Goal: Task Accomplishment & Management: Complete application form

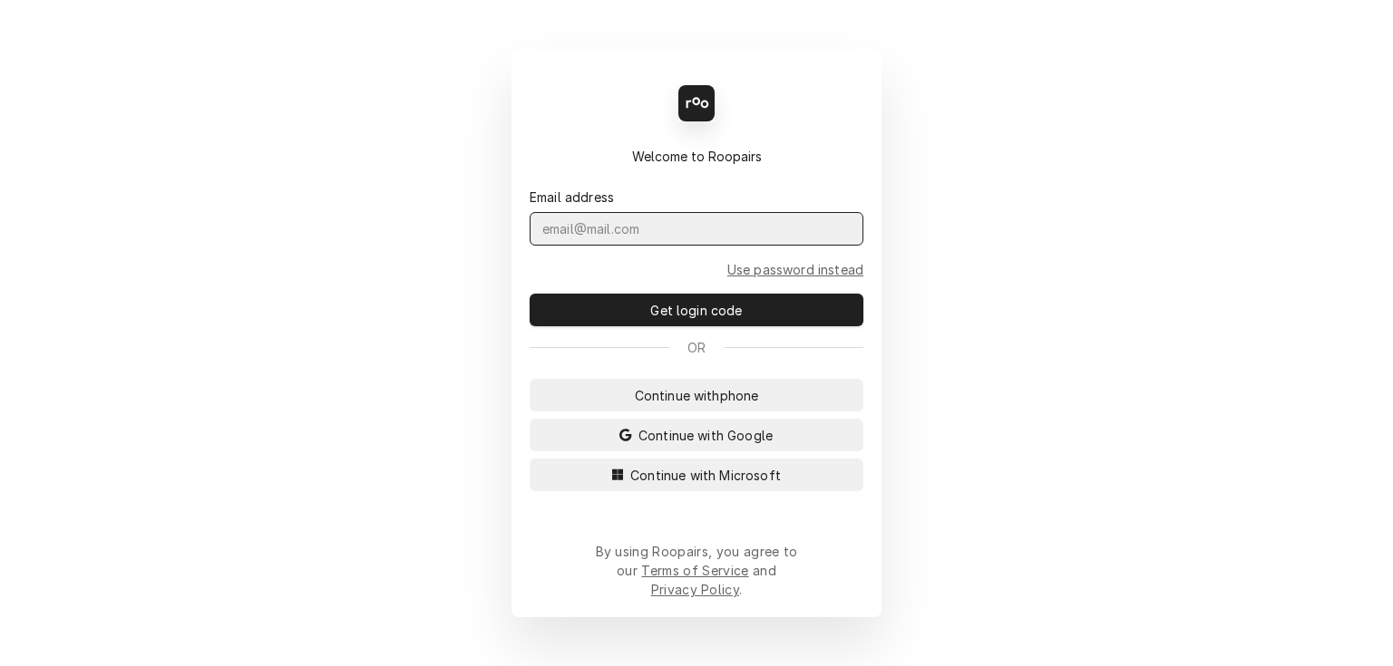
click at [659, 246] on input "Dynamic Content Wrapper" at bounding box center [697, 229] width 334 height 34
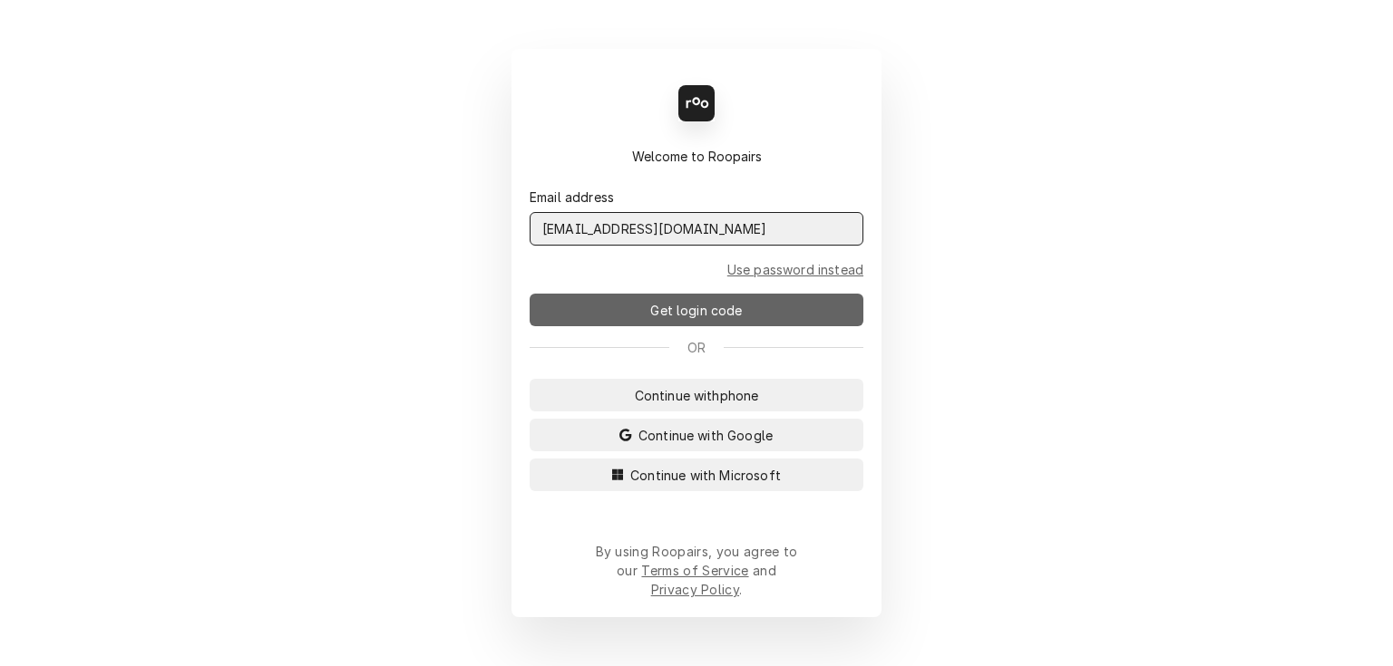
type input "[EMAIL_ADDRESS][DOMAIN_NAME]"
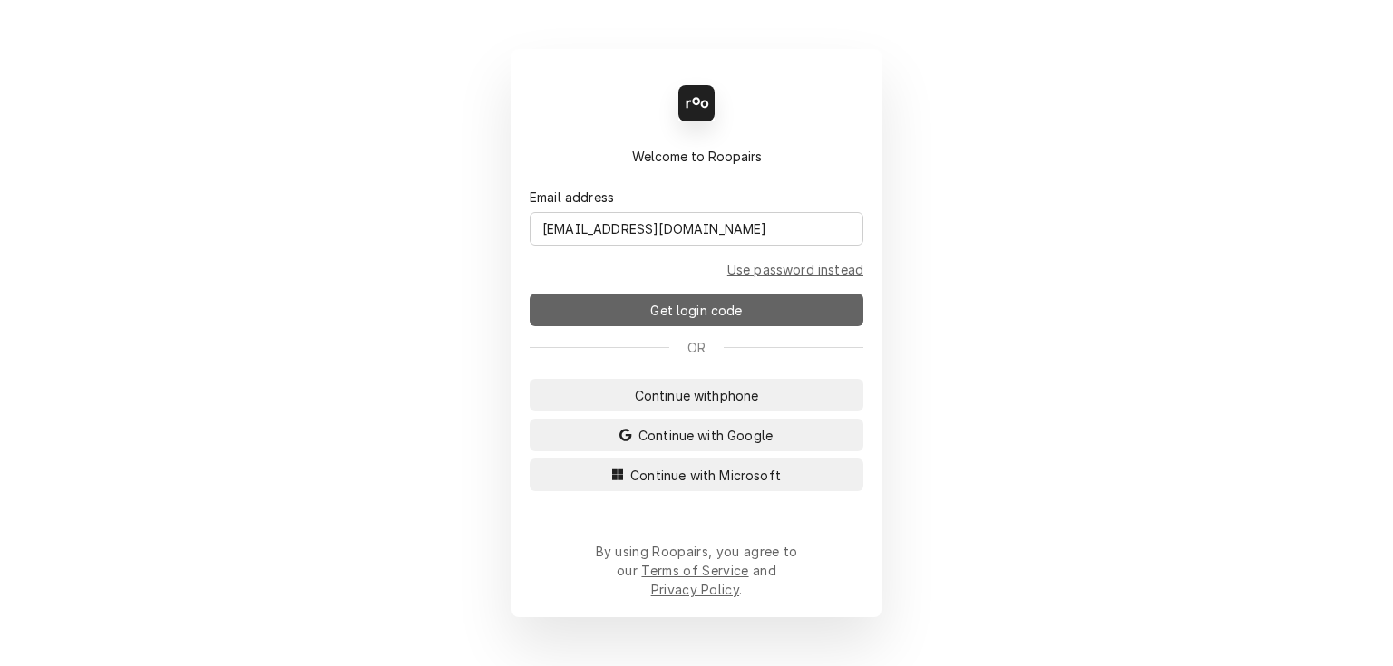
click at [653, 316] on span "Get login code" at bounding box center [696, 310] width 99 height 19
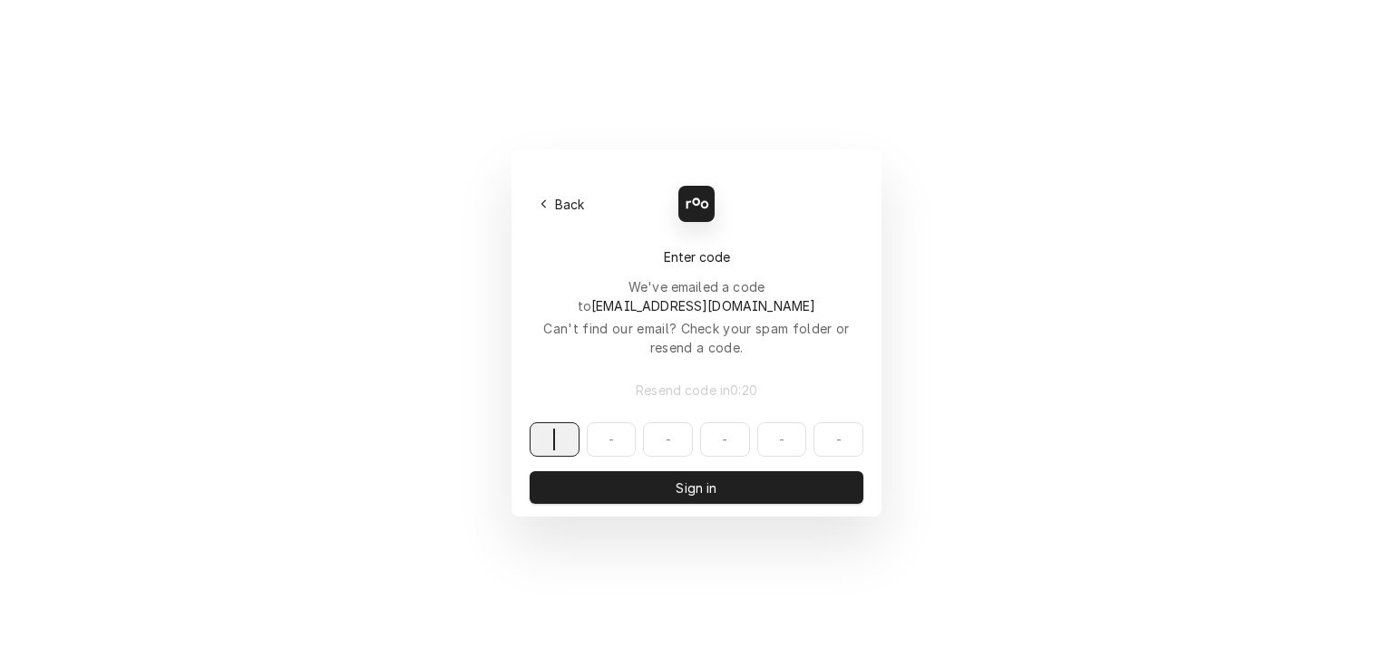
paste input "567612"
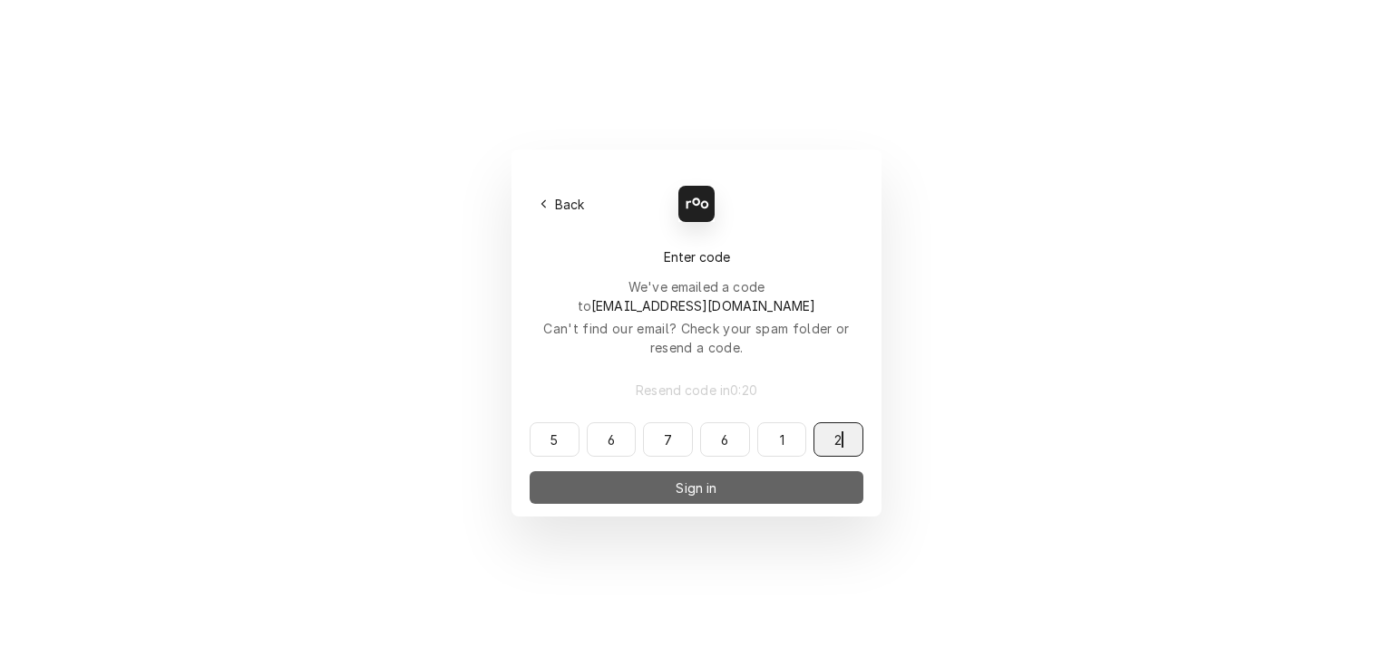
type input "567612"
click at [664, 472] on button "Sign in" at bounding box center [697, 488] width 334 height 33
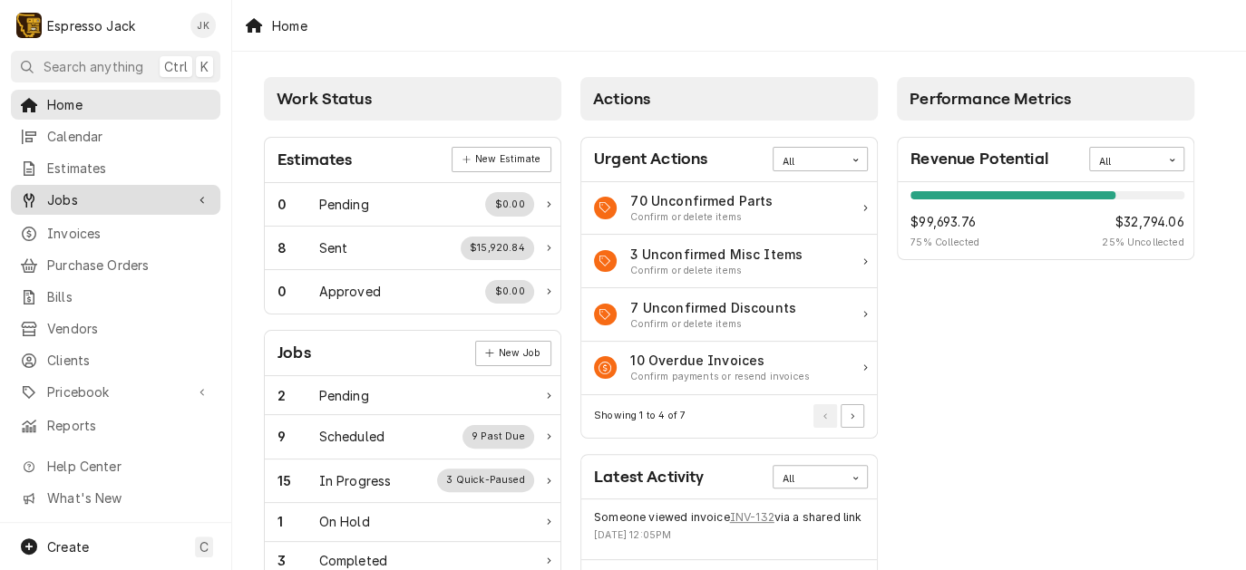
click at [105, 189] on div "Jobs" at bounding box center [116, 200] width 202 height 23
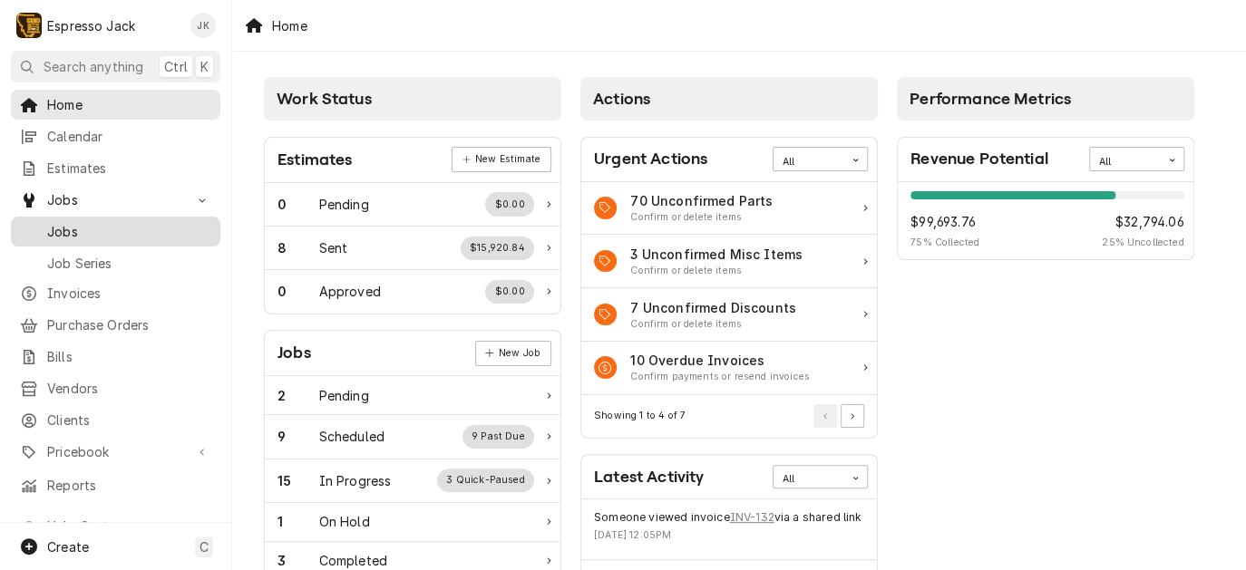
click at [90, 222] on span "Jobs" at bounding box center [129, 231] width 164 height 19
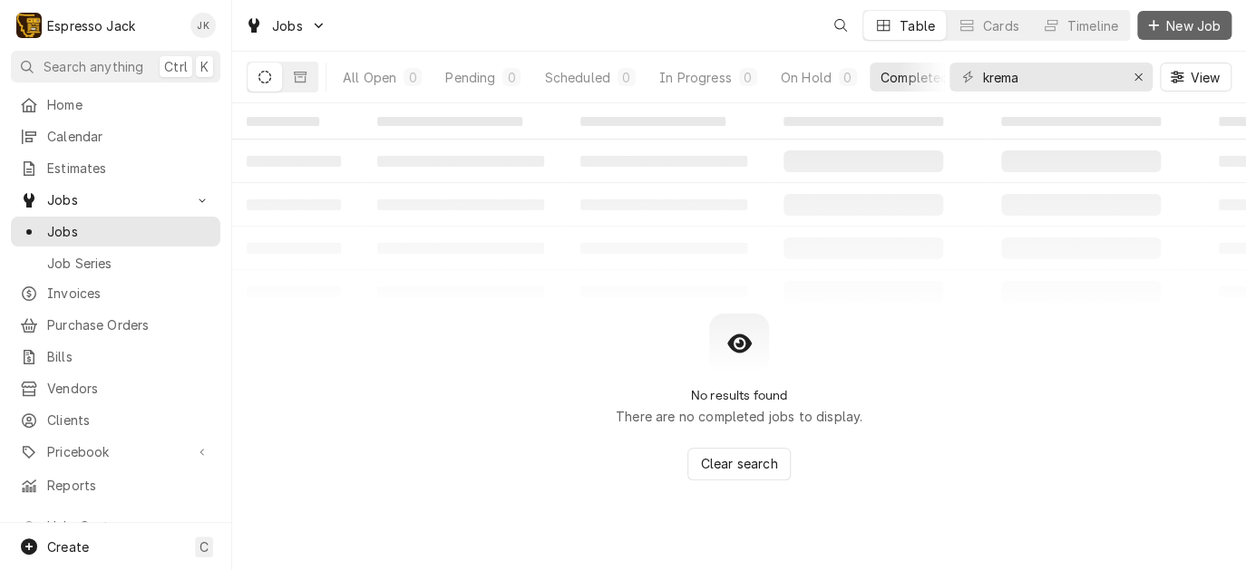
click at [1168, 33] on span "New Job" at bounding box center [1194, 25] width 62 height 19
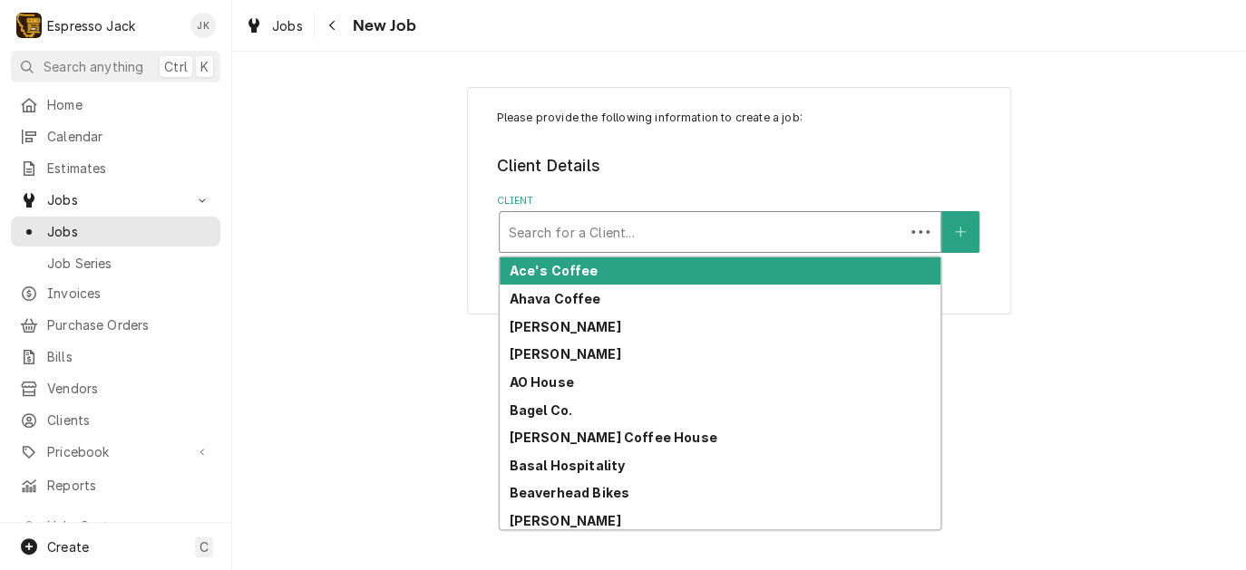
click at [776, 227] on div "Client" at bounding box center [702, 232] width 386 height 33
click at [993, 231] on div "Please provide the following information to create a job: Client Details Client…" at bounding box center [739, 201] width 544 height 228
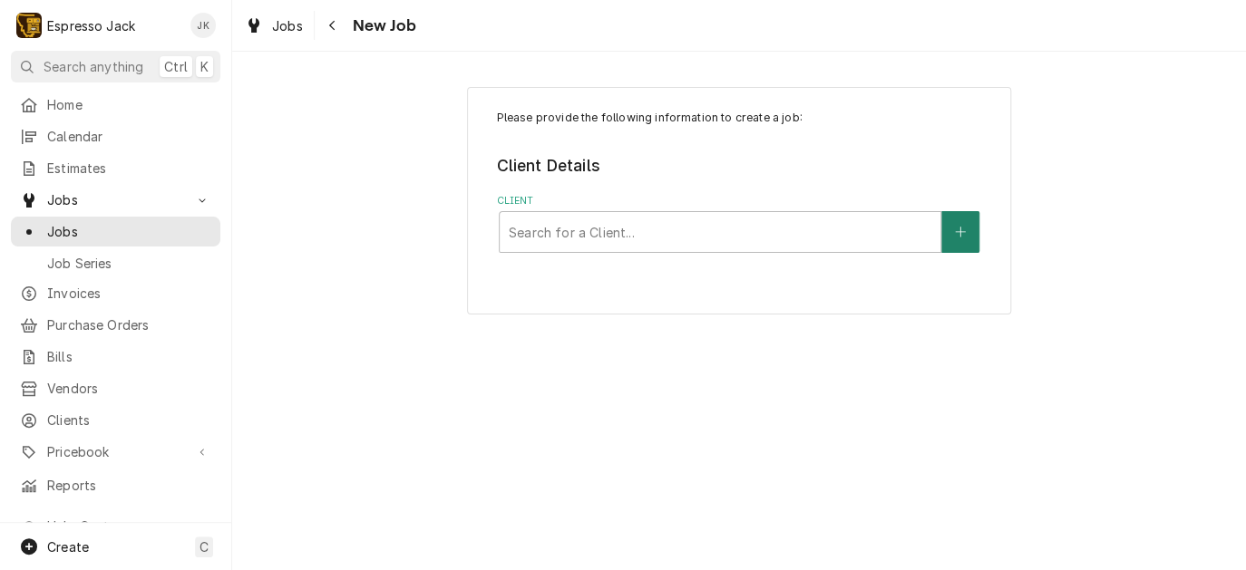
click at [950, 232] on button "Client" at bounding box center [960, 232] width 38 height 42
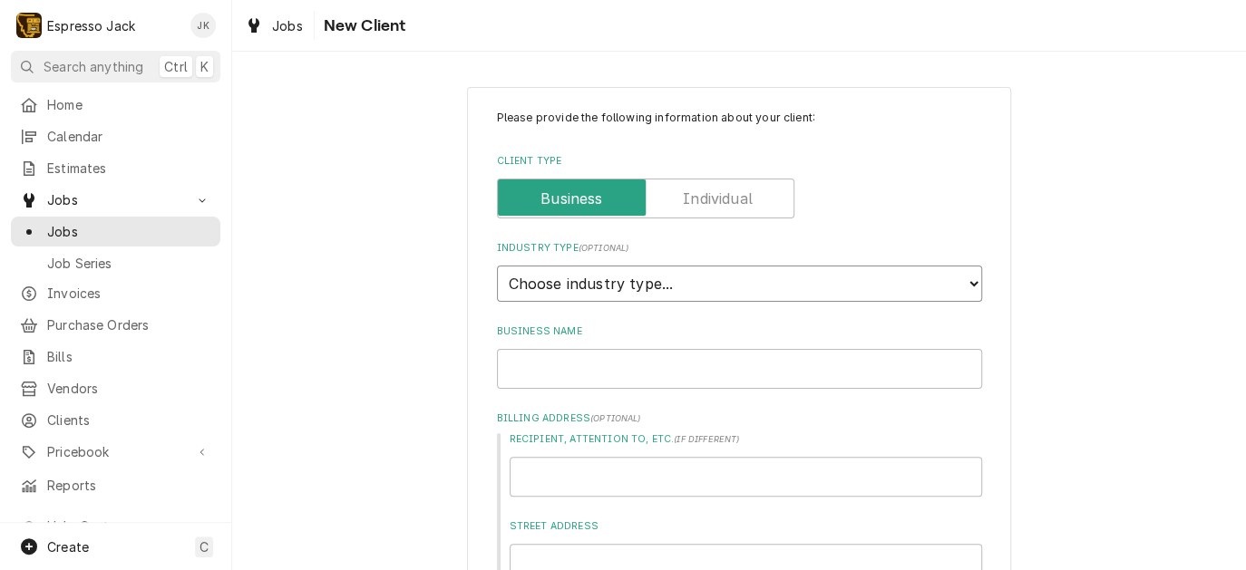
select select "2"
click at [497, 266] on select "Choose industry type... Residential Commercial Industrial Government" at bounding box center [739, 284] width 485 height 36
click at [569, 357] on input "Business Name" at bounding box center [739, 369] width 485 height 40
paste input "Vogue Bubble Tea and Coffee Bar"
type textarea "x"
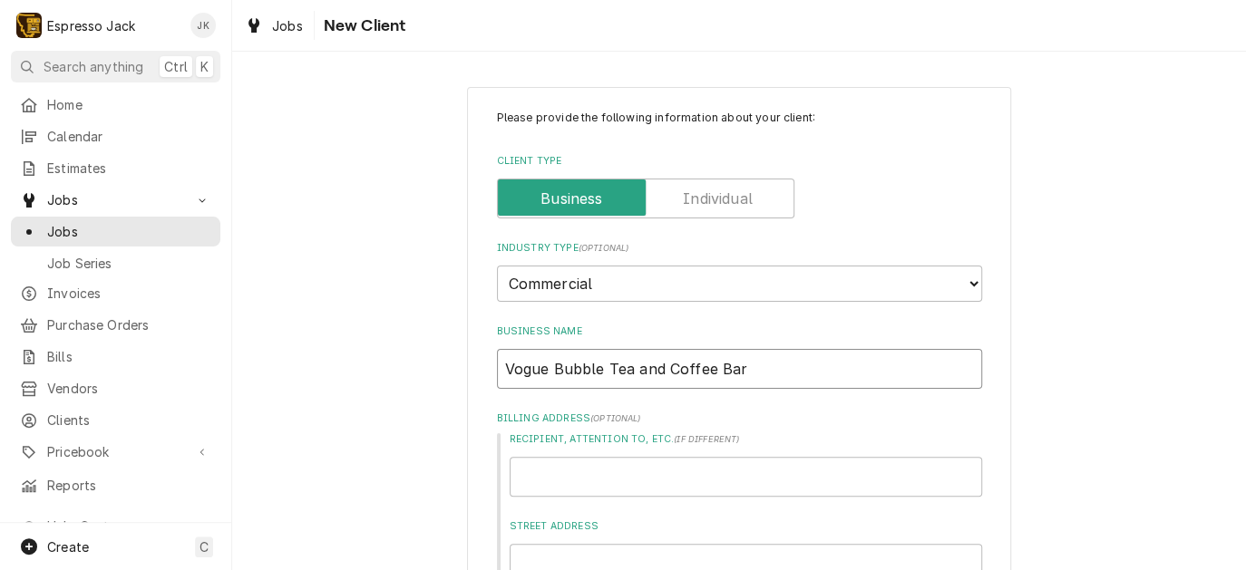
type input "Vogue Bubble Tea and Coffee Bar"
click at [595, 480] on input "Recipient, Attention To, etc. ( if different )" at bounding box center [746, 477] width 472 height 40
paste input "5320 10th Ave S"
type textarea "x"
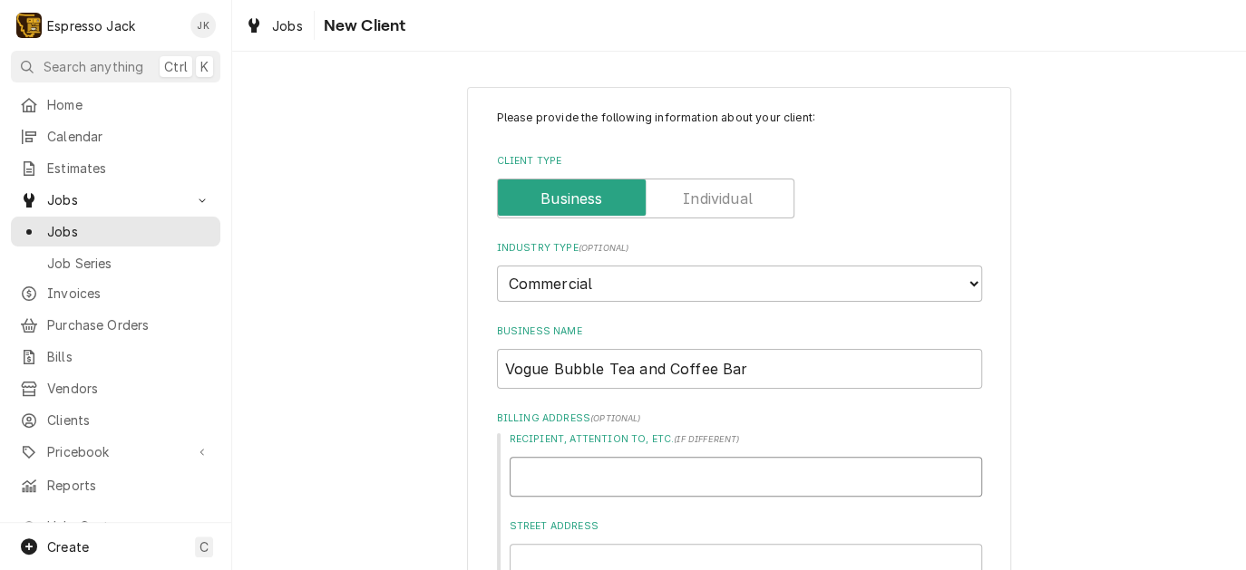
type input "5320 10th Ave S"
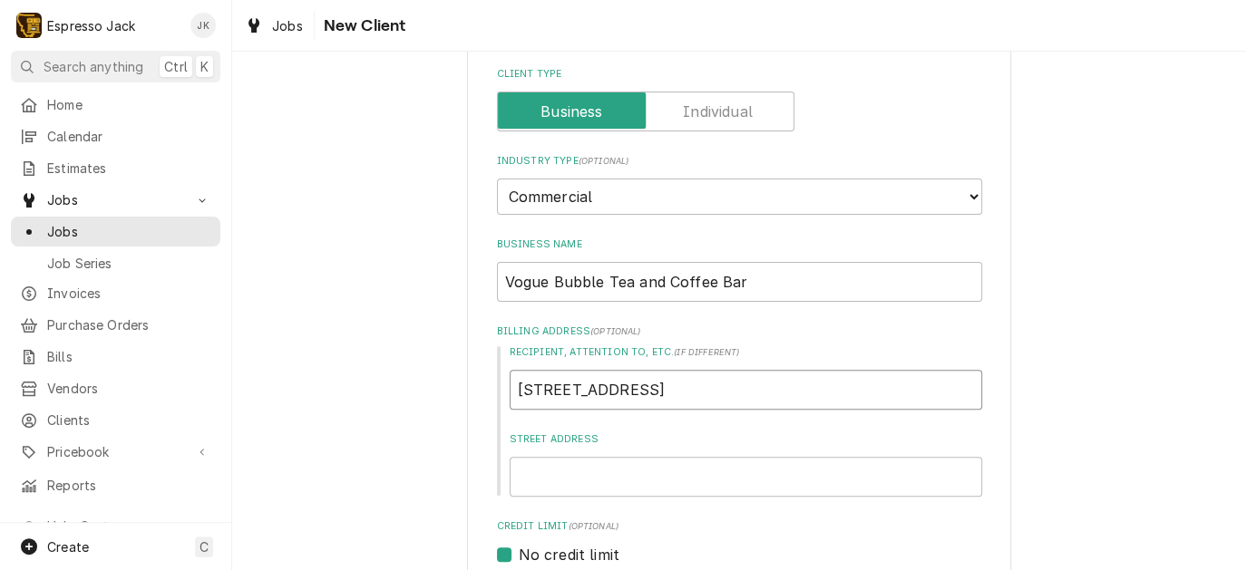
scroll to position [174, 0]
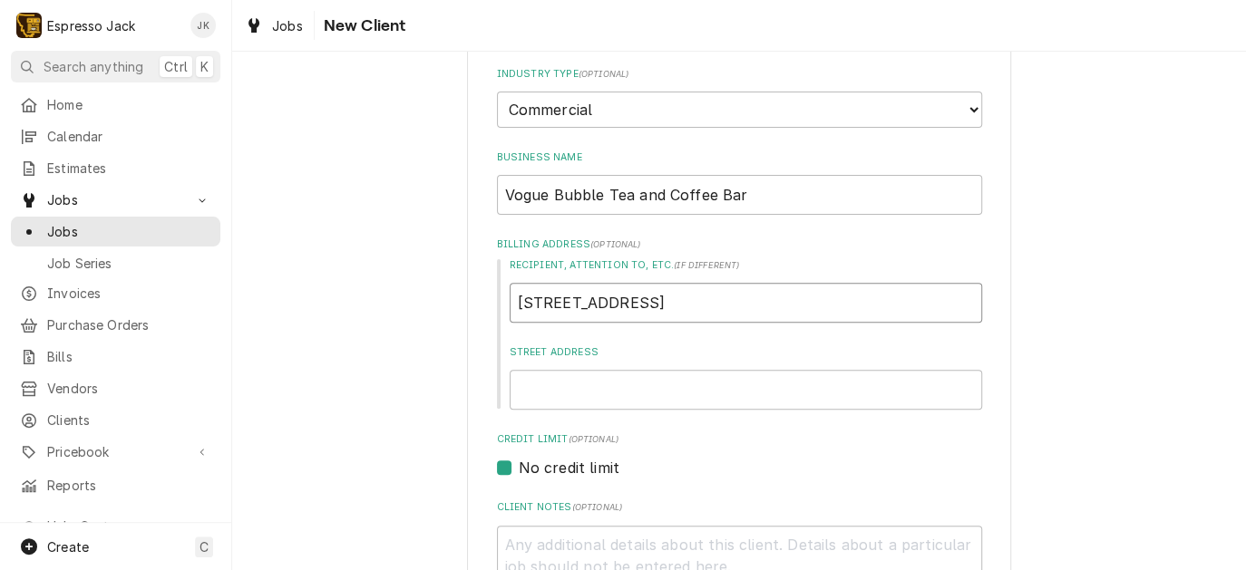
drag, startPoint x: 657, startPoint y: 303, endPoint x: 443, endPoint y: 306, distance: 214.0
click at [443, 306] on div "Please provide the following information about your client: Client Type Industr…" at bounding box center [739, 458] width 1014 height 1123
type textarea "x"
click at [528, 381] on input "Street Address" at bounding box center [746, 390] width 472 height 40
paste input "5320 10th Ave S"
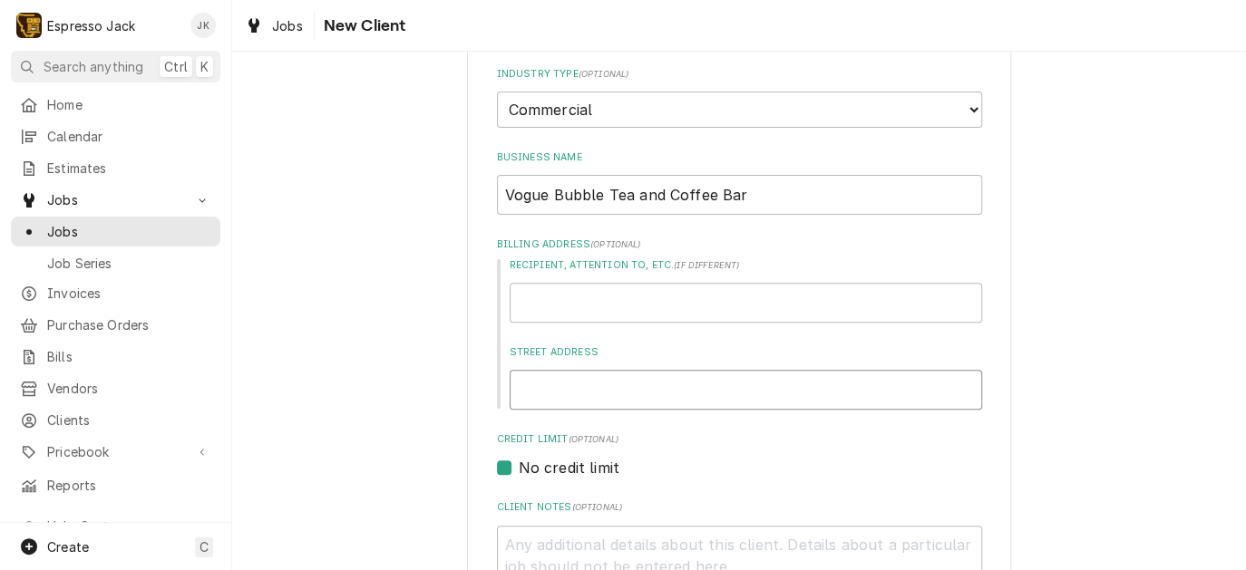
type textarea "x"
type input "5320 10th Ave S"
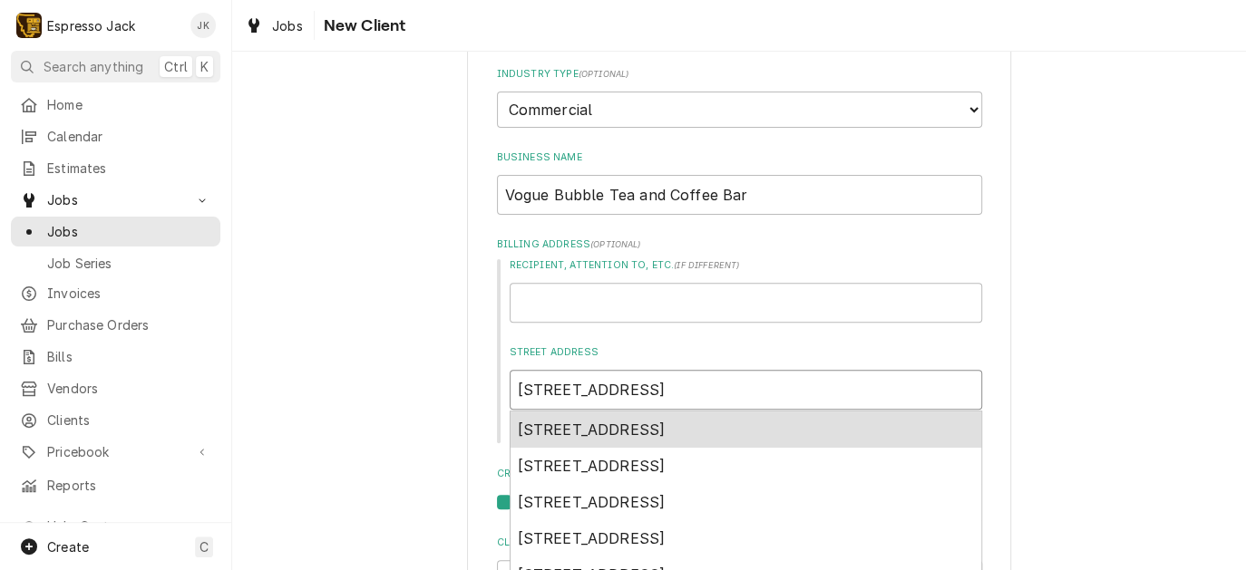
click at [633, 428] on span "5320 10th Ave S, Great Falls, MT, USA" at bounding box center [592, 430] width 148 height 18
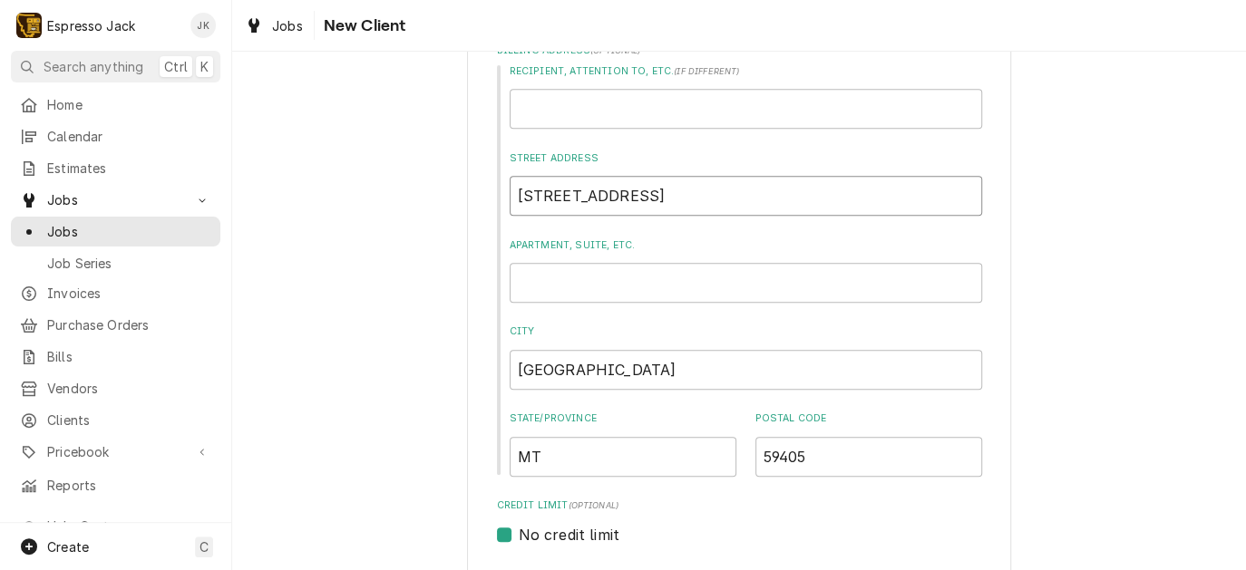
type textarea "x"
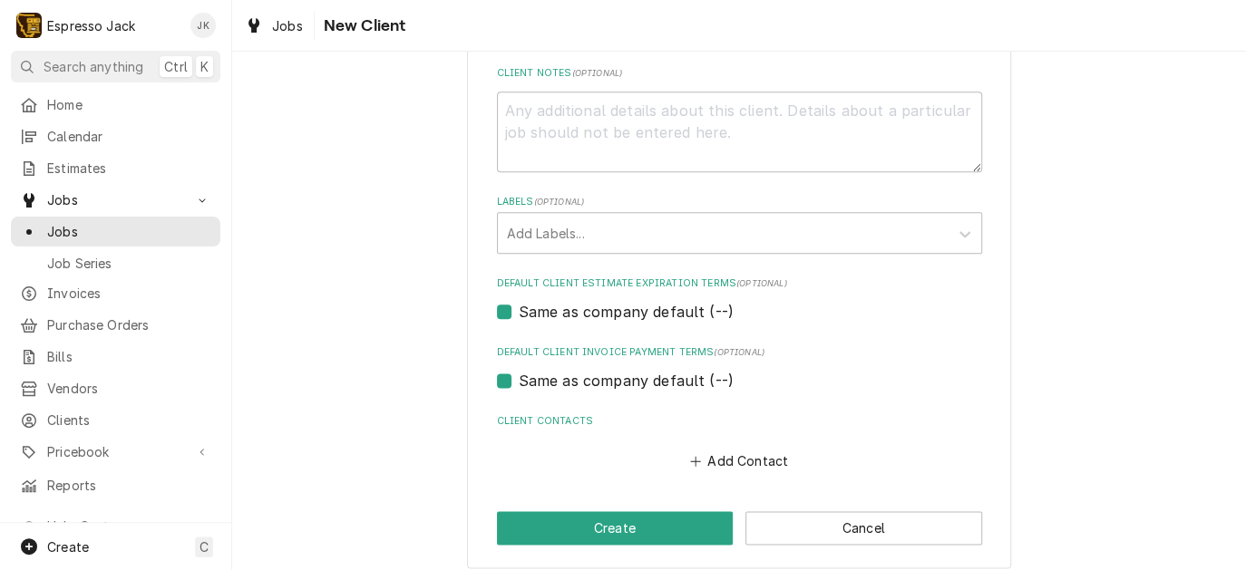
scroll to position [881, 0]
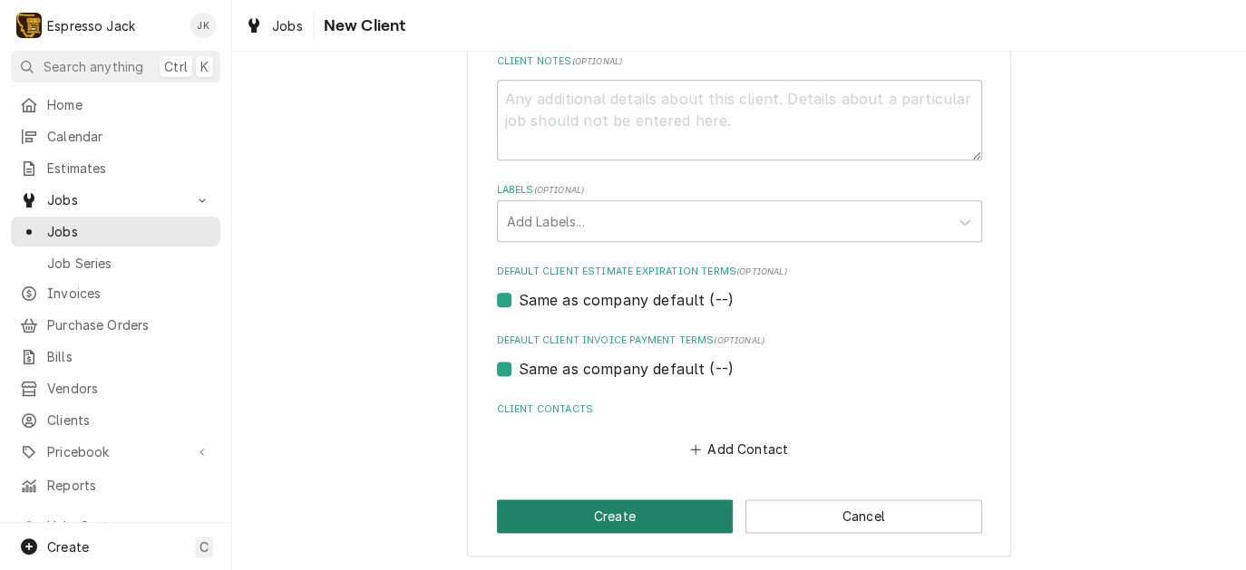
type input "5320 10th Ave S"
click at [659, 520] on button "Create" at bounding box center [615, 517] width 237 height 34
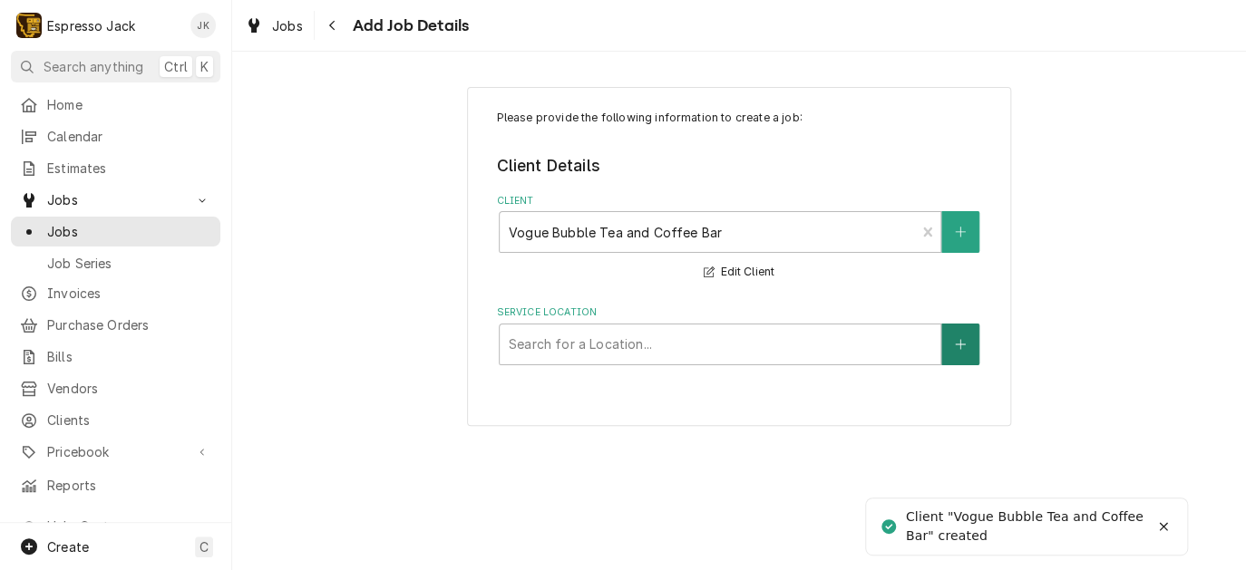
click at [964, 335] on button "Service Location" at bounding box center [960, 345] width 38 height 42
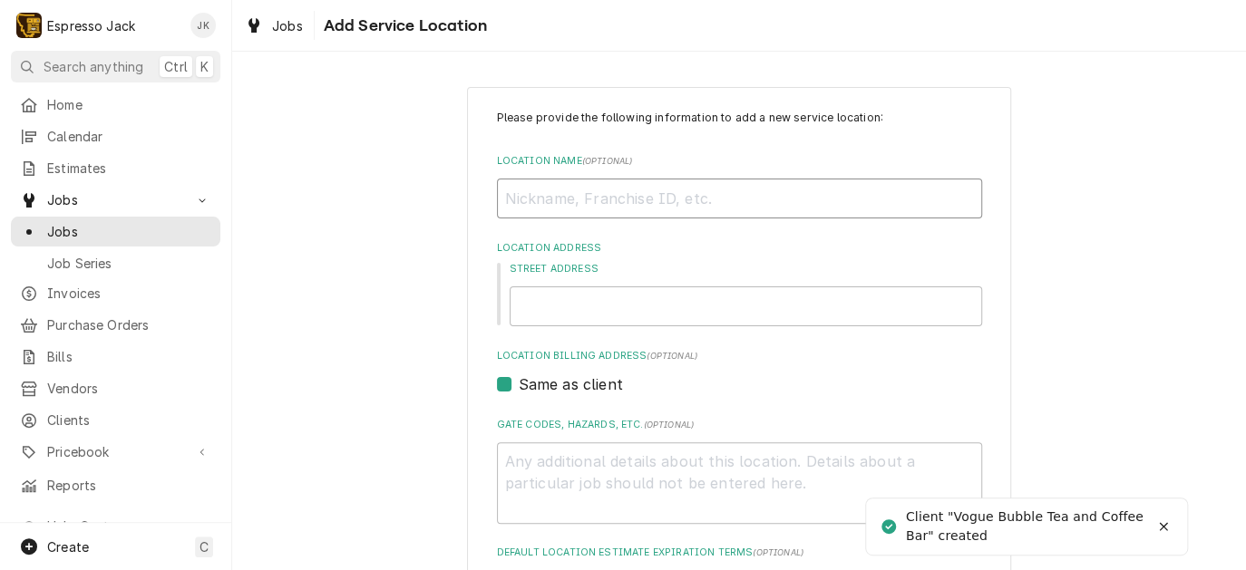
click at [699, 199] on input "Location Name ( optional )" at bounding box center [739, 199] width 485 height 40
paste input "5320 10th Ave S"
type textarea "x"
type input "5320 10th Ave S"
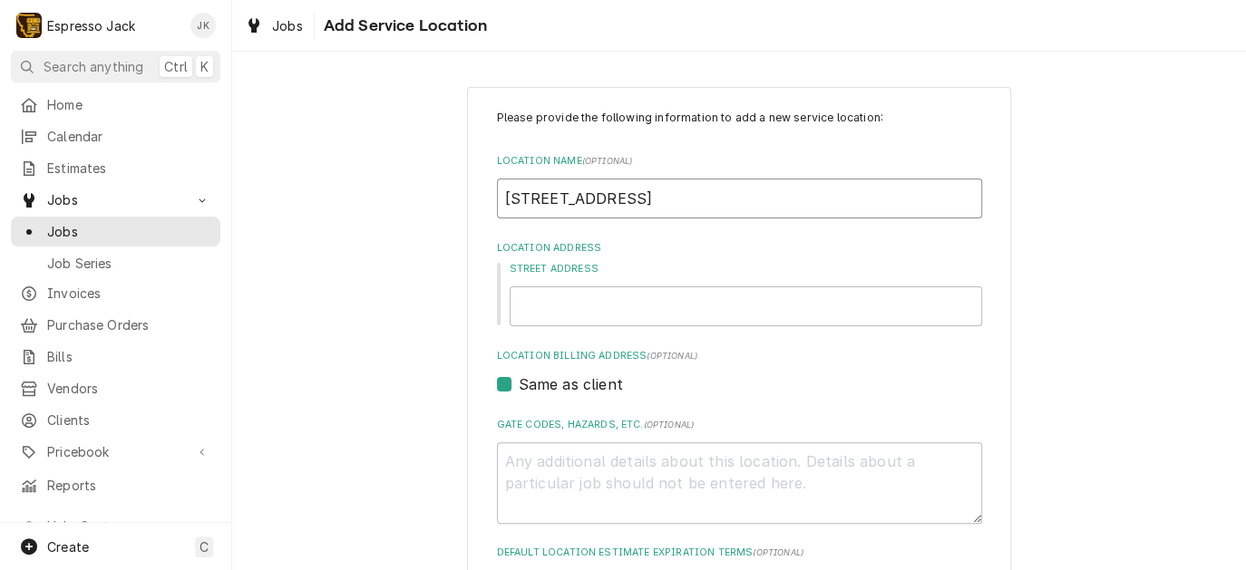
type textarea "x"
click at [579, 313] on input "Street Address" at bounding box center [746, 307] width 472 height 40
paste input "5320 10th Ave S"
type textarea "x"
type input "5320 10th Ave S"
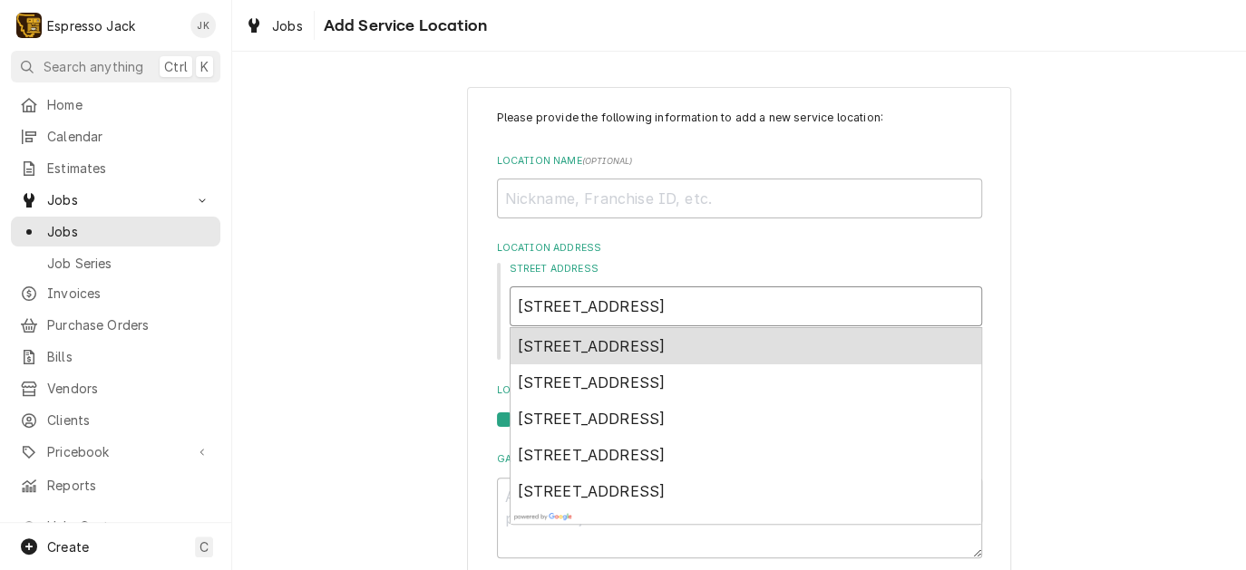
click at [557, 350] on span "5320 10th Ave S, Great Falls, MT, USA" at bounding box center [592, 346] width 148 height 18
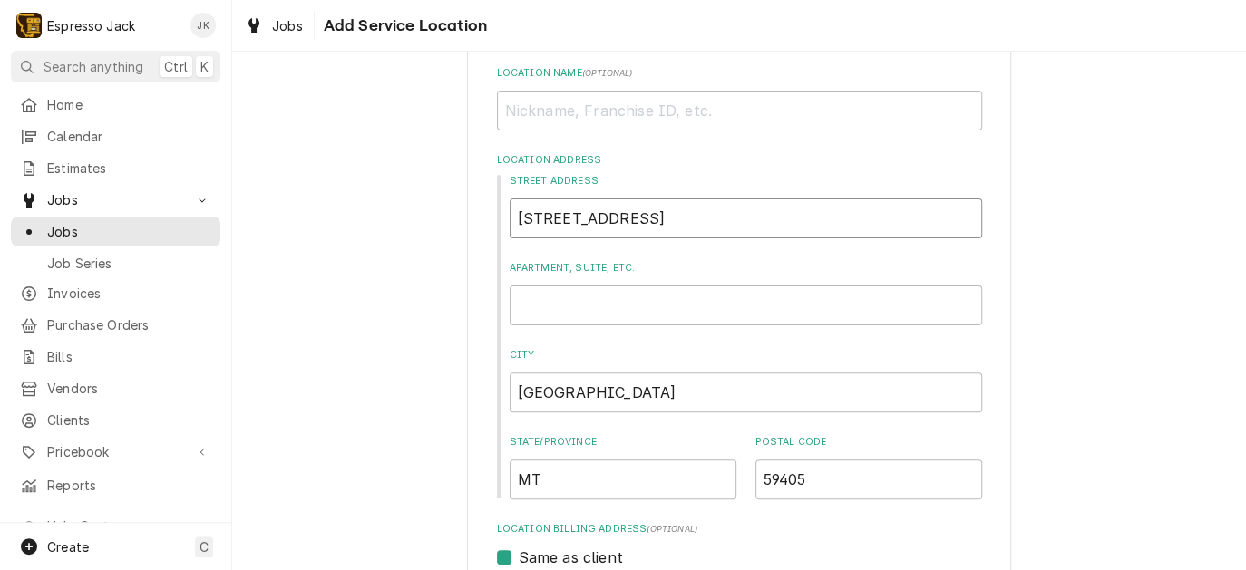
type textarea "x"
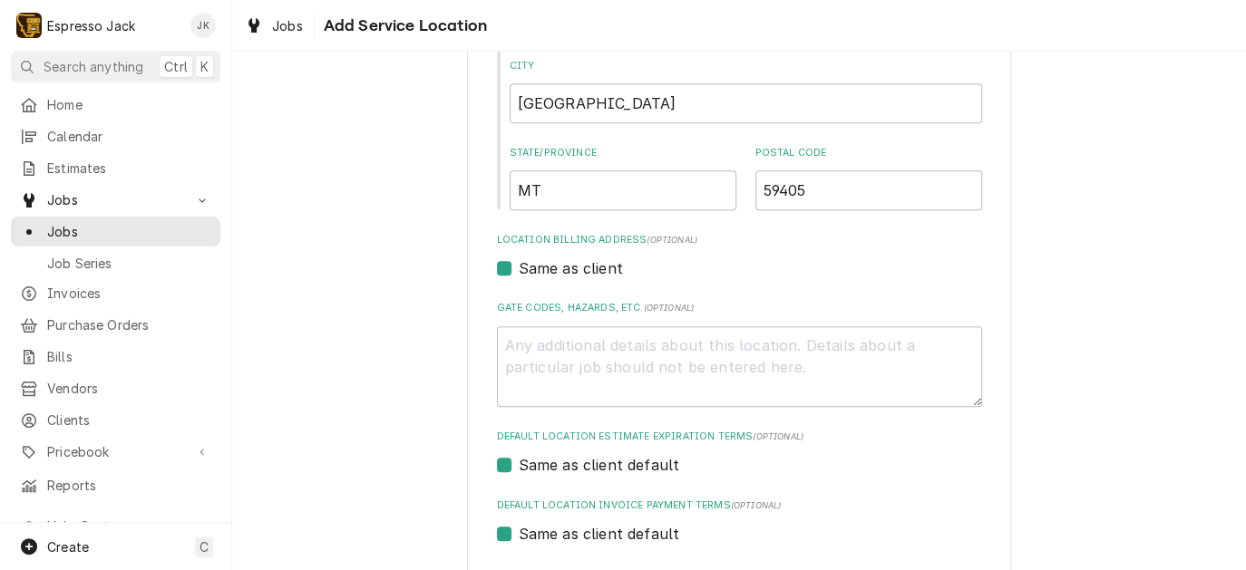
scroll to position [544, 0]
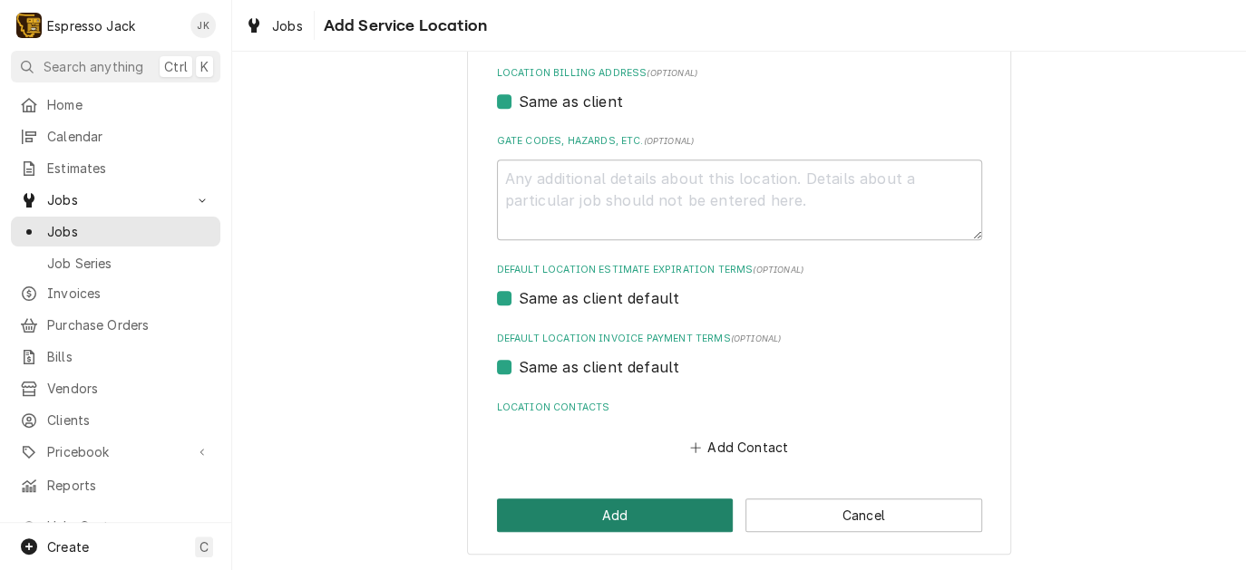
type input "5320 10th Ave S"
click at [675, 516] on button "Add" at bounding box center [615, 516] width 237 height 34
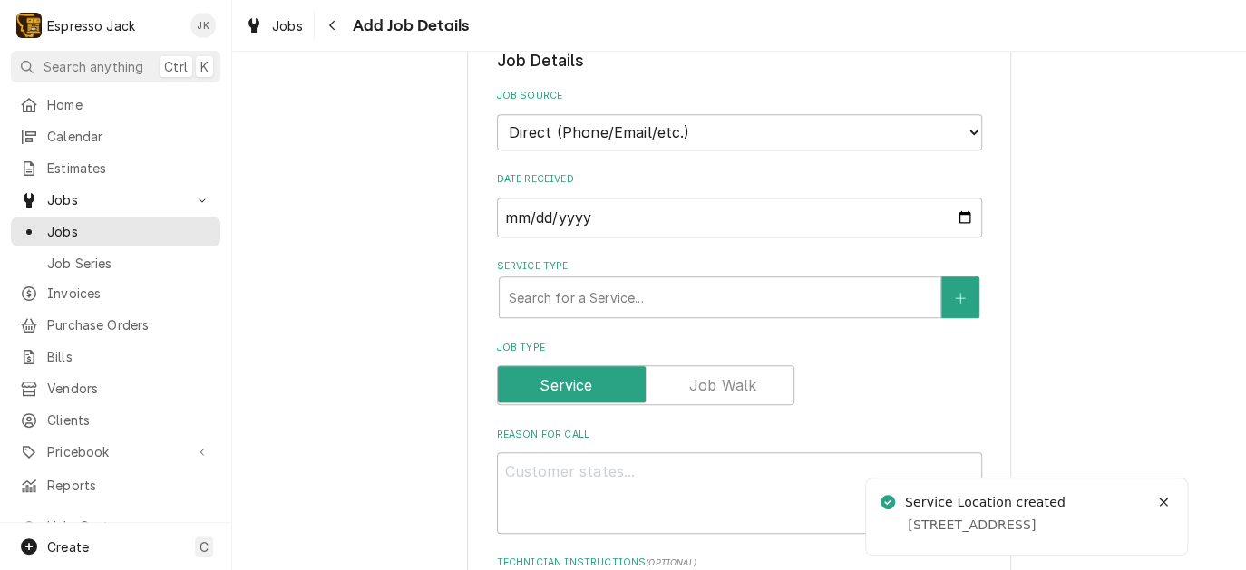
scroll to position [435, 0]
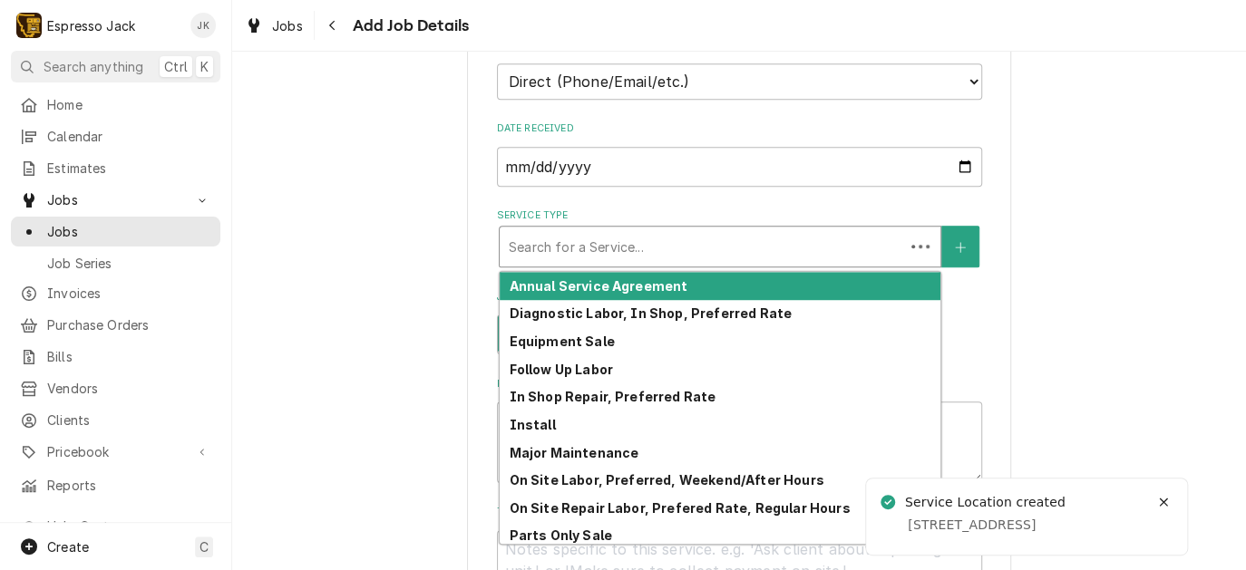
click at [686, 236] on div "Service Type" at bounding box center [702, 246] width 386 height 33
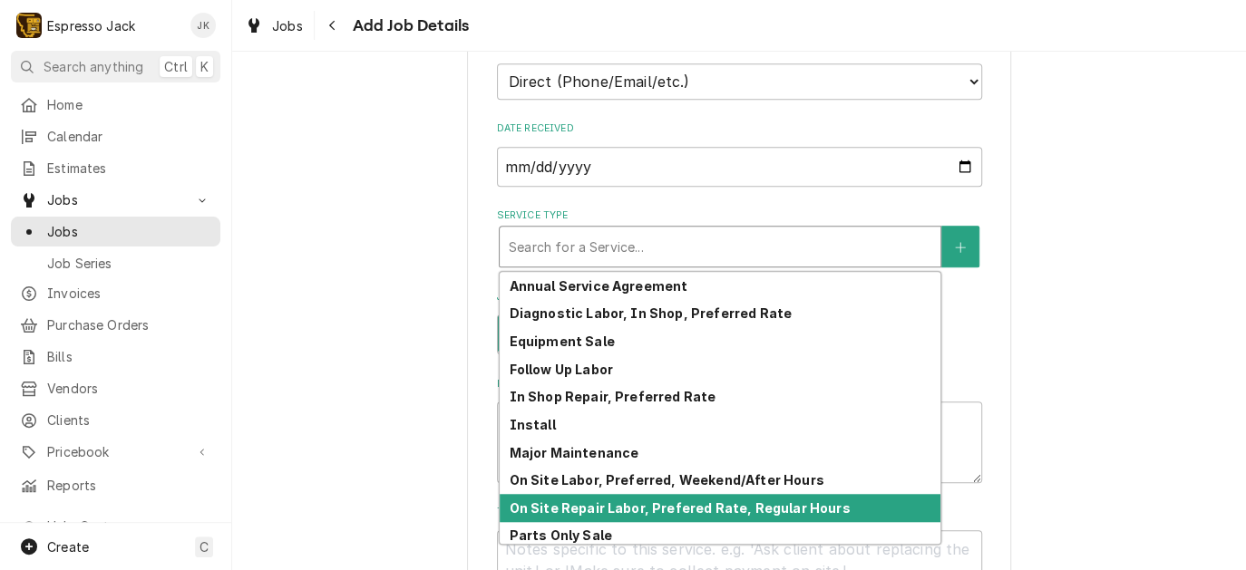
click at [580, 501] on strong "On Site Repair Labor, Prefered Rate, Regular Hours" at bounding box center [679, 508] width 341 height 15
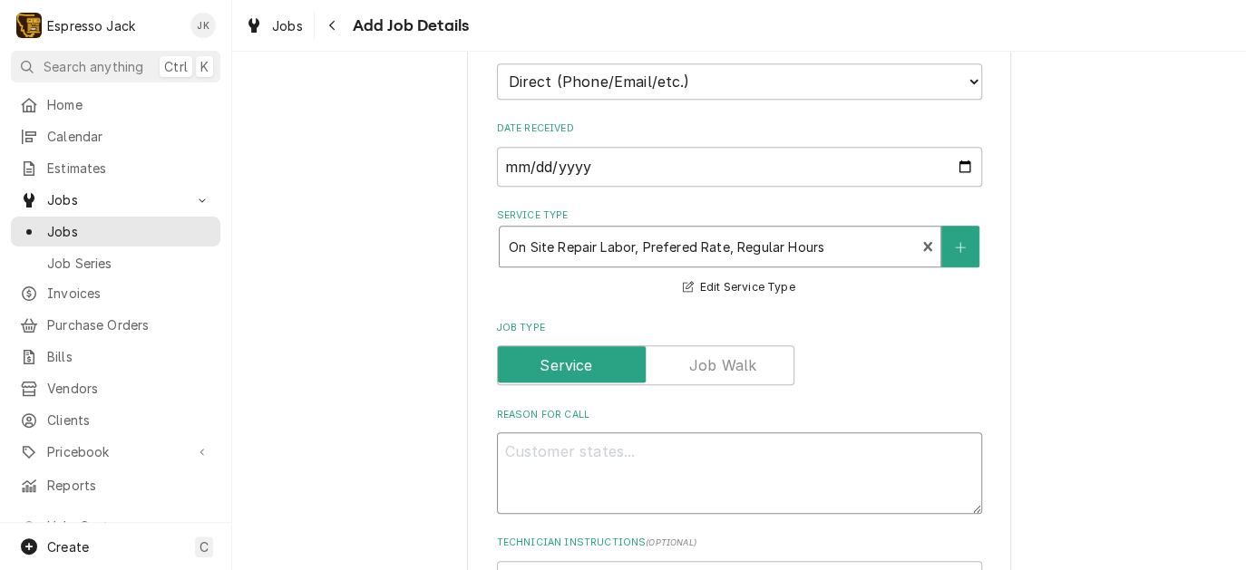
click at [555, 461] on textarea "Reason For Call" at bounding box center [739, 474] width 485 height 82
type textarea "x"
type textarea "G"
type textarea "x"
type textarea "Gr"
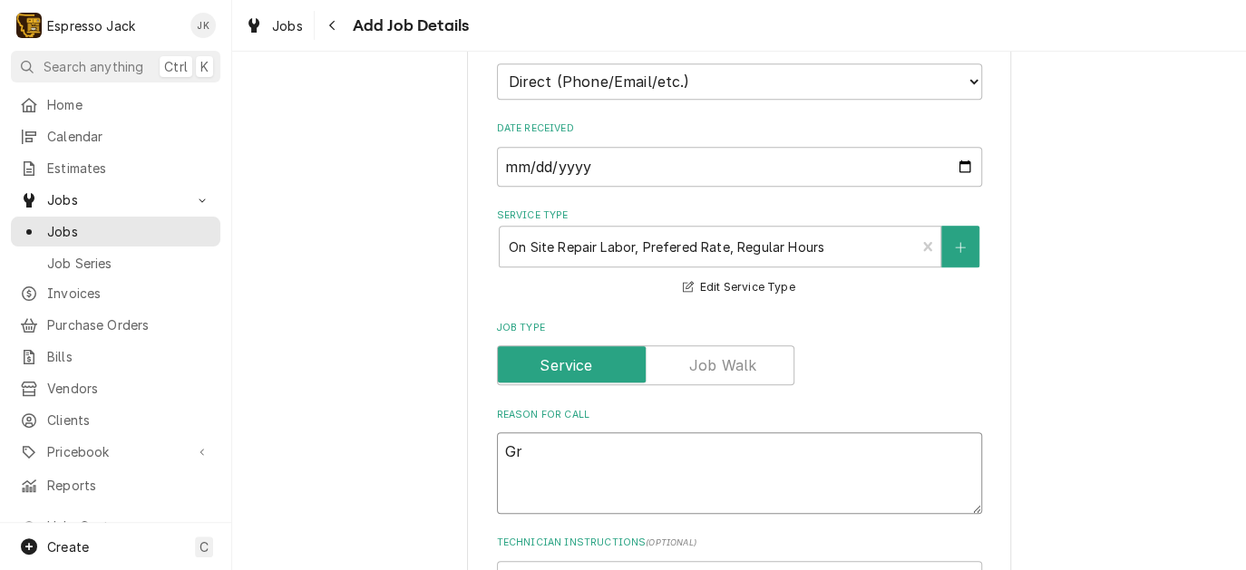
type textarea "x"
type textarea "Gro"
type textarea "x"
type textarea "Grou"
type textarea "x"
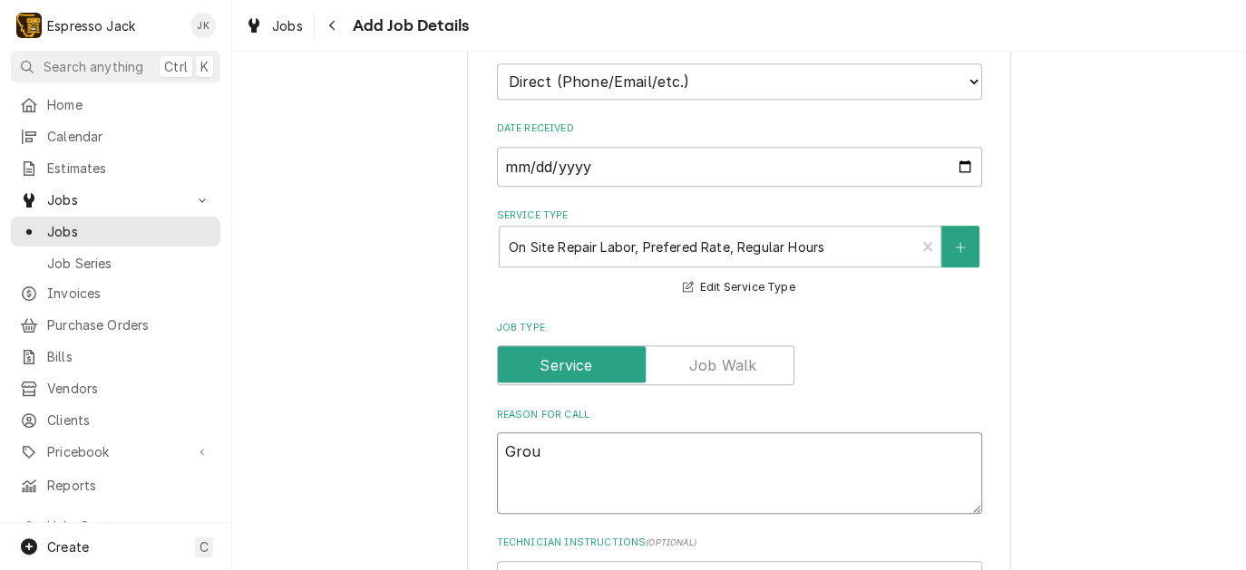
type textarea "Group"
type textarea "x"
type textarea "Groups"
type textarea "x"
type textarea "Groups i"
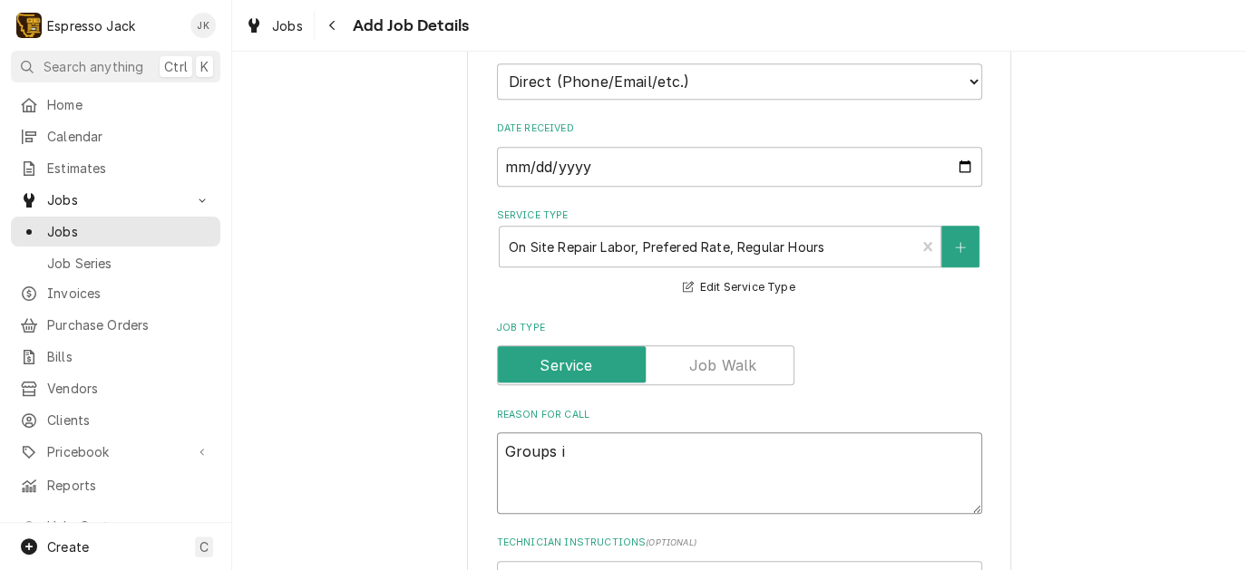
type textarea "x"
type textarea "Groups in"
type textarea "x"
type textarea "Groups int"
type textarea "x"
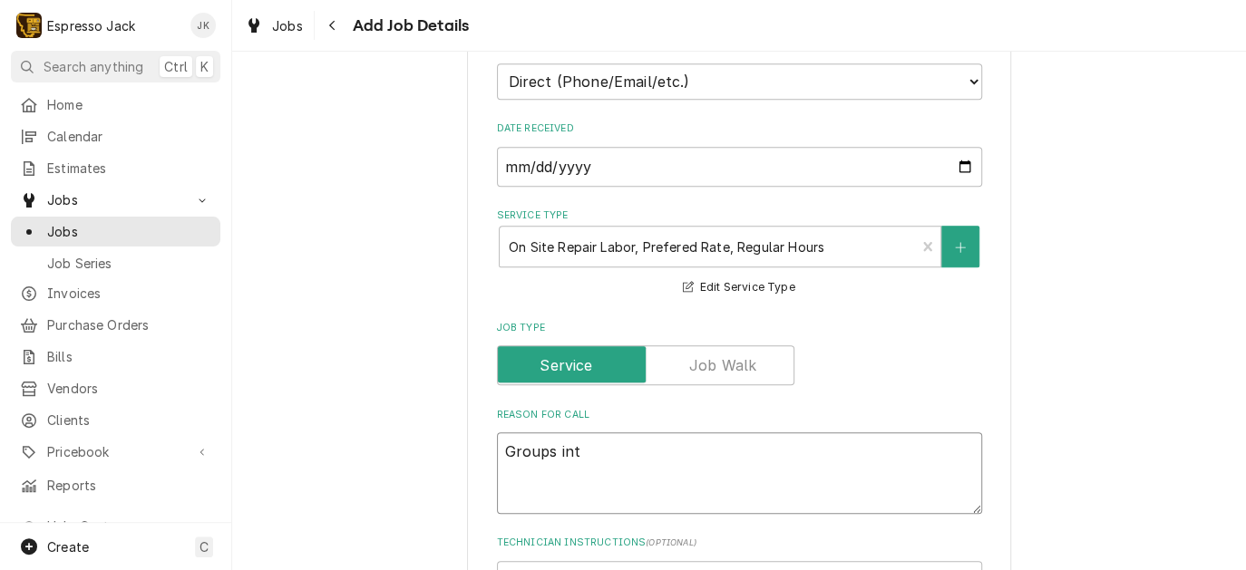
type textarea "Groups inte"
type textarea "x"
type textarea "Groups inter"
type textarea "x"
type textarea "Groups interem"
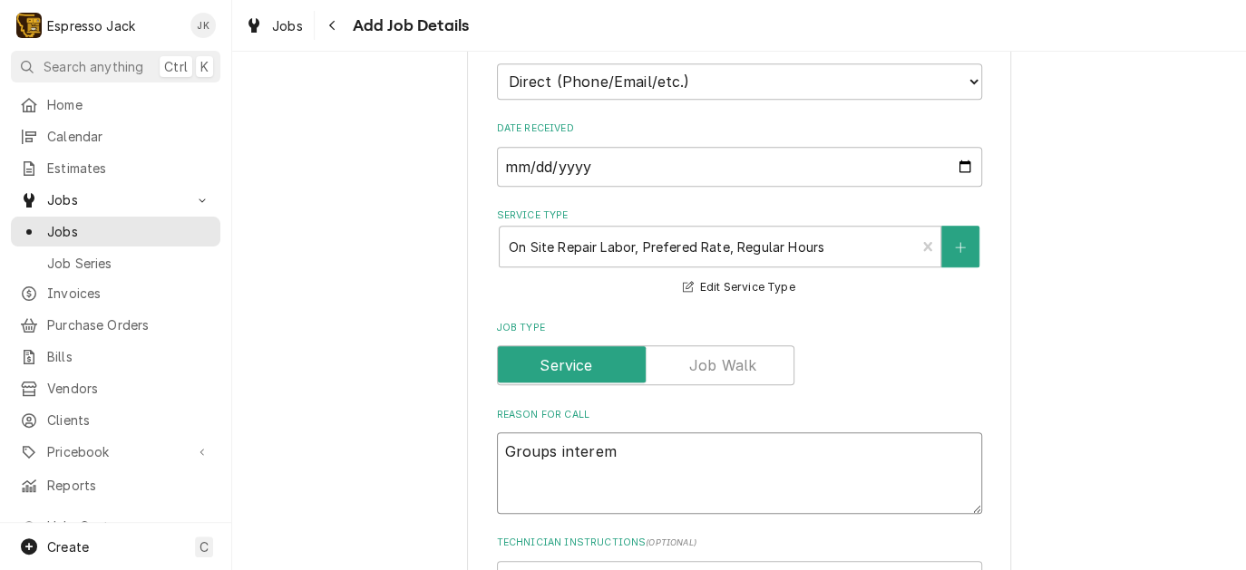
type textarea "x"
type textarea "Groups intere"
type textarea "x"
type textarea "Groups inter"
type textarea "x"
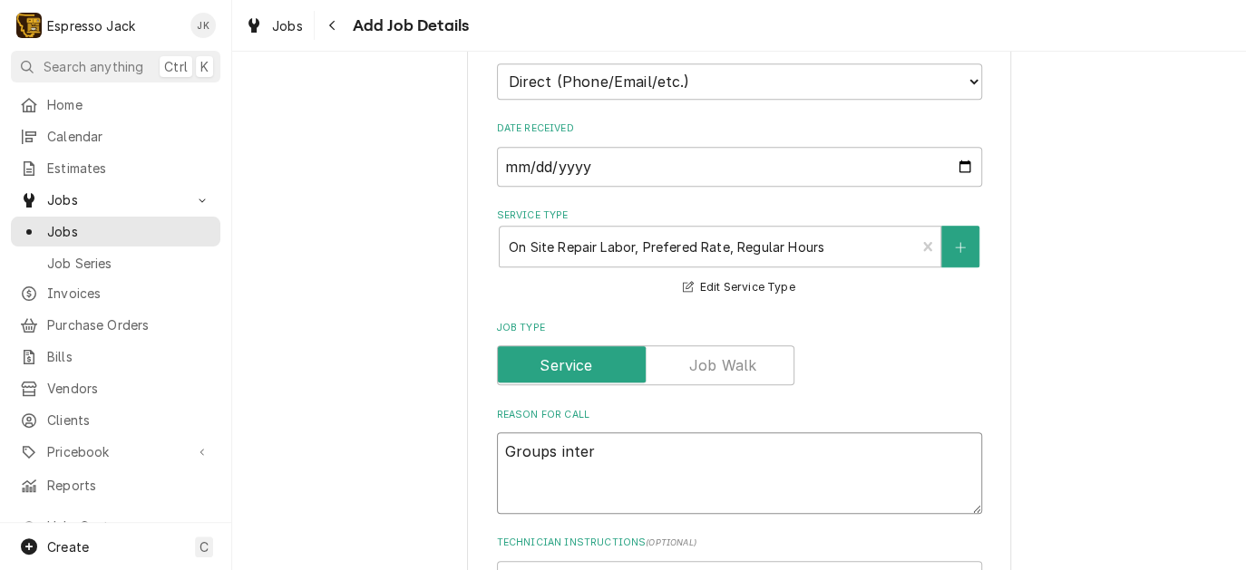
type textarea "Groups interm"
type textarea "x"
type textarea "Groups intermi"
type textarea "x"
type textarea "Groups intermit"
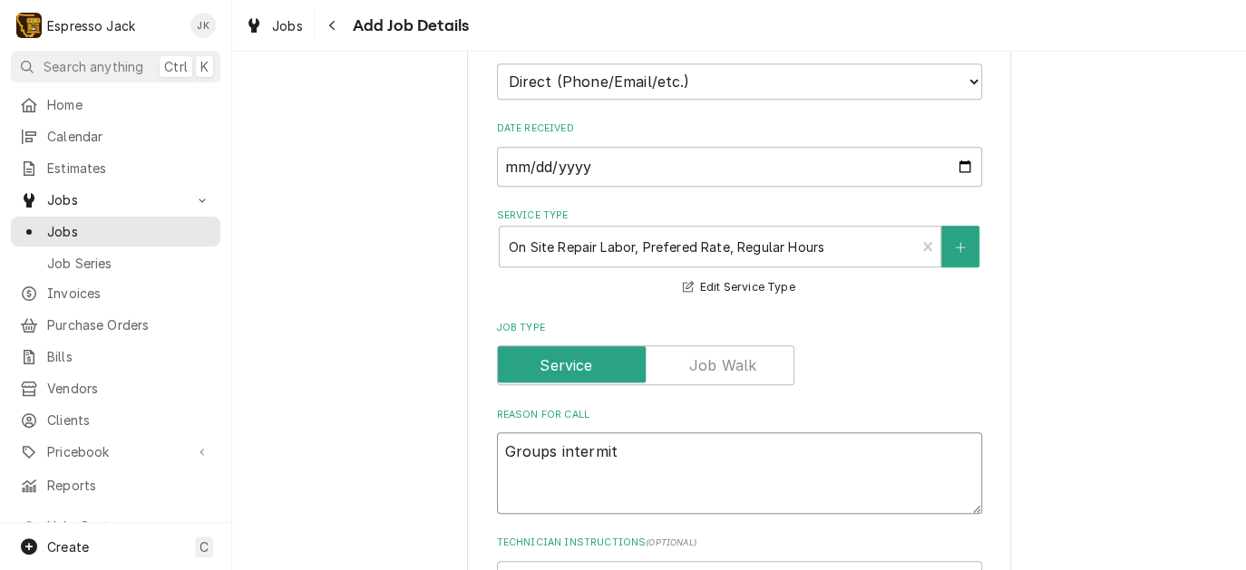
type textarea "x"
type textarea "Groups intermitt"
type textarea "x"
type textarea "Groups intermitte"
type textarea "x"
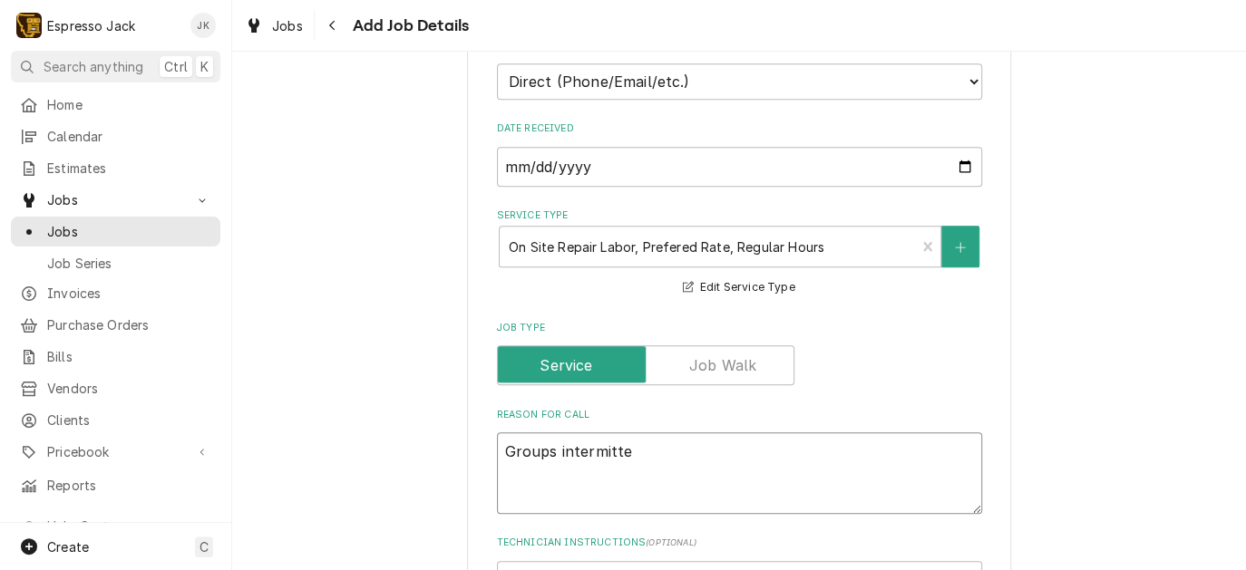
type textarea "Groups intermitten"
type textarea "x"
type textarea "Groups intermittend"
type textarea "x"
type textarea "Groups intermitten"
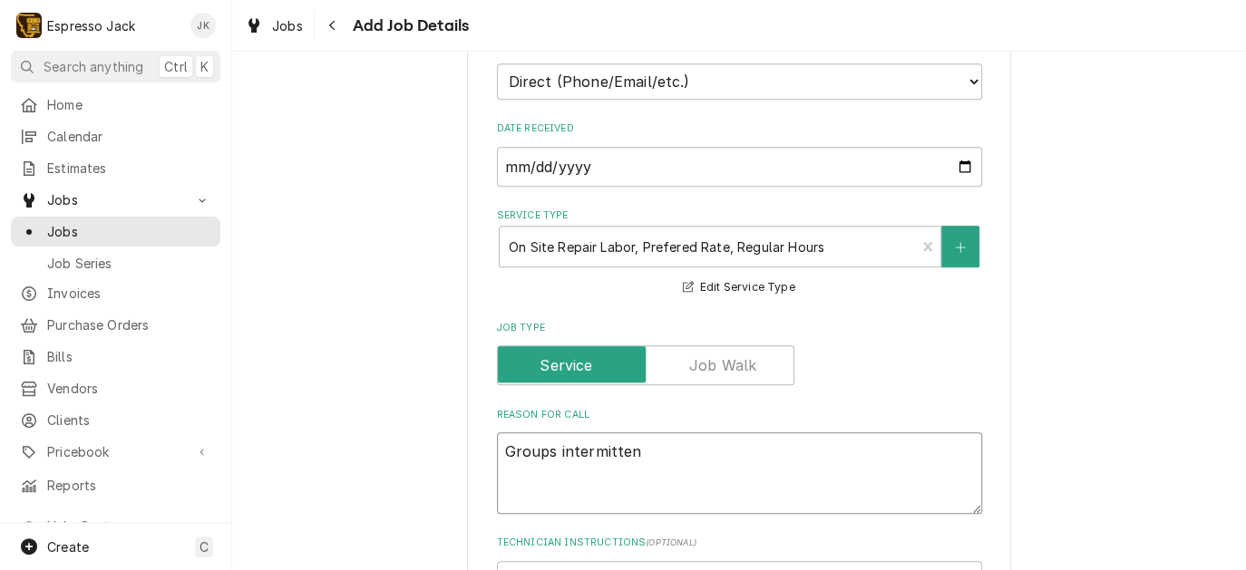
type textarea "x"
type textarea "Groups intermittent"
type textarea "x"
type textarea "Groups intermittentl"
type textarea "x"
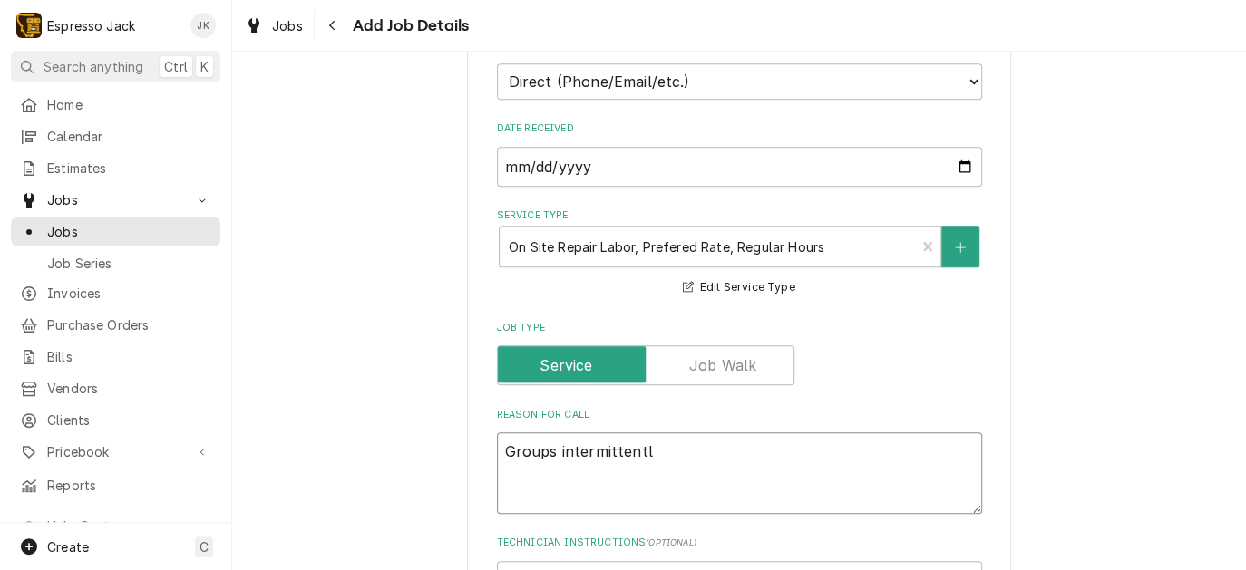
type textarea "Groups intermittently"
type textarea "x"
type textarea "Groups intermittently"
type textarea "x"
type textarea "Groups intermittently ("
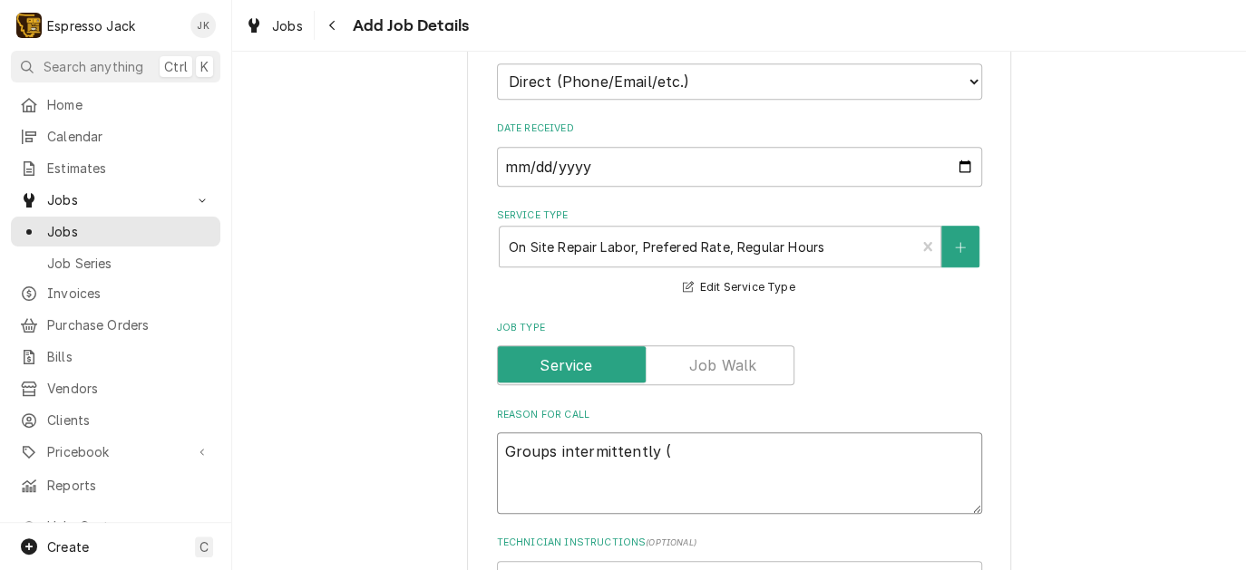
type textarea "x"
type textarea "Groups intermittently (o"
type textarea "x"
type textarea "Groups intermittently (or"
type textarea "x"
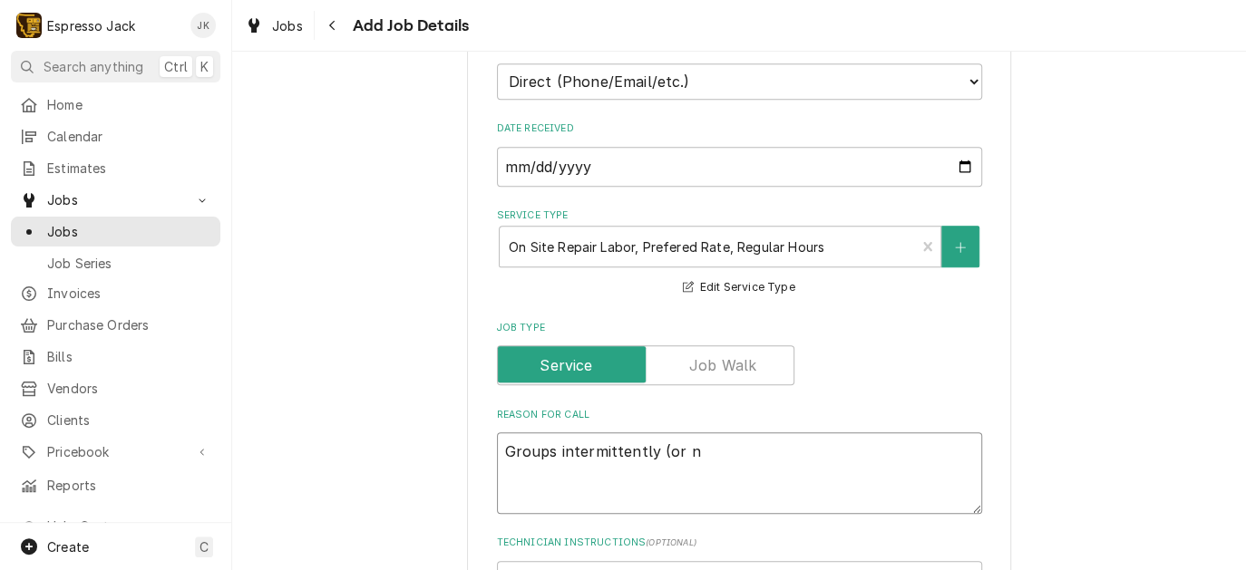
type textarea "Groups intermittently (or no"
type textarea "x"
type textarea "Groups intermittently (or not"
type textarea "x"
type textarea "Groups intermittently (or not?"
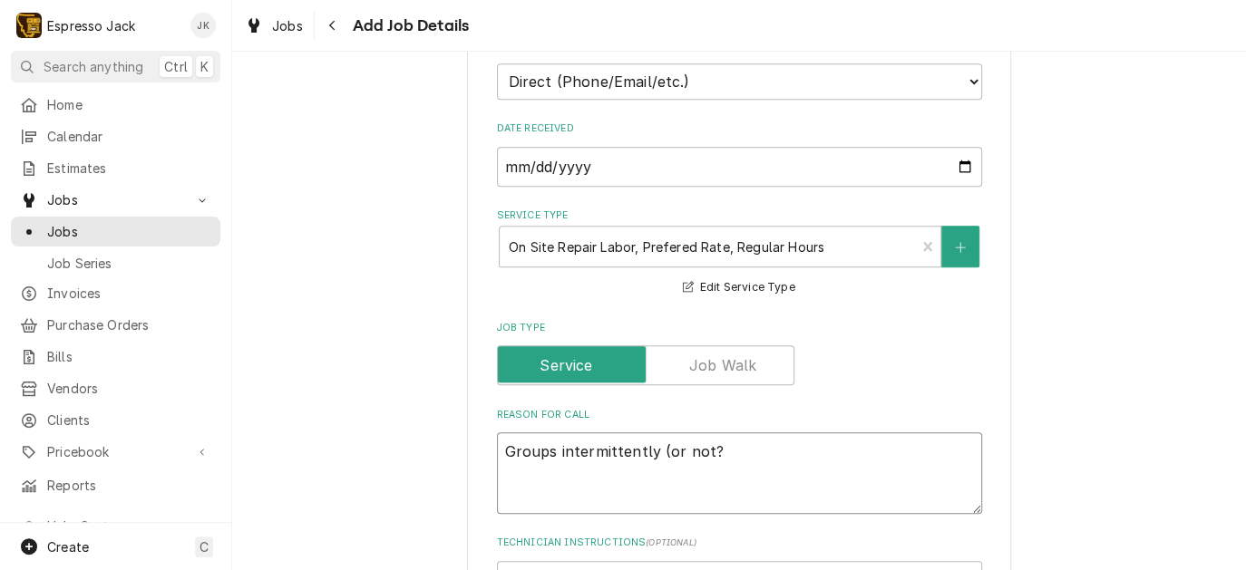
type textarea "x"
type textarea "Groups intermittently (or not?)"
type textarea "x"
type textarea "Groups intermittently (or not?)"
type textarea "x"
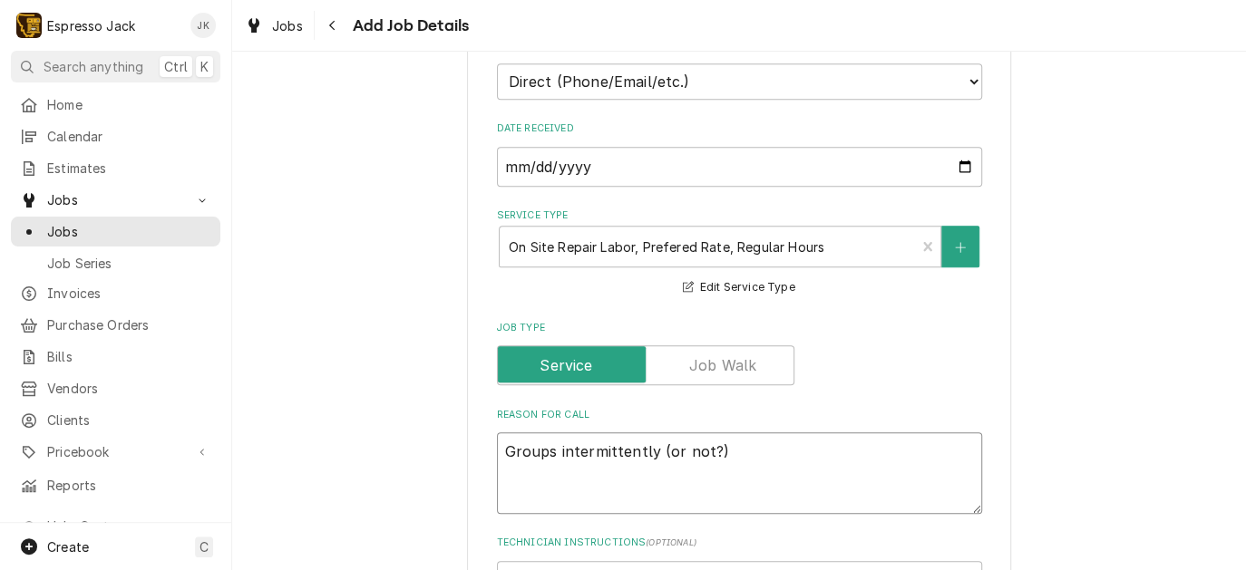
type textarea "Groups intermittently (or not?)"
type textarea "x"
type textarea "Groups intermittently (or not?)"
type textarea "x"
type textarea "Groups intermittently (or not?) n"
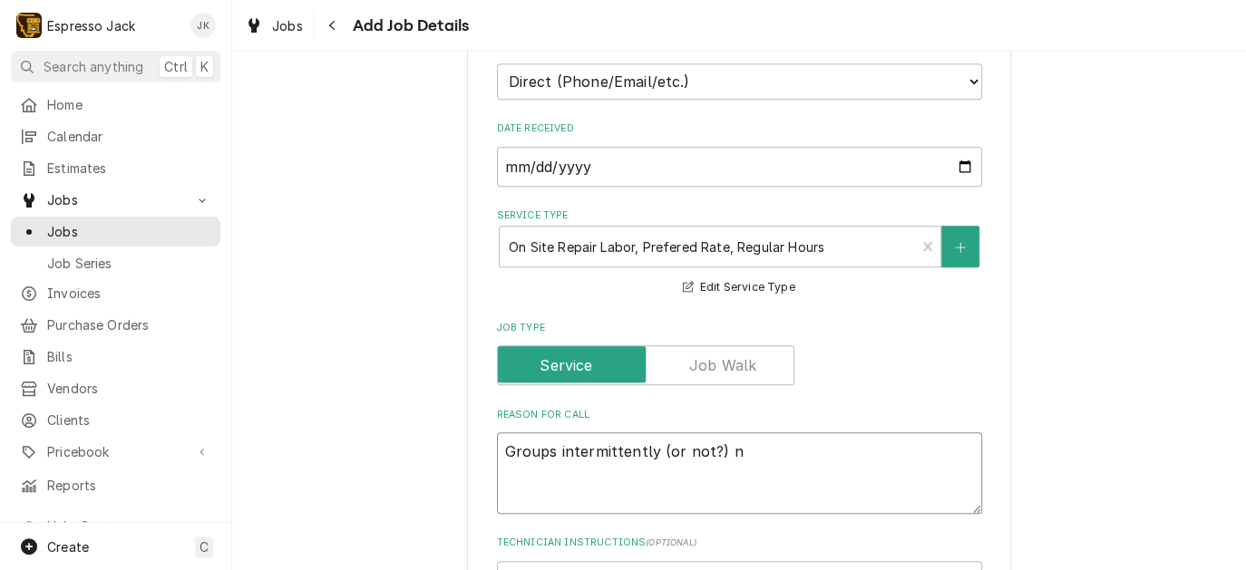
type textarea "x"
type textarea "Groups intermittently (or not?) no"
type textarea "x"
type textarea "Groups intermittently (or not?) not"
type textarea "x"
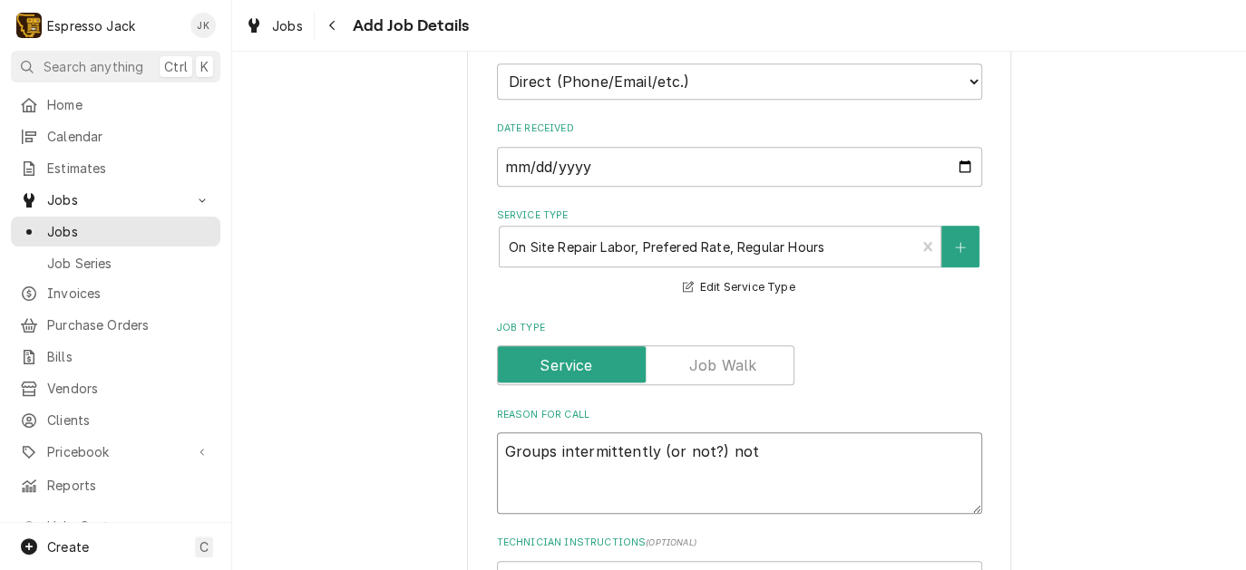
type textarea "Groups intermittently (or not?) not"
type textarea "x"
type textarea "Groups intermittently (or not?) not wo"
type textarea "x"
type textarea "Groups intermittently (or not?) not work"
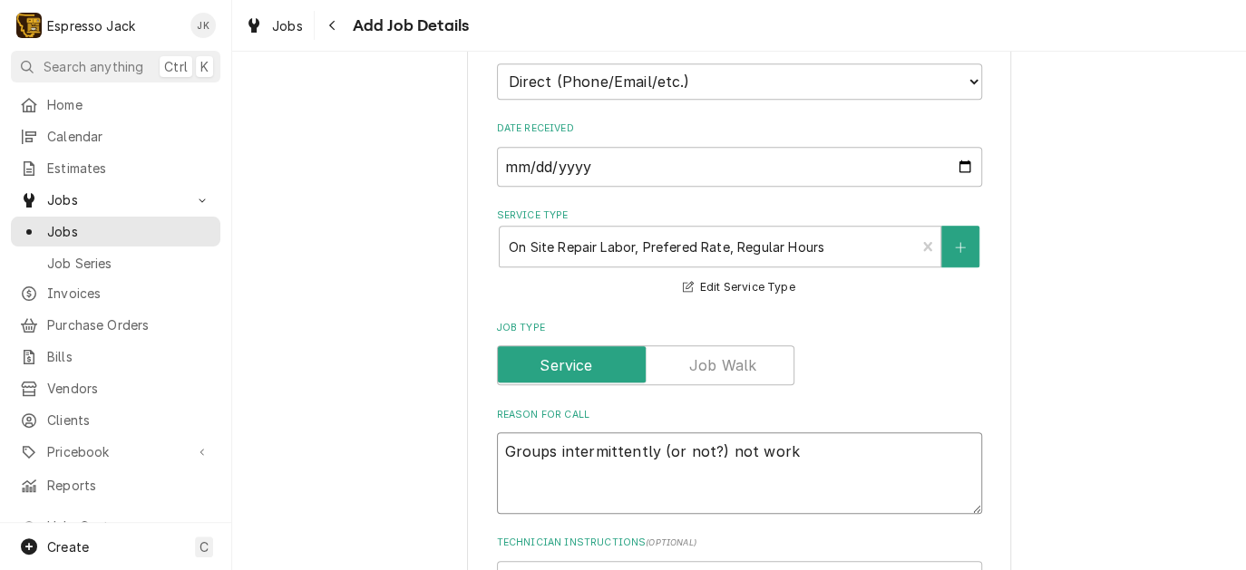
type textarea "x"
type textarea "Groups intermittently (or not?) not worki"
type textarea "x"
type textarea "Groups intermittently (or not?) not workin"
type textarea "x"
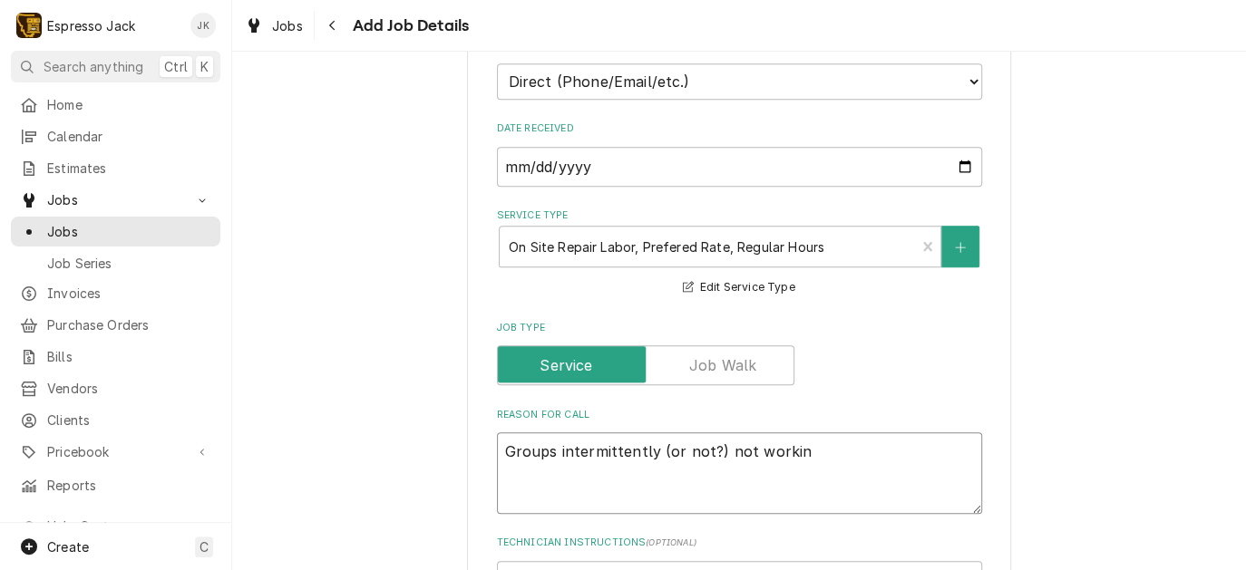
type textarea "Groups intermittently (or not?) not working"
type textarea "x"
type textarea "Groups intermittently (or not?) not workin"
type textarea "x"
type textarea "Groups intermittently (or not?) not worki"
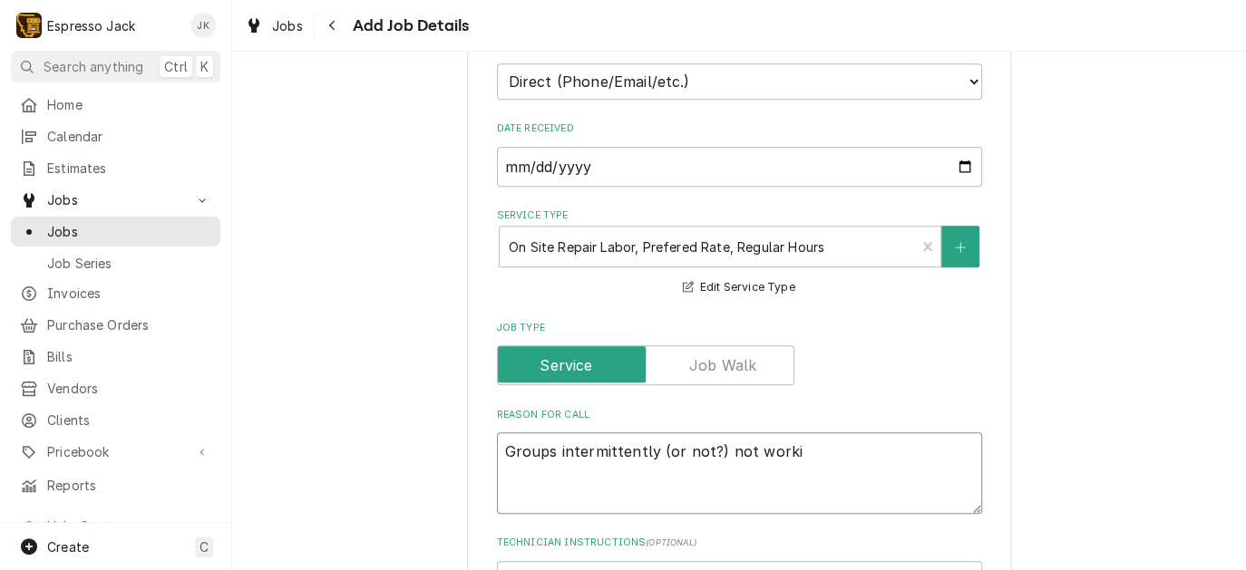
type textarea "x"
type textarea "Groups intermittently (or not?) not work"
type textarea "x"
type textarea "Groups intermittently (or not?) not wor"
type textarea "x"
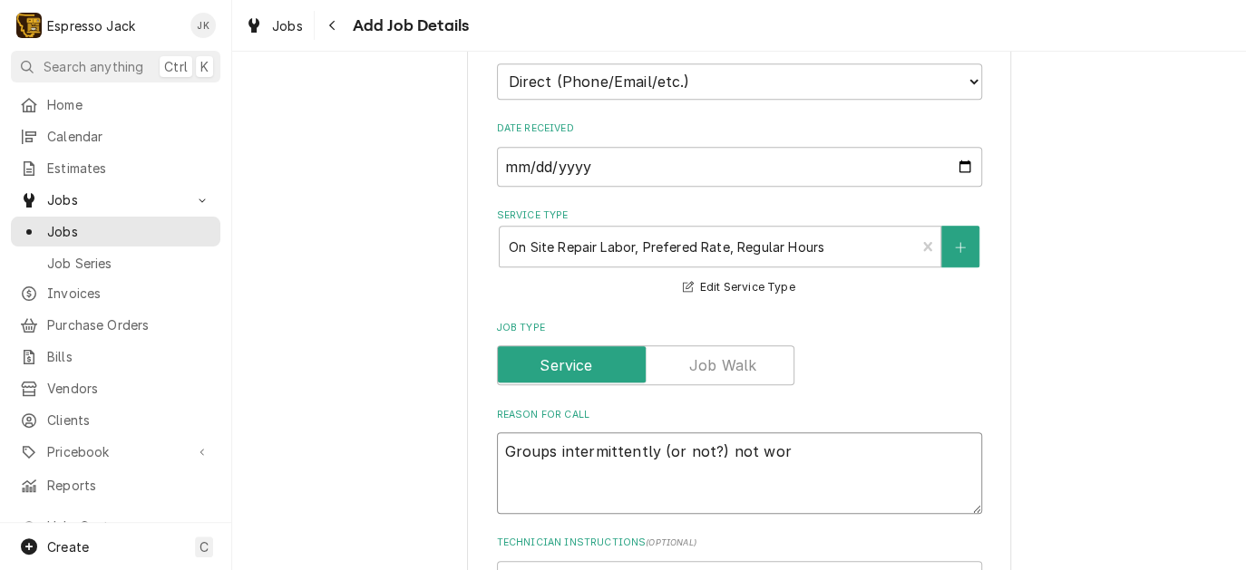
type textarea "Groups intermittently (or not?) not wo"
type textarea "x"
type textarea "Groups intermittently (or not?) not w"
type textarea "x"
type textarea "Groups intermittently (or not?) not"
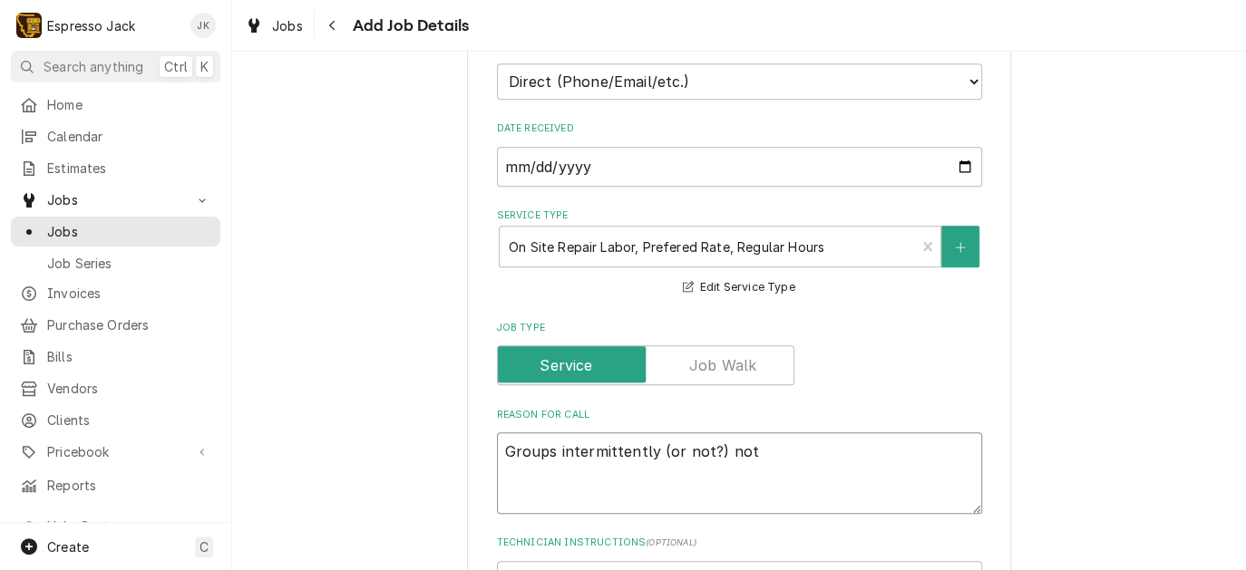
type textarea "x"
type textarea "Groups intermittently (or not?) not"
type textarea "x"
type textarea "Groups intermittently (or not?) no"
type textarea "x"
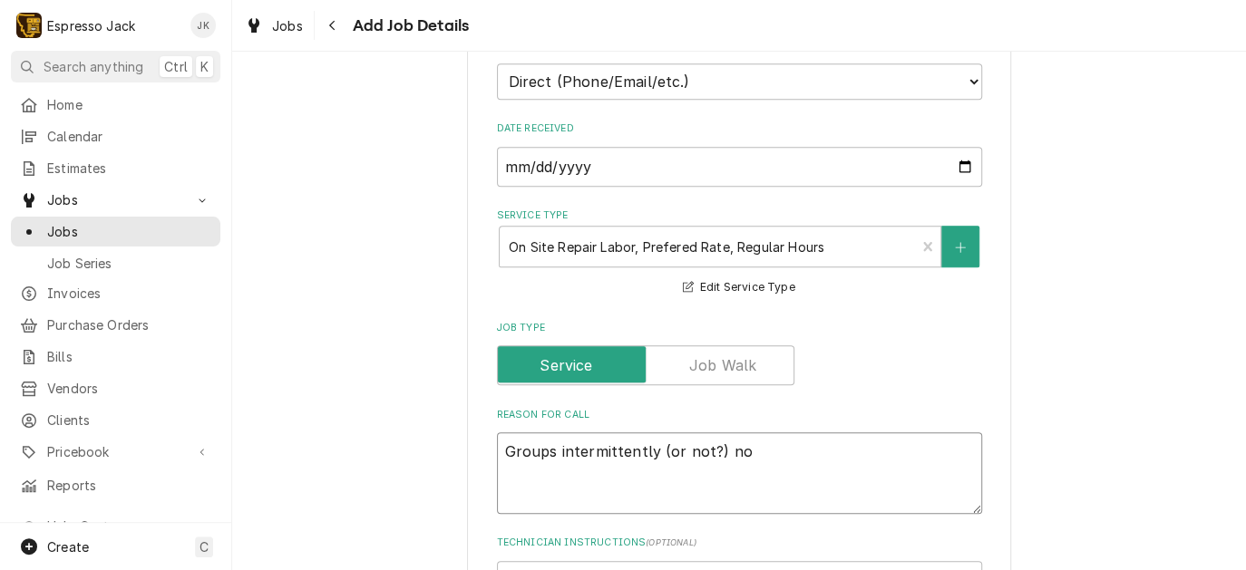
type textarea "Groups intermittently (or not?) n"
type textarea "x"
type textarea "Groups intermittently (or not?)"
type textarea "x"
type textarea "Groups intermittently (or not?)"
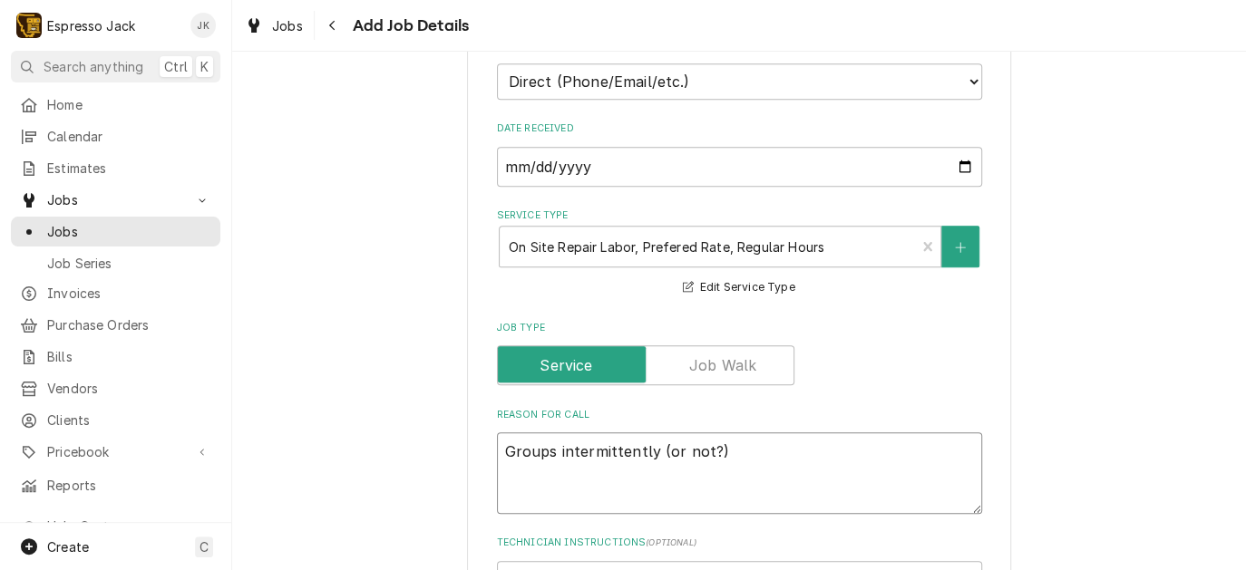
type textarea "x"
type textarea "Groups intermittently (or not?"
type textarea "x"
type textarea "Groups intermittently (or not"
type textarea "x"
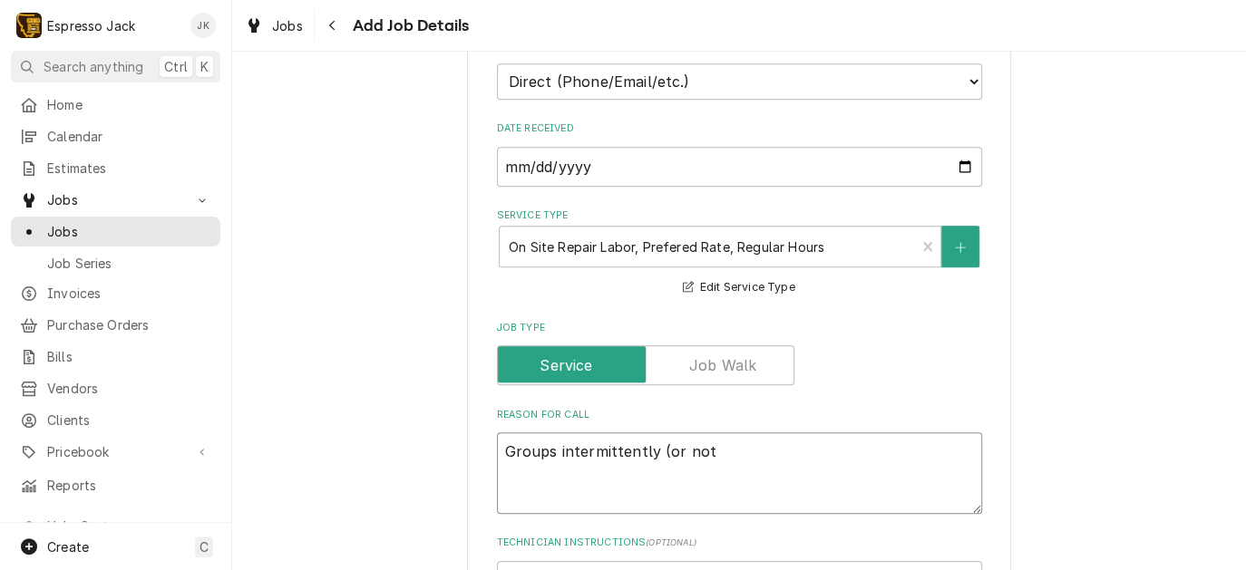
type textarea "Groups intermittently (or no"
type textarea "x"
type textarea "Groups intermittently (or n"
type textarea "x"
type textarea "Groups intermittently (or"
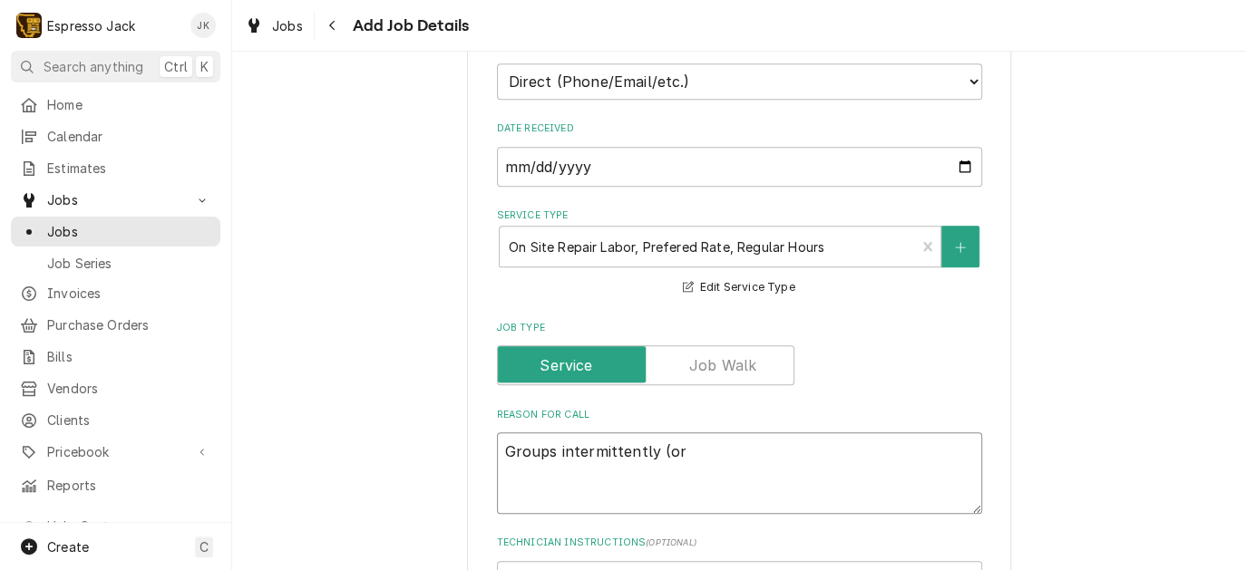
type textarea "x"
type textarea "Groups intermittently (or"
type textarea "x"
type textarea "Groups intermittently (o"
type textarea "x"
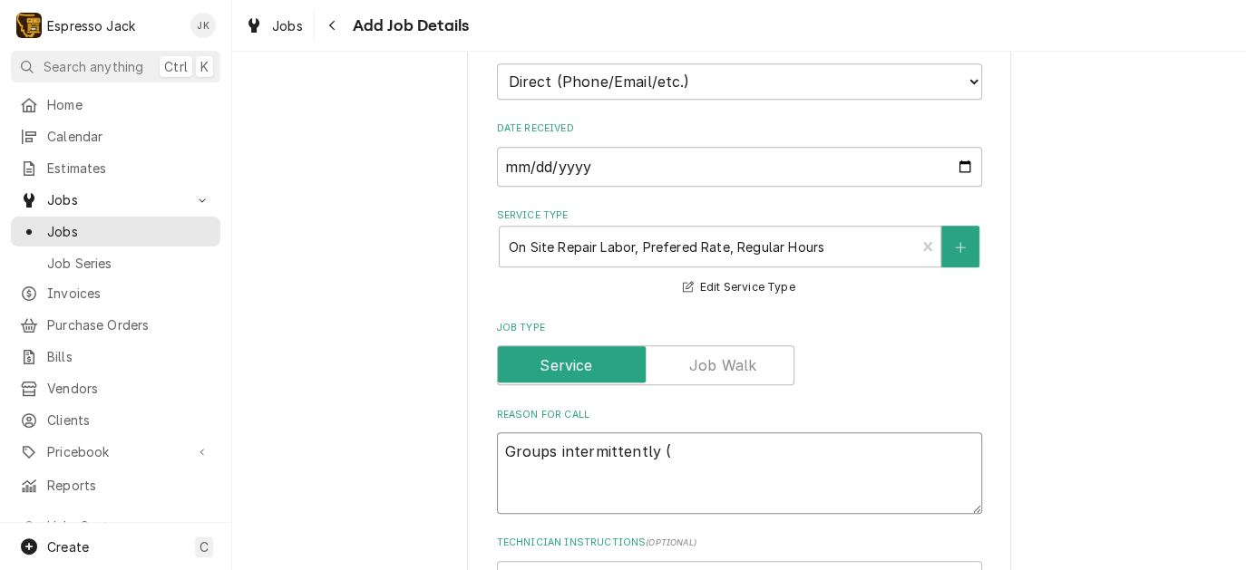
type textarea "Groups intermittently"
type textarea "x"
type textarea "Groups intermittently n"
type textarea "x"
type textarea "Groups intermittently no"
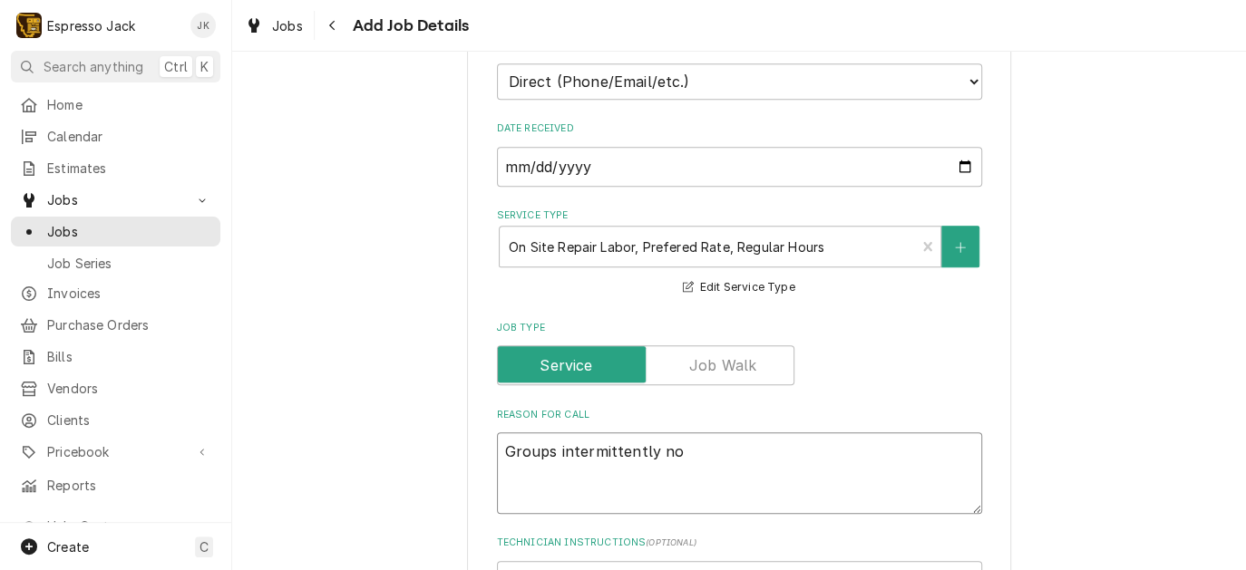
type textarea "x"
type textarea "Groups intermittently not"
type textarea "x"
type textarea "Groups intermittently not o"
type textarea "x"
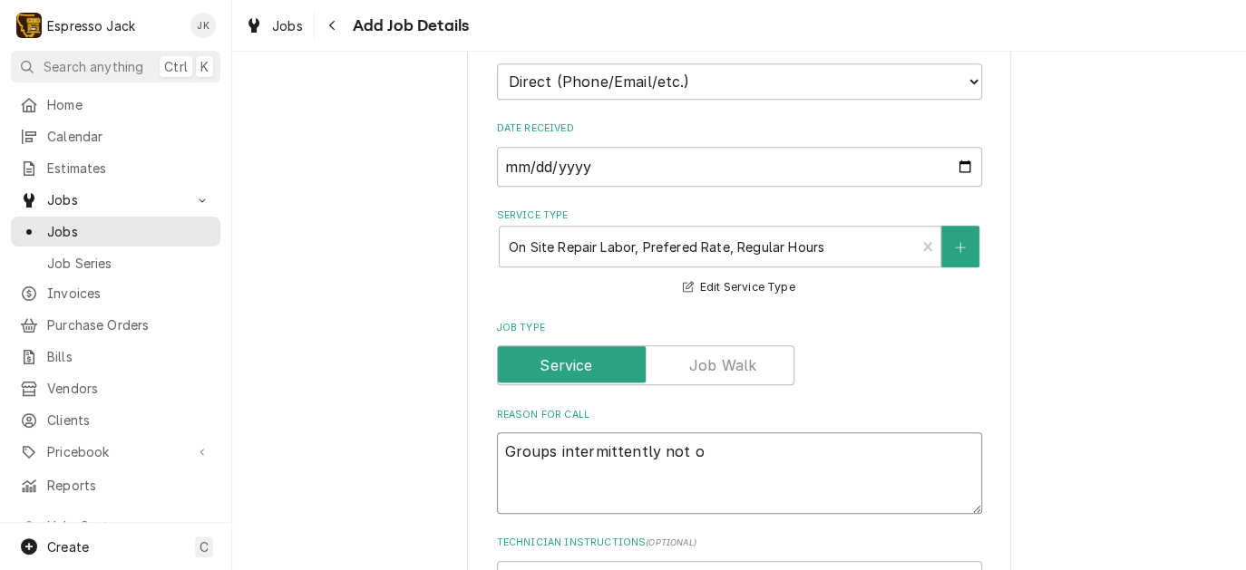
type textarea "Groups intermittently not"
type textarea "x"
type textarea "Groups intermittently not w"
type textarea "x"
type textarea "Groups intermittently not wo"
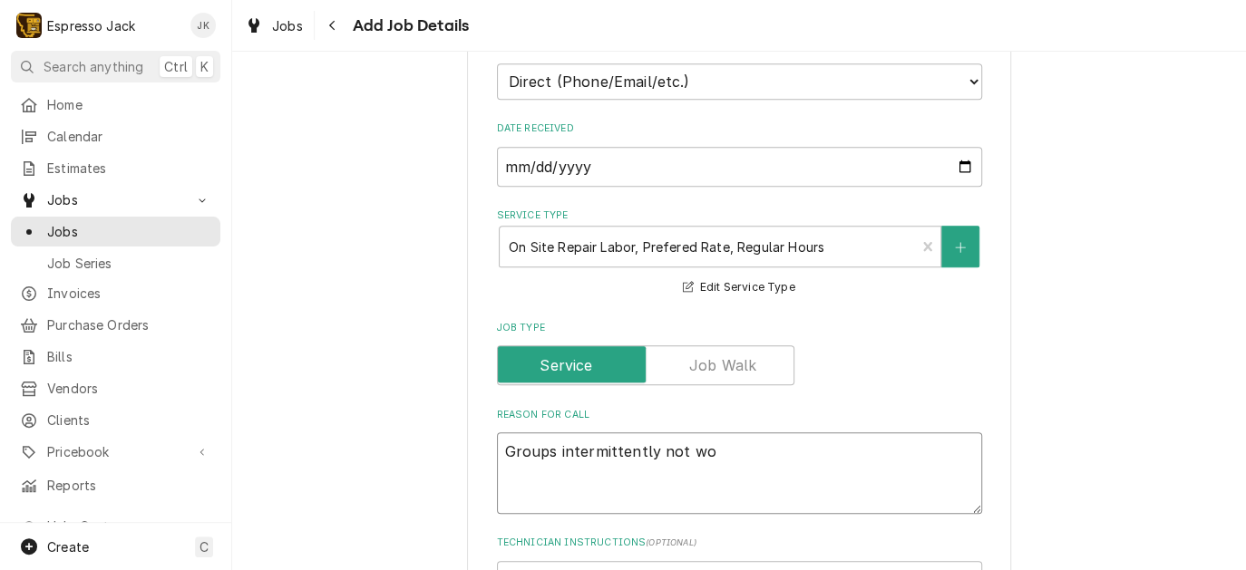
type textarea "x"
type textarea "Groups intermittently not work"
type textarea "x"
type textarea "Groups intermittently not worki"
type textarea "x"
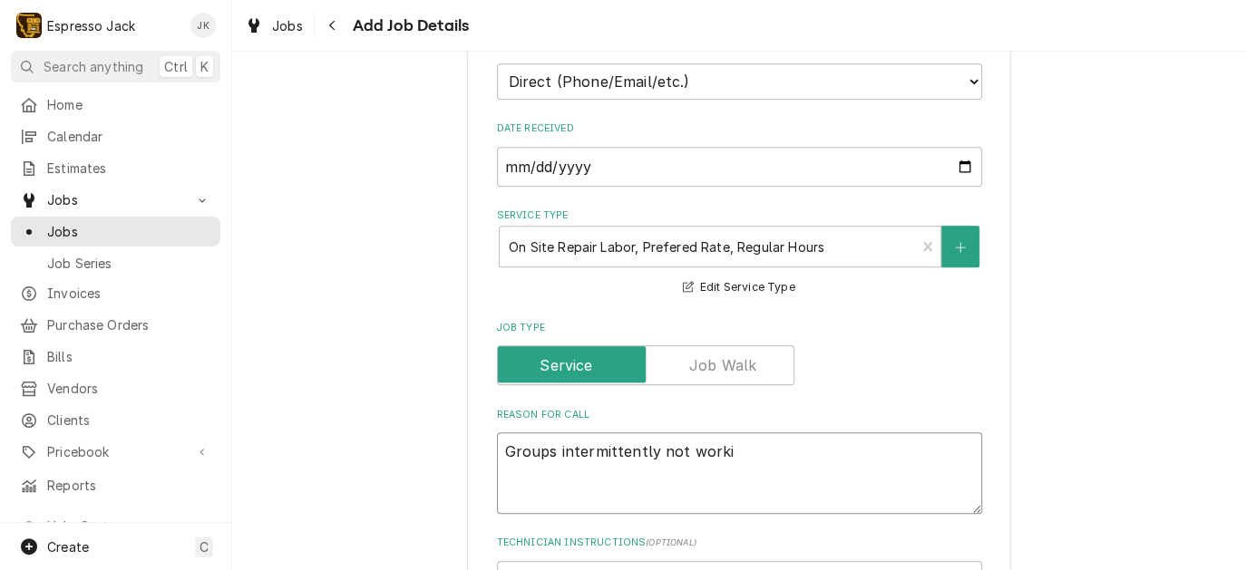
type textarea "Groups intermittently not workin"
type textarea "x"
type textarea "Groups intermittently not working"
type textarea "x"
type textarea "Groups intermittently not working,"
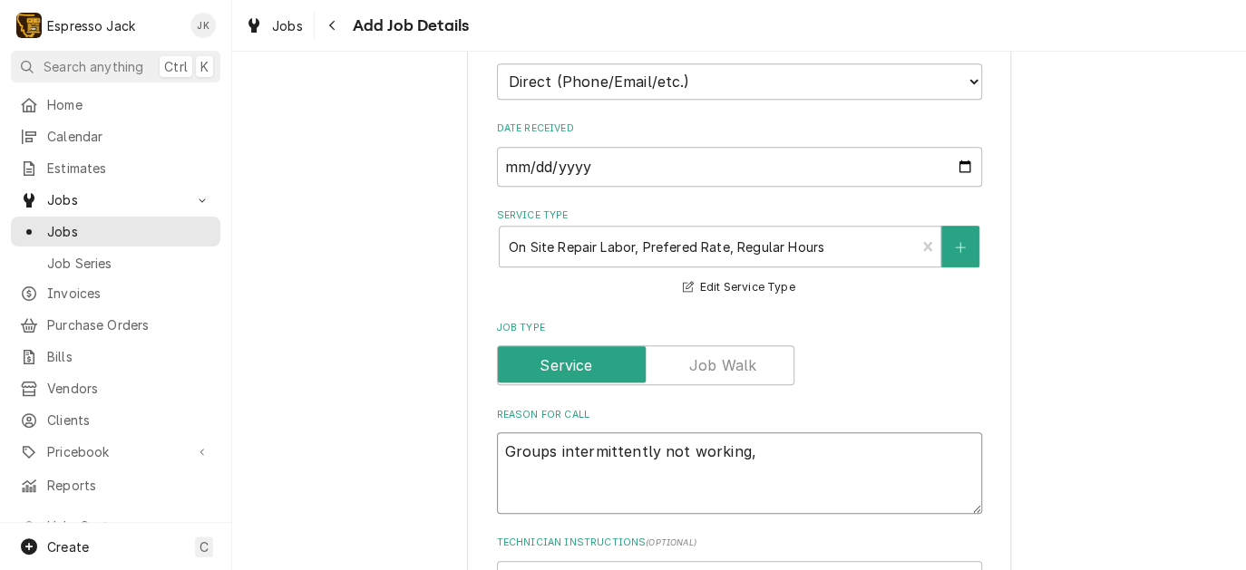
type textarea "x"
type textarea "Groups intermittently not working,"
type textarea "x"
type textarea "Groups intermittently not working, o"
type textarea "x"
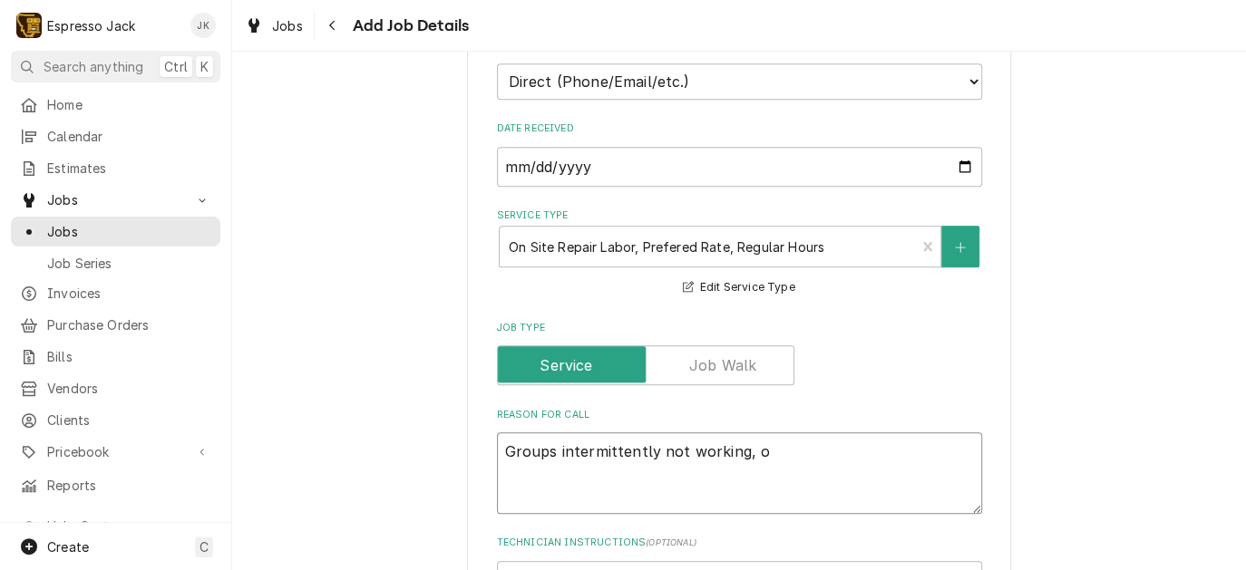
type textarea "Groups intermittently not working, or"
type textarea "x"
type textarea "Groups intermittently not working, or"
type textarea "x"
type textarea "Groups intermittently not working, or o"
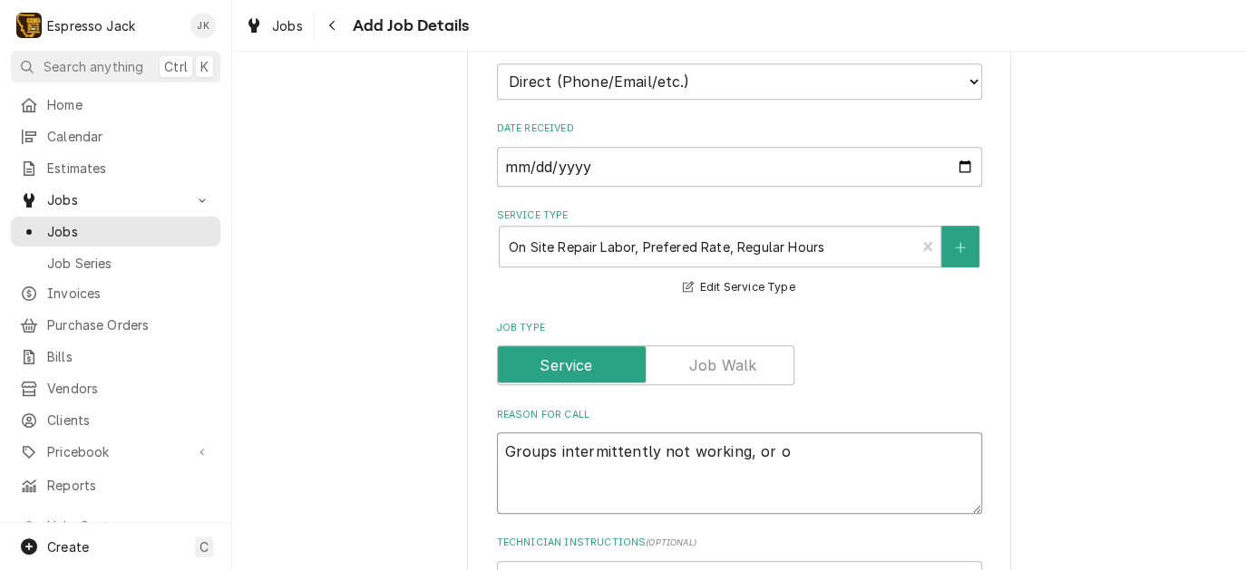
type textarea "x"
type textarea "Groups intermittently not working, or oc"
type textarea "x"
type textarea "Groups intermittently not working, or occ"
type textarea "x"
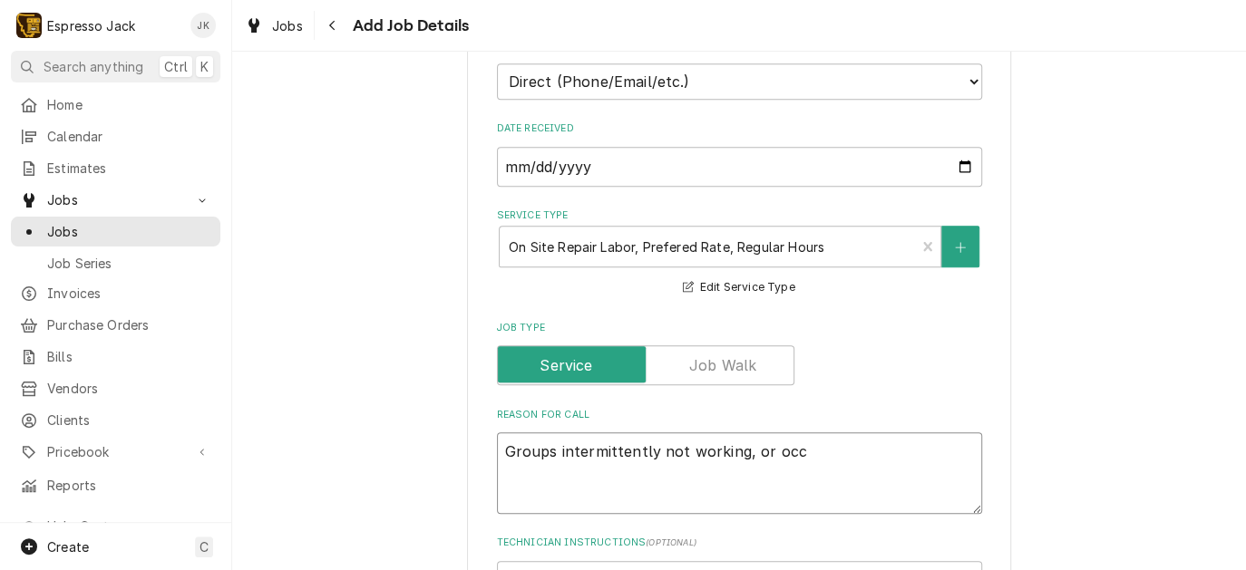
type textarea "Groups intermittently not working, or occa"
type textarea "x"
type textarea "Groups intermittently not working, or occati"
type textarea "x"
type textarea "Groups intermittently not working, or occatio"
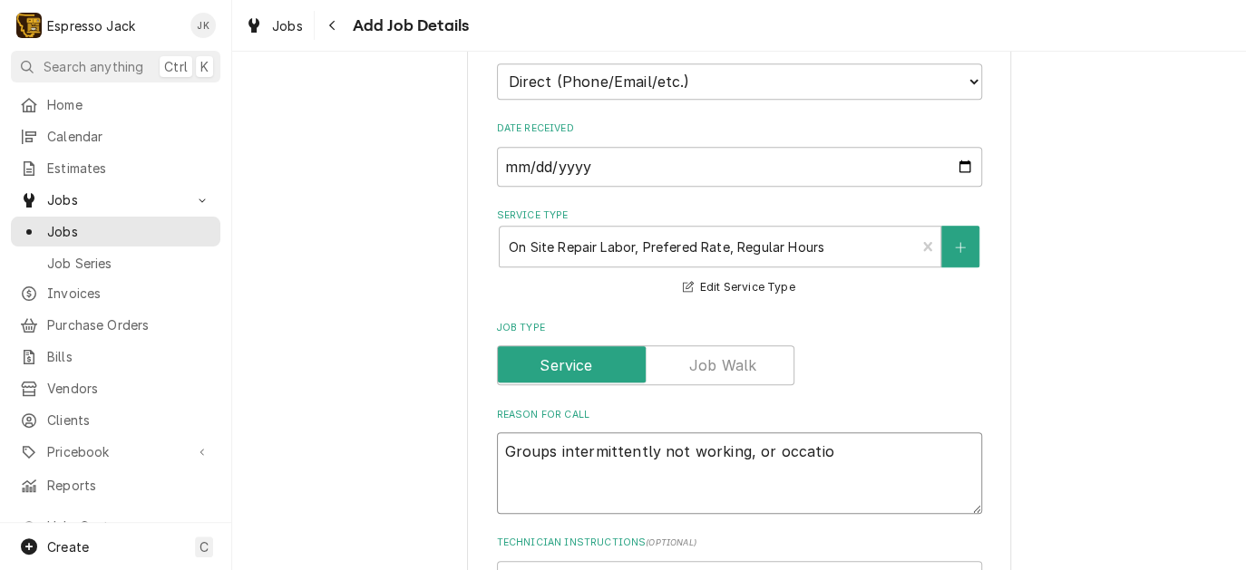
type textarea "x"
type textarea "Groups intermittently not working, or occation"
type textarea "x"
type textarea "Groups intermittently not working, or occationa"
type textarea "x"
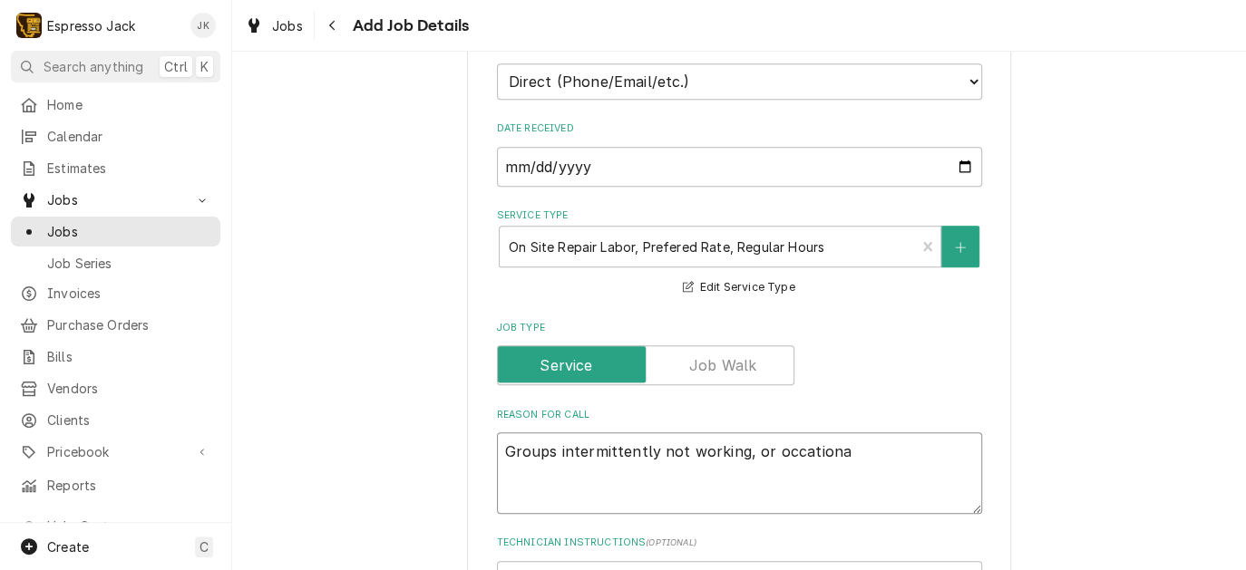
type textarea "Groups intermittently not working, or occational"
type textarea "x"
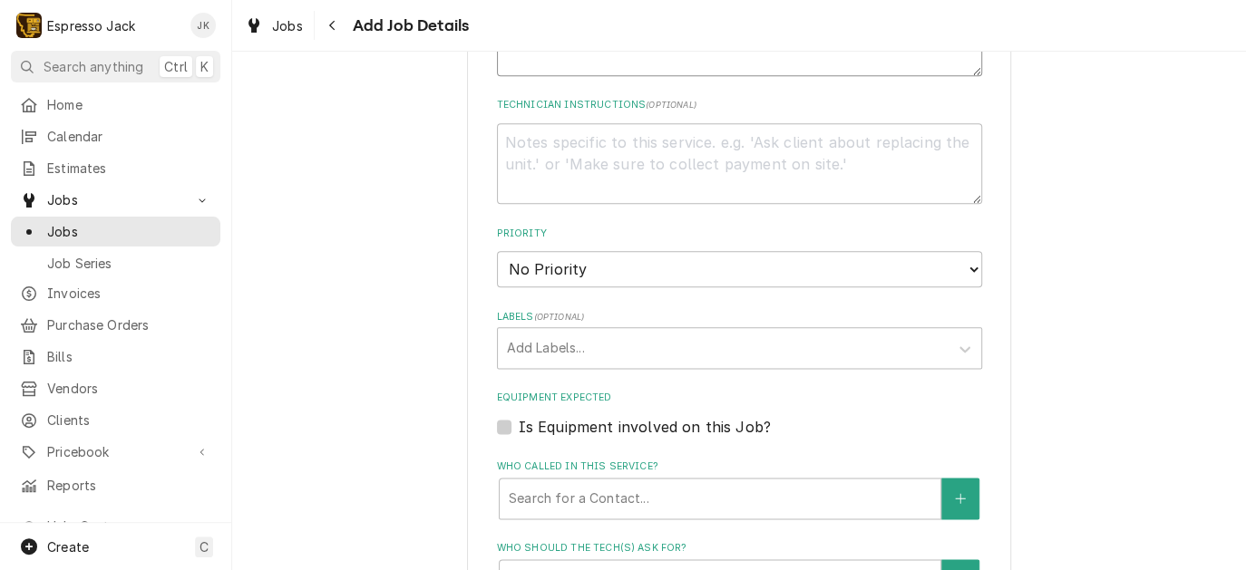
scroll to position [958, 0]
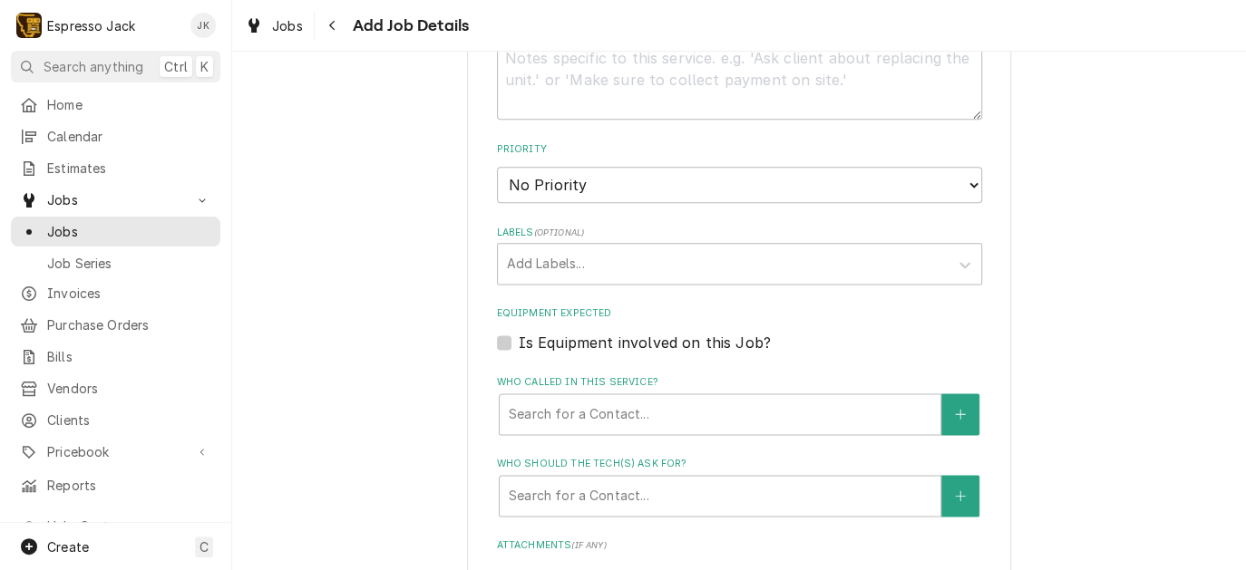
click at [497, 345] on div "Is Equipment involved on this Job?" at bounding box center [739, 343] width 485 height 22
click at [519, 341] on label "Is Equipment involved on this Job?" at bounding box center [645, 343] width 252 height 22
click at [519, 341] on input "Equipment Expected" at bounding box center [761, 352] width 485 height 40
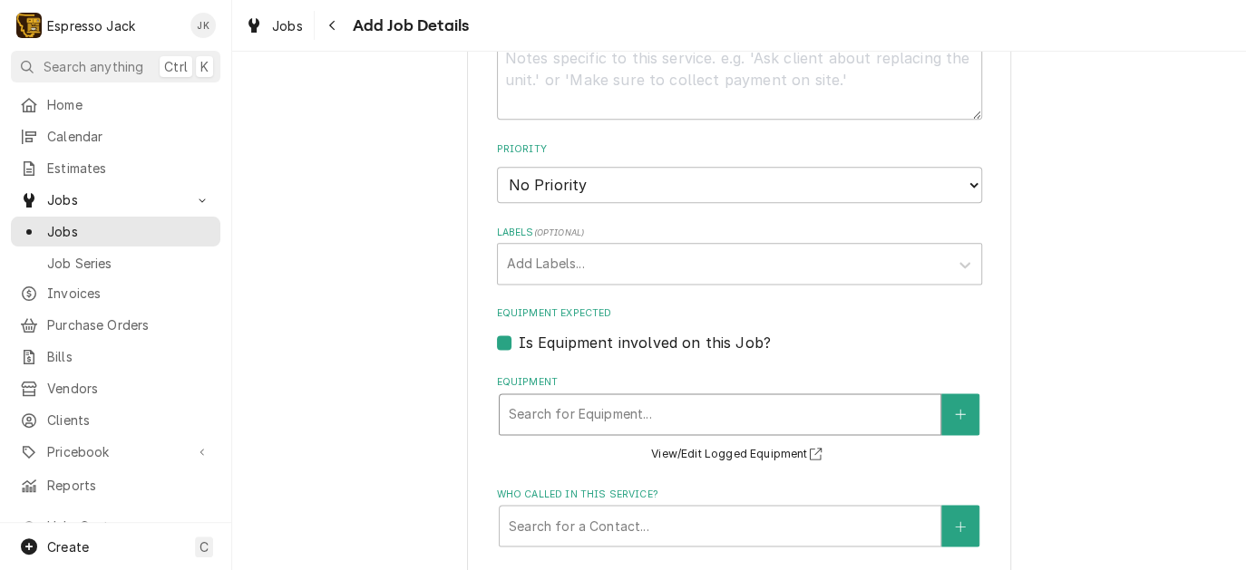
click at [569, 406] on div "Equipment" at bounding box center [720, 414] width 423 height 33
click at [967, 406] on button "Equipment" at bounding box center [960, 415] width 38 height 42
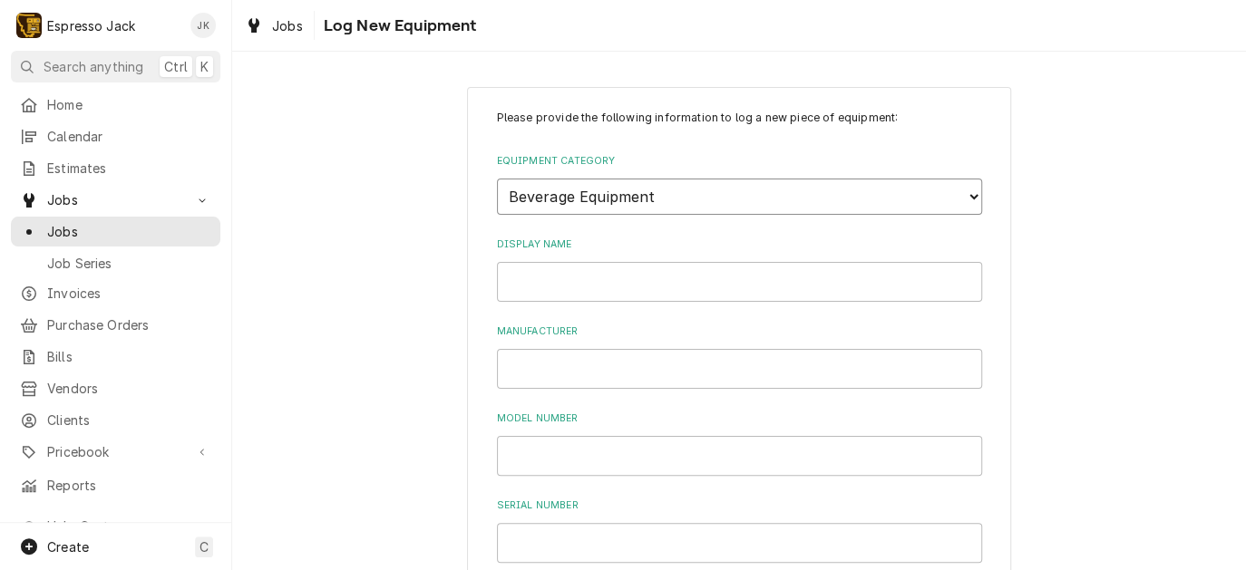
click at [497, 179] on select "Choose equipment category... Beverage Equipment Water Filtration Other" at bounding box center [739, 197] width 485 height 36
click at [497, 262] on select "Choose equipment type... Bar Blender Coffee Grinder Coffee Maker Coffee Urn Fro…" at bounding box center [739, 280] width 485 height 36
click at [620, 365] on input "Display Name" at bounding box center [739, 365] width 485 height 40
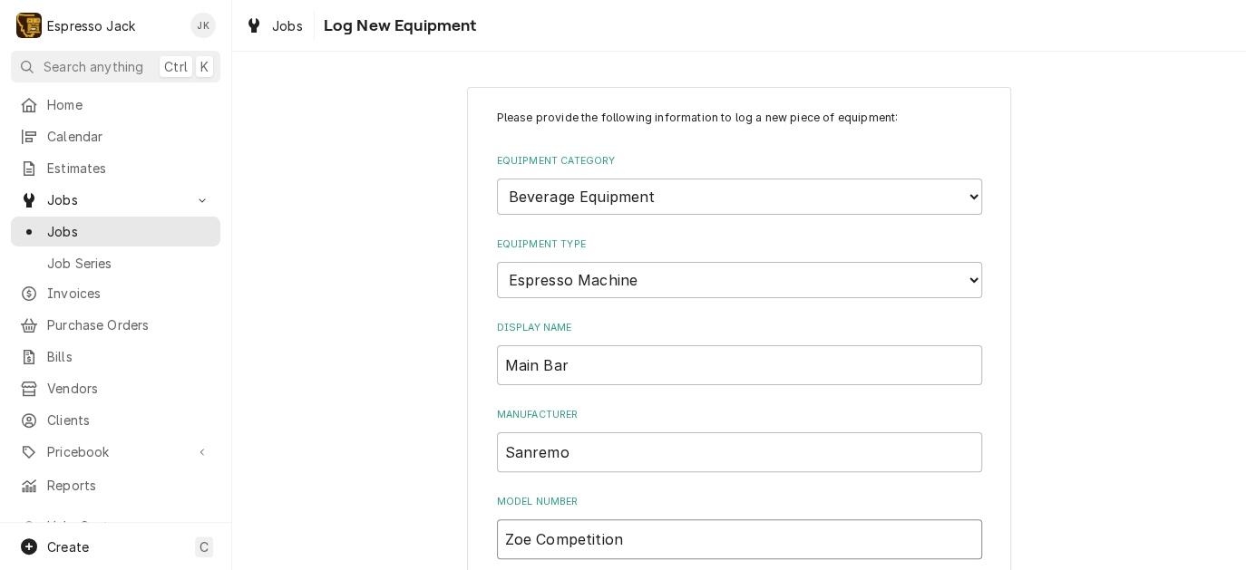
scroll to position [261, 0]
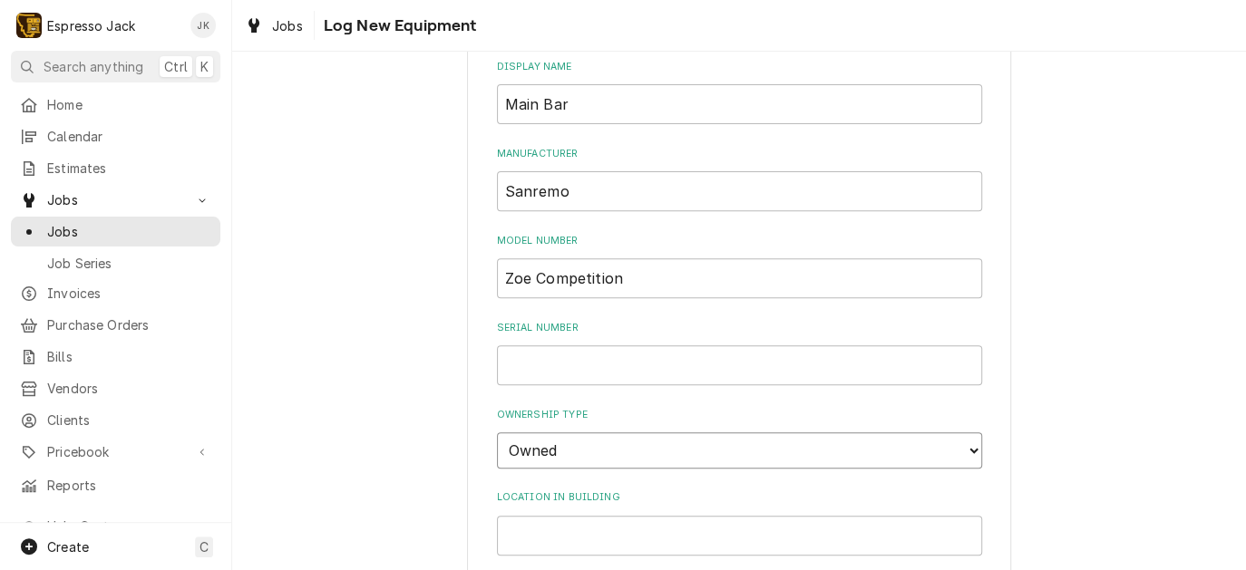
click at [497, 433] on select "Choose ownsership type... Unknown Owned Leased Rented" at bounding box center [739, 451] width 485 height 36
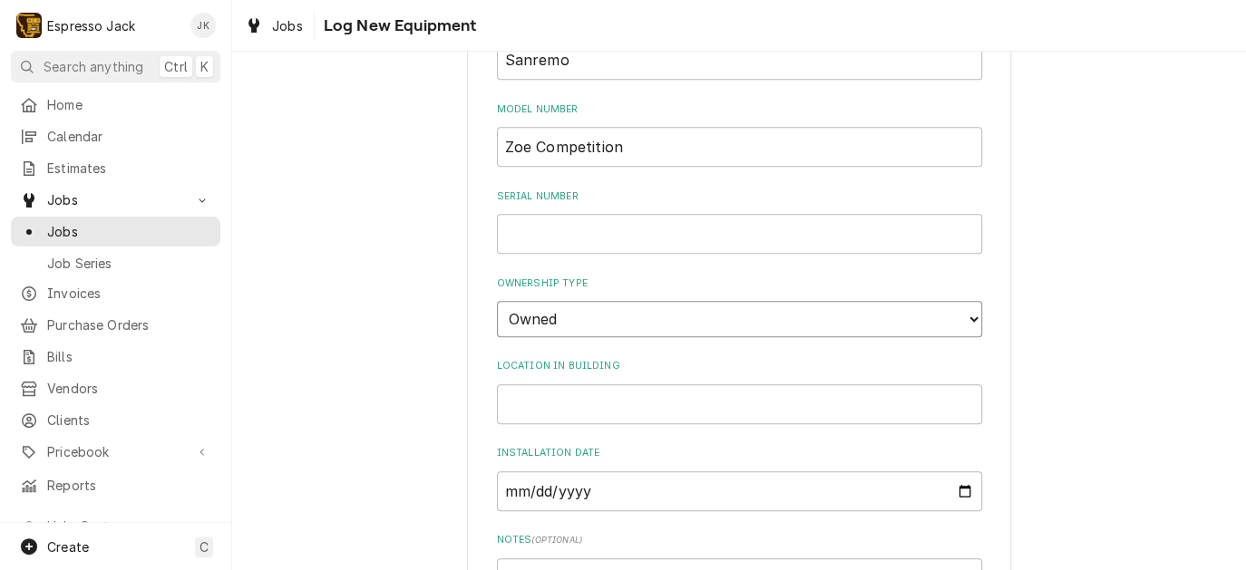
scroll to position [522, 0]
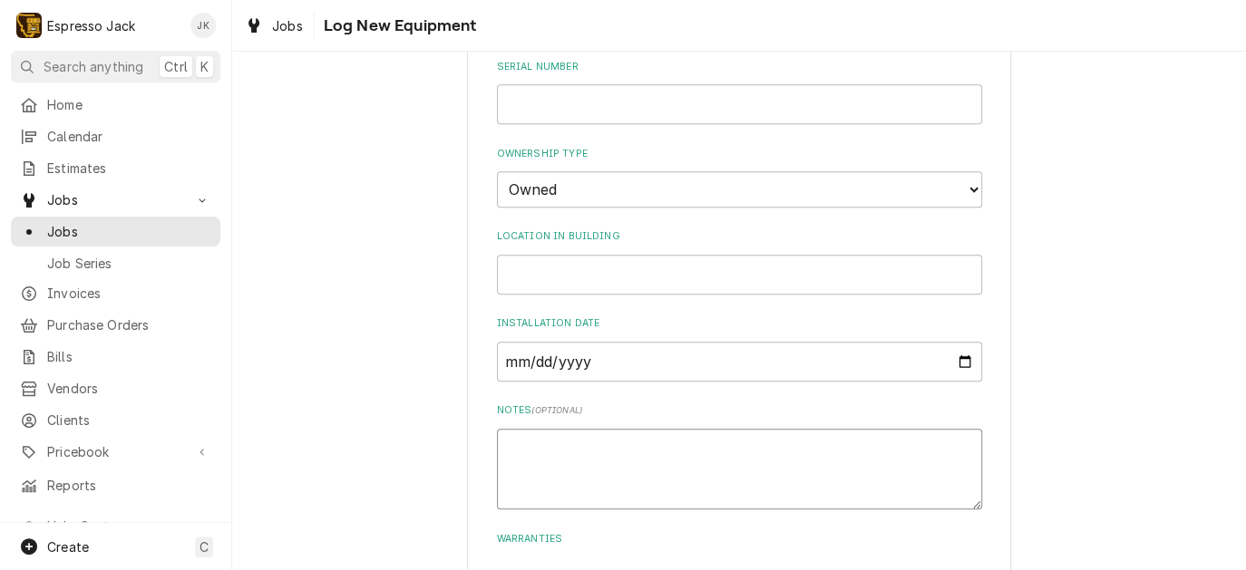
click at [548, 473] on textarea "Notes ( optional )" at bounding box center [739, 470] width 485 height 82
drag, startPoint x: 672, startPoint y: 444, endPoint x: 637, endPoint y: 440, distance: 35.7
click at [637, 440] on textarea "Purchased through C" at bounding box center [739, 470] width 485 height 82
paste textarea "Geva Coffee"
drag, startPoint x: 638, startPoint y: 443, endPoint x: 664, endPoint y: 433, distance: 27.0
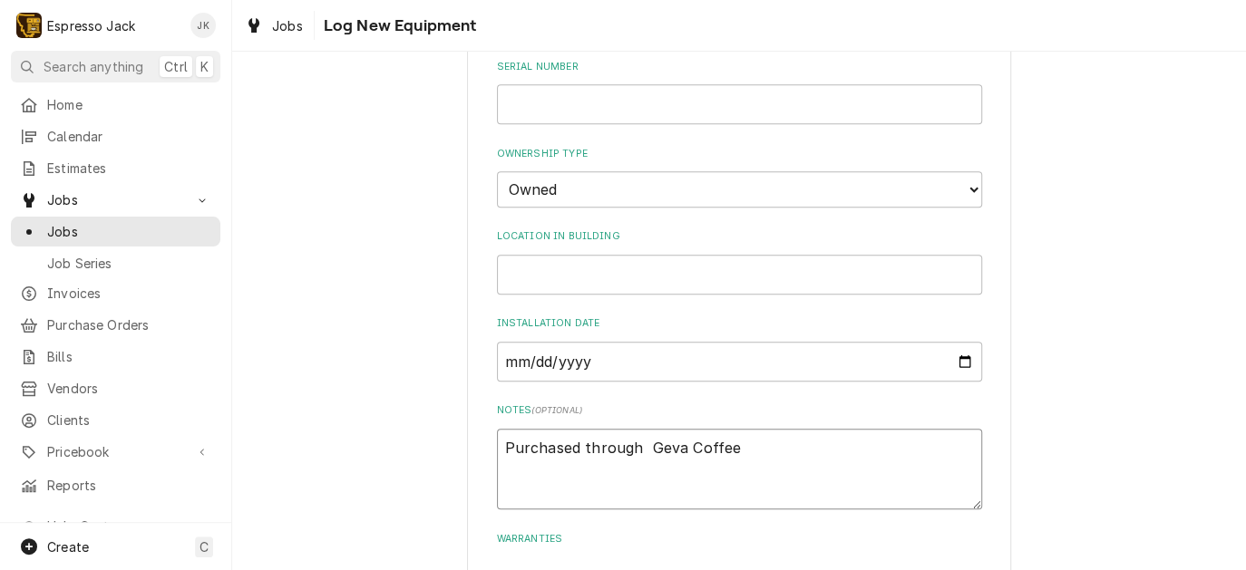
click at [639, 442] on textarea "Purchased through Geva Coffee" at bounding box center [739, 470] width 485 height 82
click at [733, 443] on textarea "Purchased through Geva Coffee" at bounding box center [739, 470] width 485 height 82
click at [780, 453] on textarea "Purchased through Geva Coffee." at bounding box center [739, 470] width 485 height 82
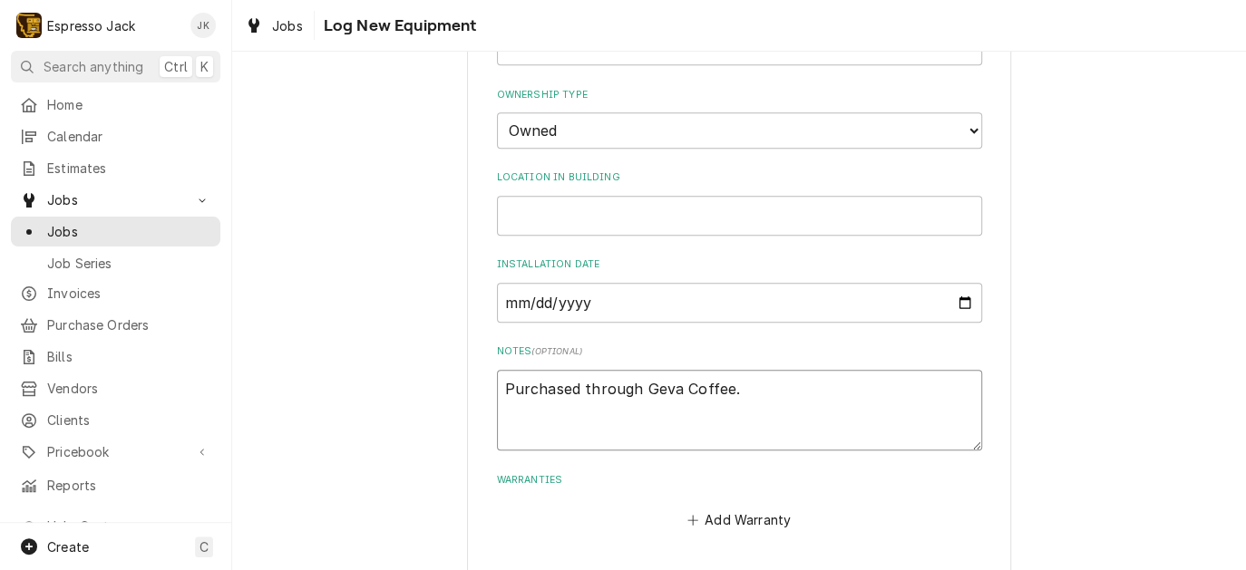
scroll to position [649, 0]
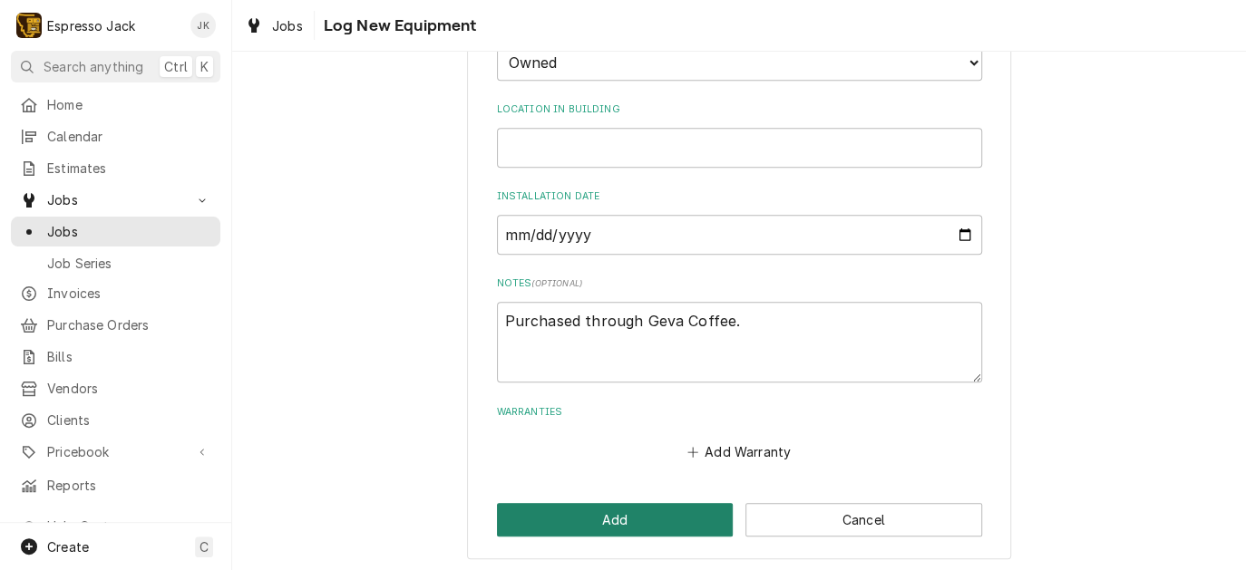
click at [660, 510] on button "Add" at bounding box center [615, 520] width 237 height 34
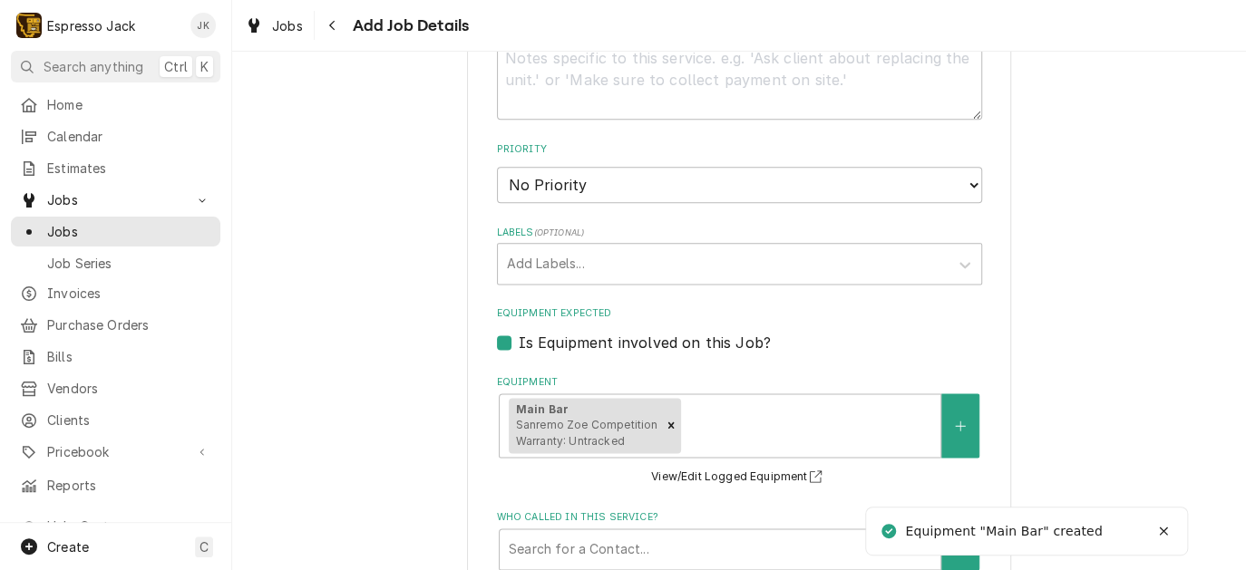
scroll to position [1393, 0]
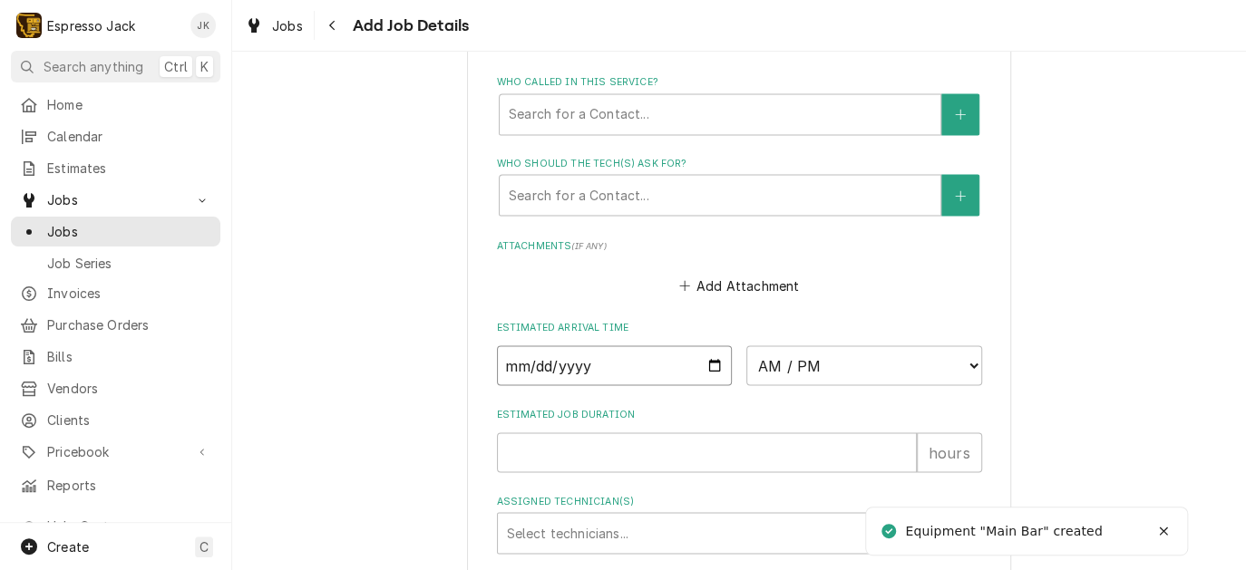
click at [722, 368] on input "Date" at bounding box center [615, 365] width 236 height 40
click at [715, 362] on input "Date" at bounding box center [615, 365] width 236 height 40
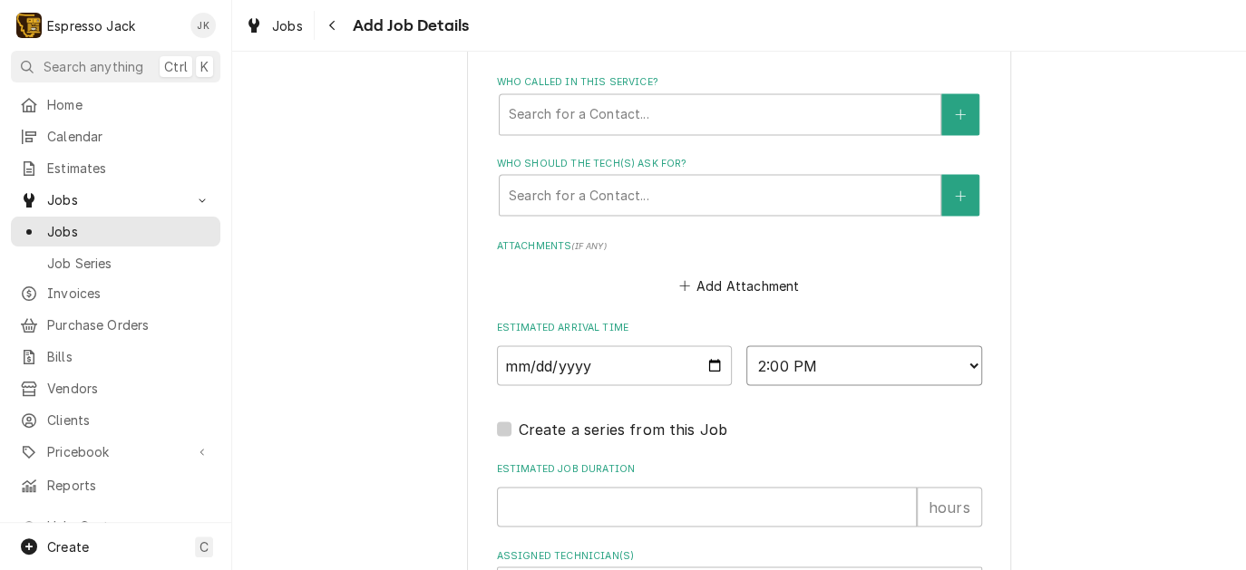
click at [746, 345] on select "AM / PM 6:00 AM 6:15 AM 6:30 AM 6:45 AM 7:00 AM 7:15 AM 7:30 AM 7:45 AM 8:00 AM…" at bounding box center [864, 365] width 236 height 40
drag, startPoint x: 394, startPoint y: 332, endPoint x: 384, endPoint y: 338, distance: 11.8
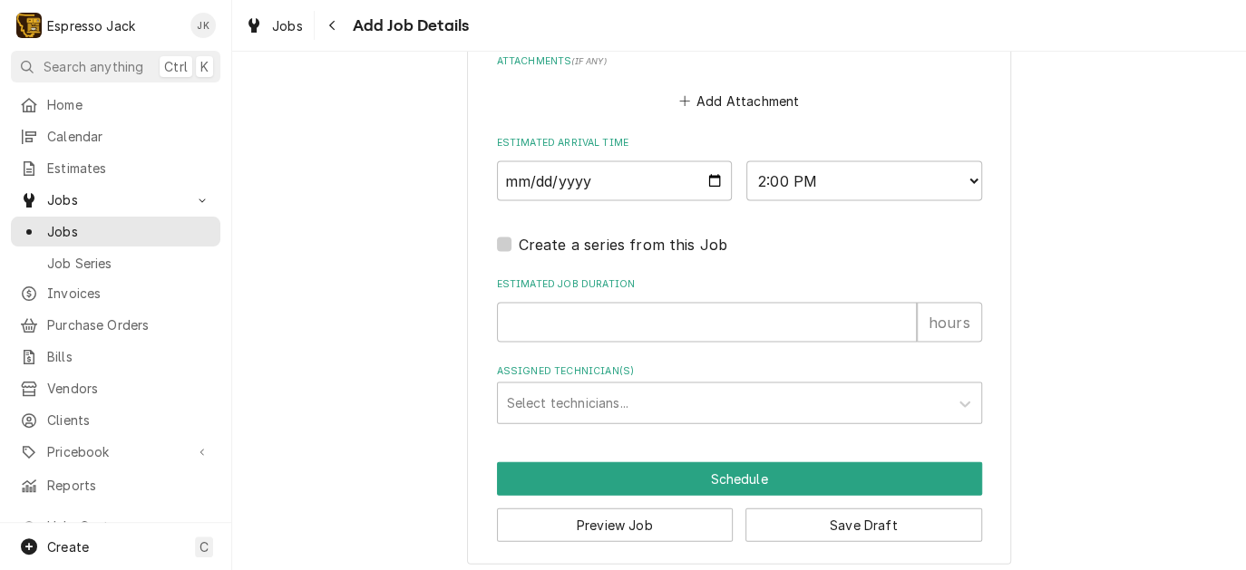
scroll to position [1581, 0]
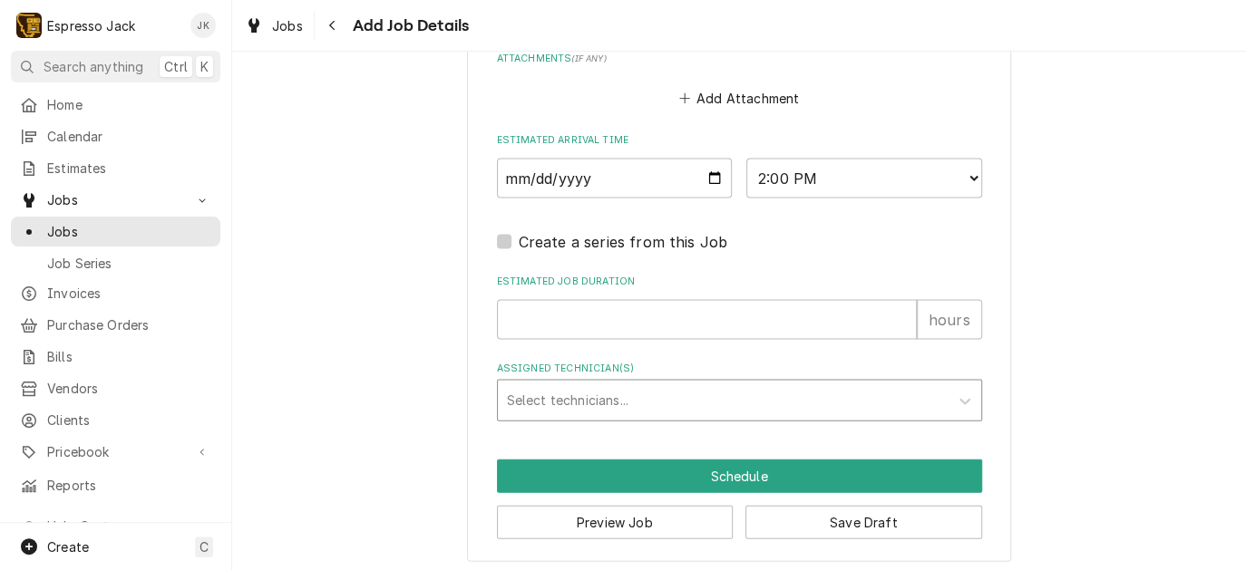
click at [641, 384] on div "Assigned Technician(s)" at bounding box center [723, 400] width 433 height 33
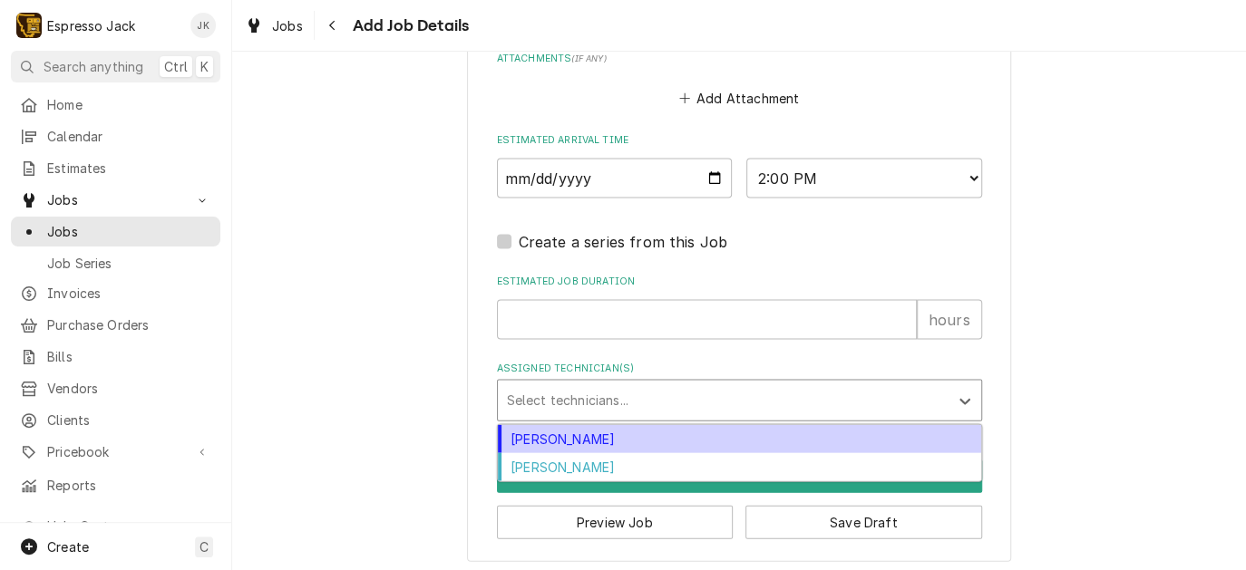
click at [599, 433] on div "Jack Kehoe" at bounding box center [739, 438] width 483 height 28
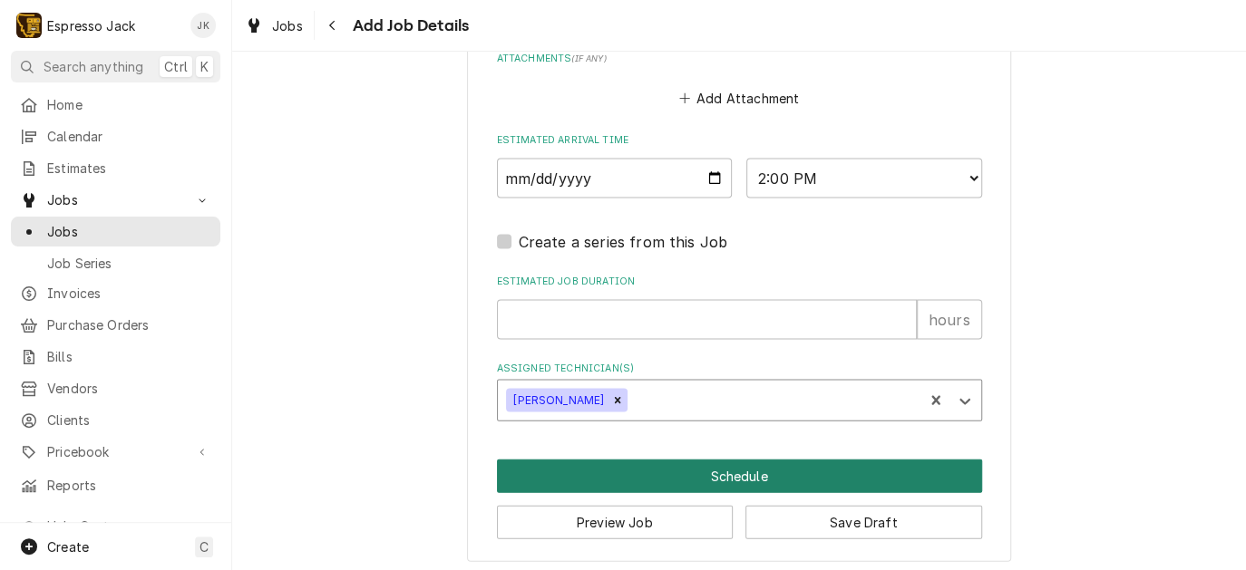
click at [621, 464] on button "Schedule" at bounding box center [739, 476] width 485 height 34
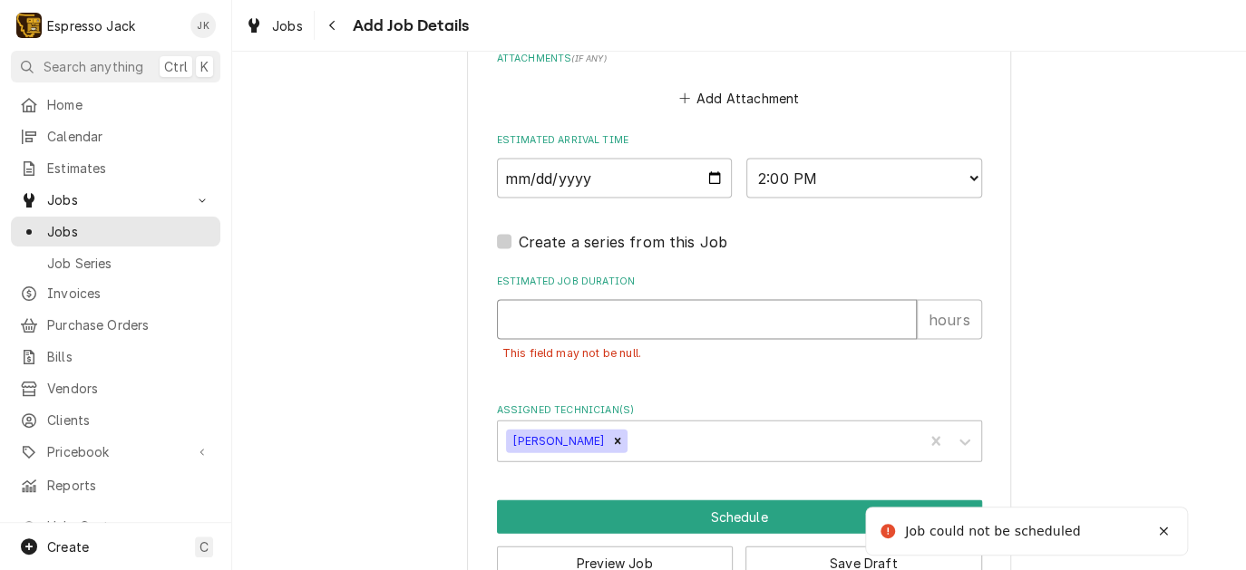
click at [642, 308] on input "Estimated Job Duration" at bounding box center [707, 319] width 420 height 40
drag, startPoint x: 452, startPoint y: 341, endPoint x: 413, endPoint y: 306, distance: 51.4
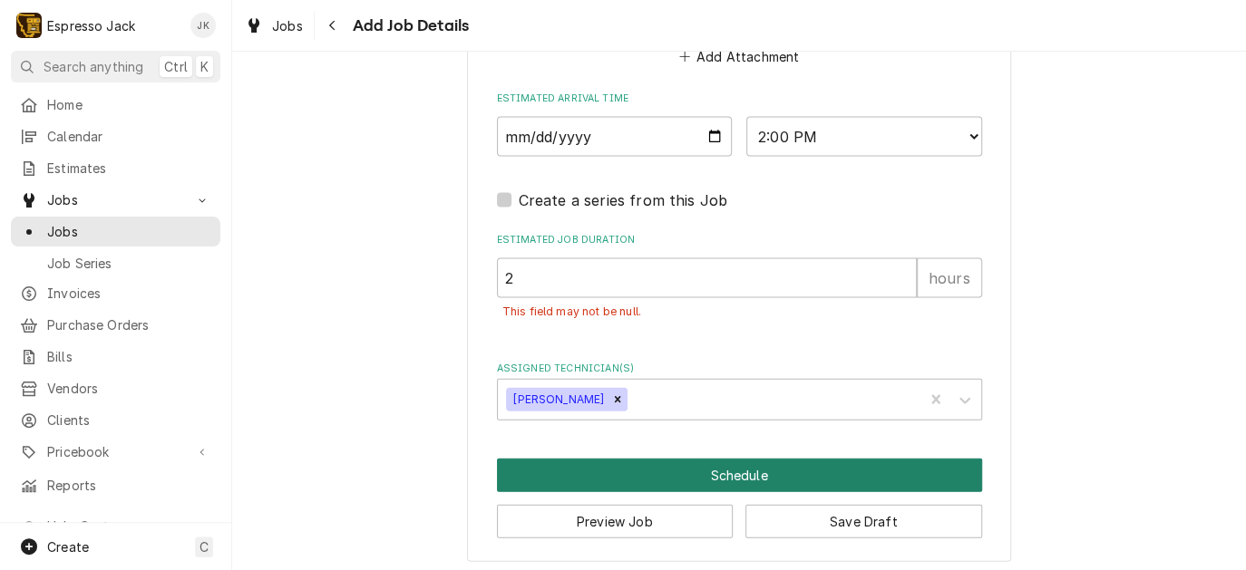
click at [648, 466] on button "Schedule" at bounding box center [739, 476] width 485 height 34
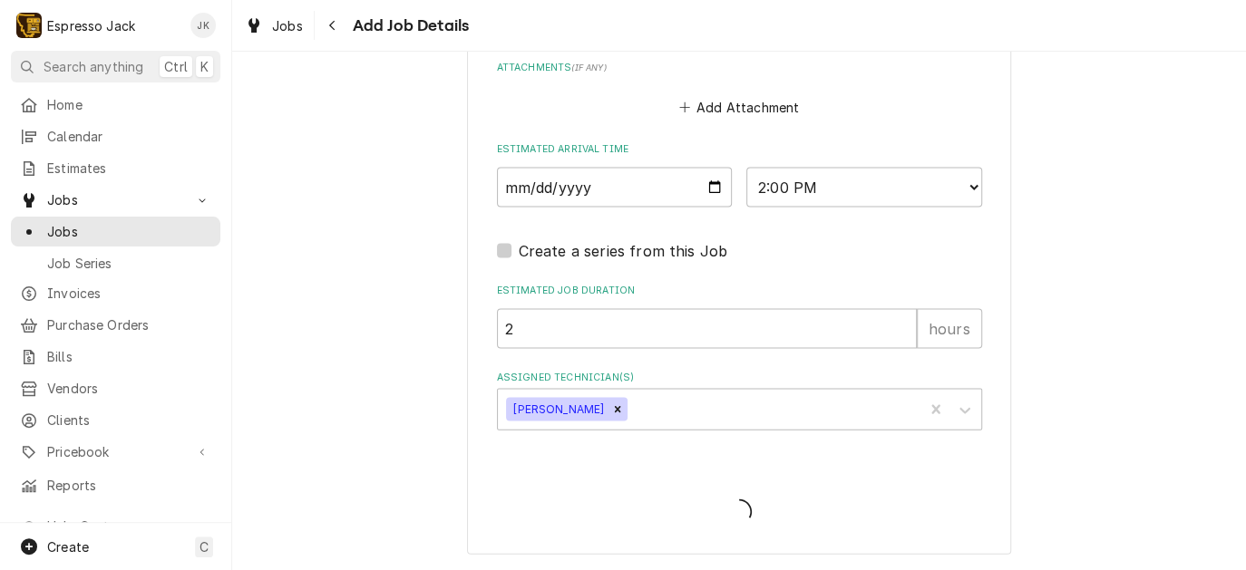
scroll to position [1565, 0]
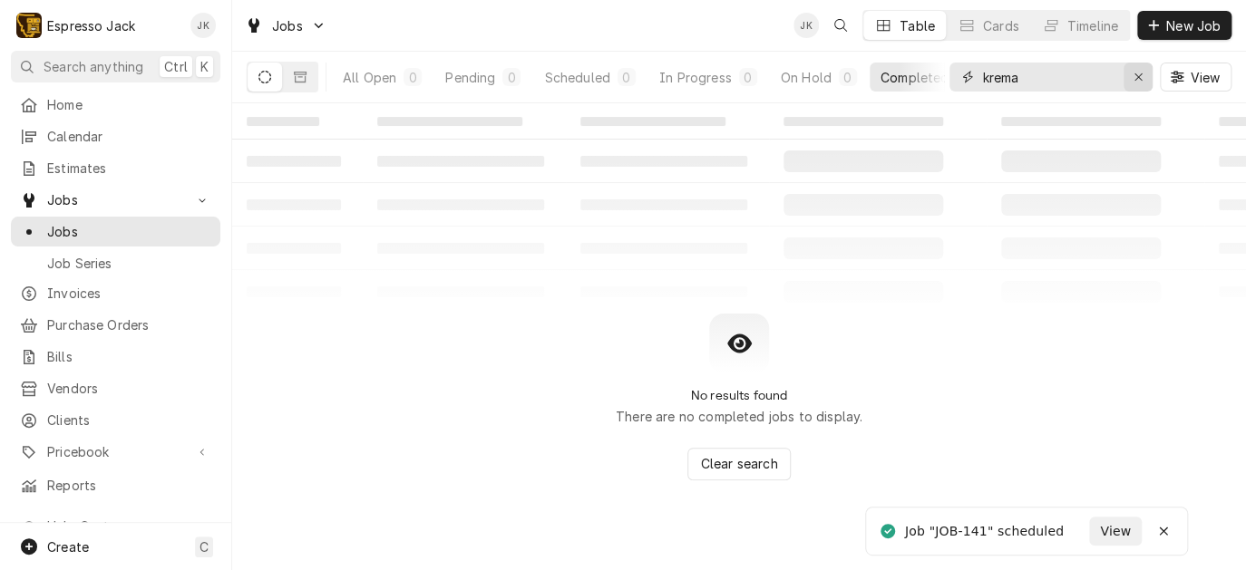
click at [1135, 76] on icon "Erase input" at bounding box center [1138, 77] width 10 height 13
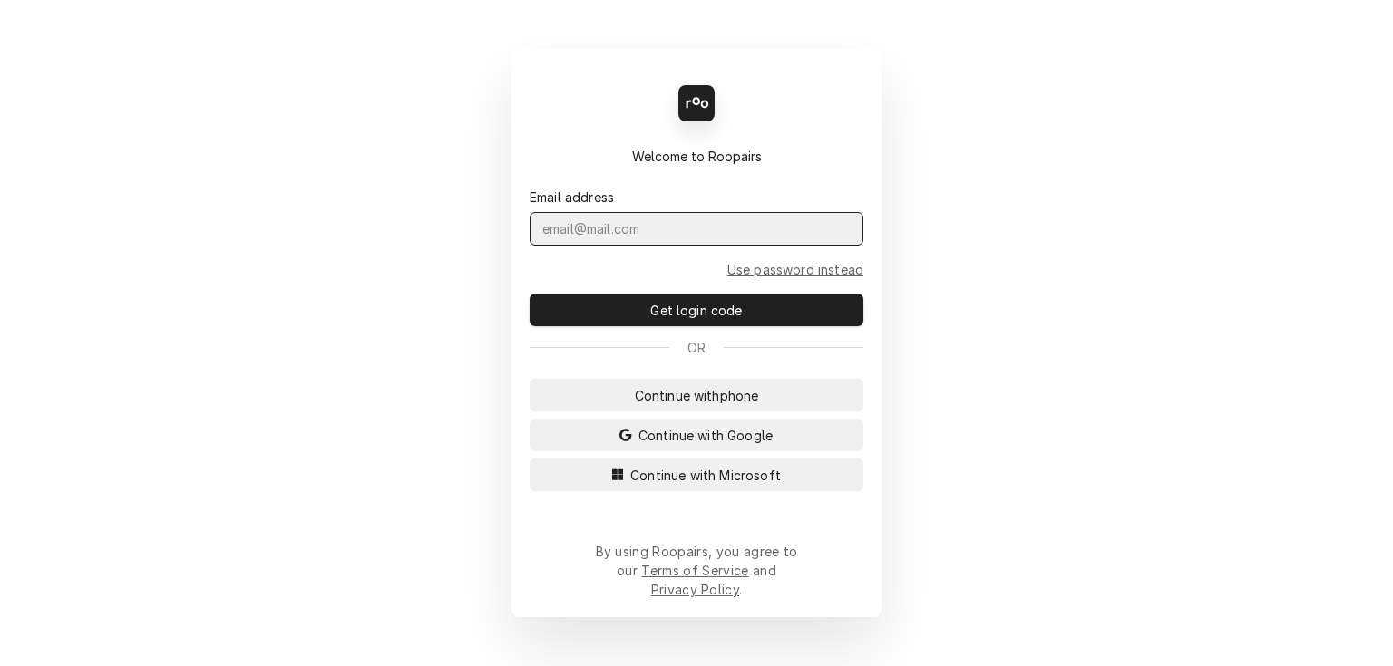
click at [684, 242] on input "Dynamic Content Wrapper" at bounding box center [697, 229] width 334 height 34
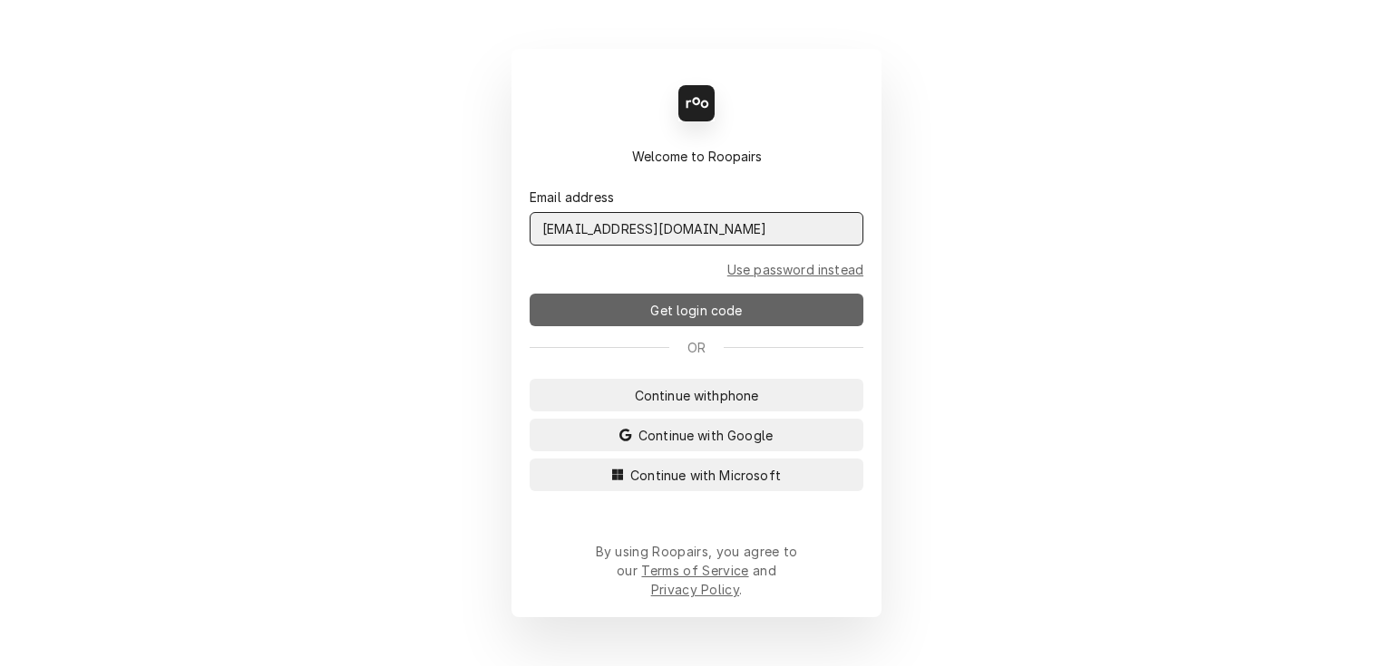
type input "[EMAIL_ADDRESS][DOMAIN_NAME]"
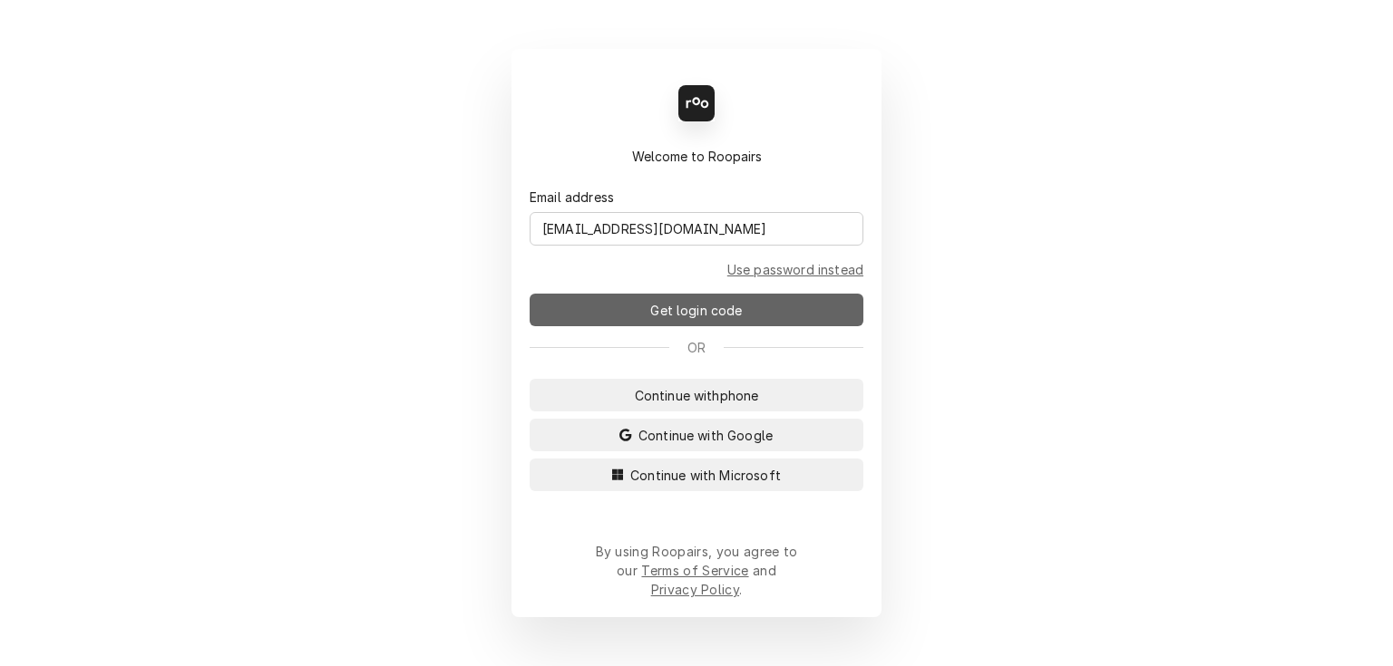
click at [765, 318] on button "Get login code" at bounding box center [697, 310] width 334 height 33
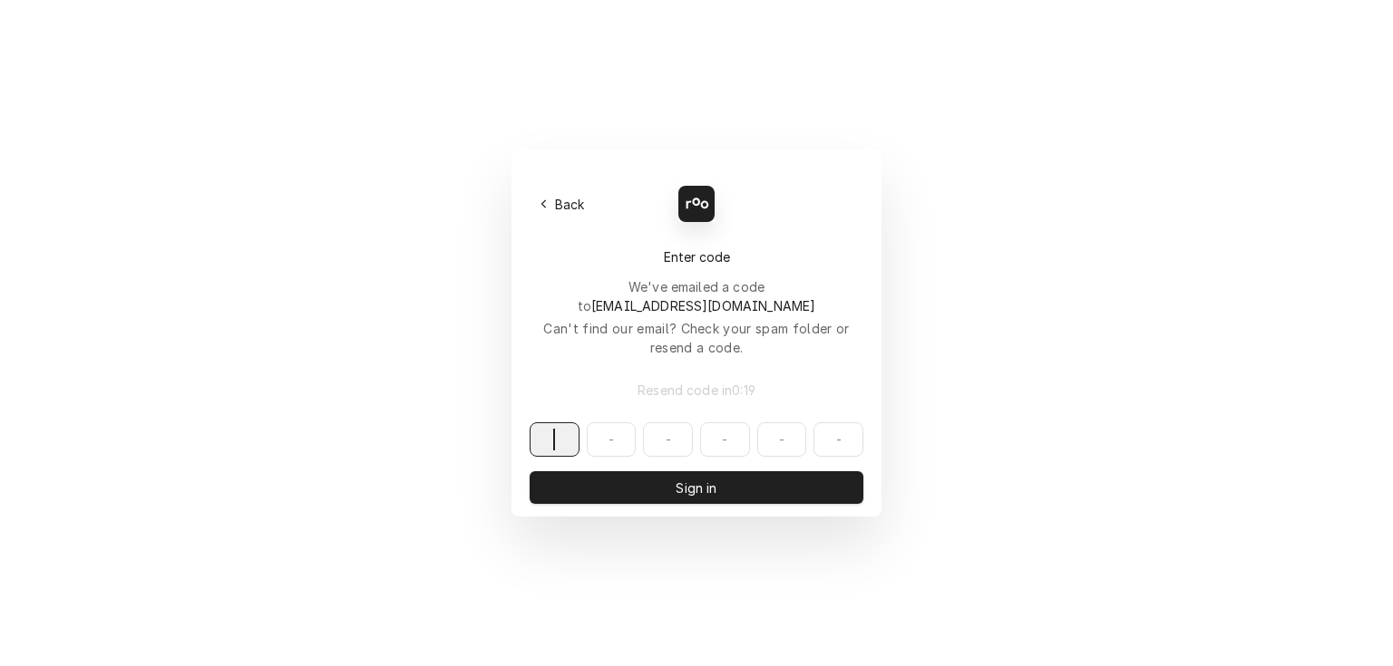
paste input "356099"
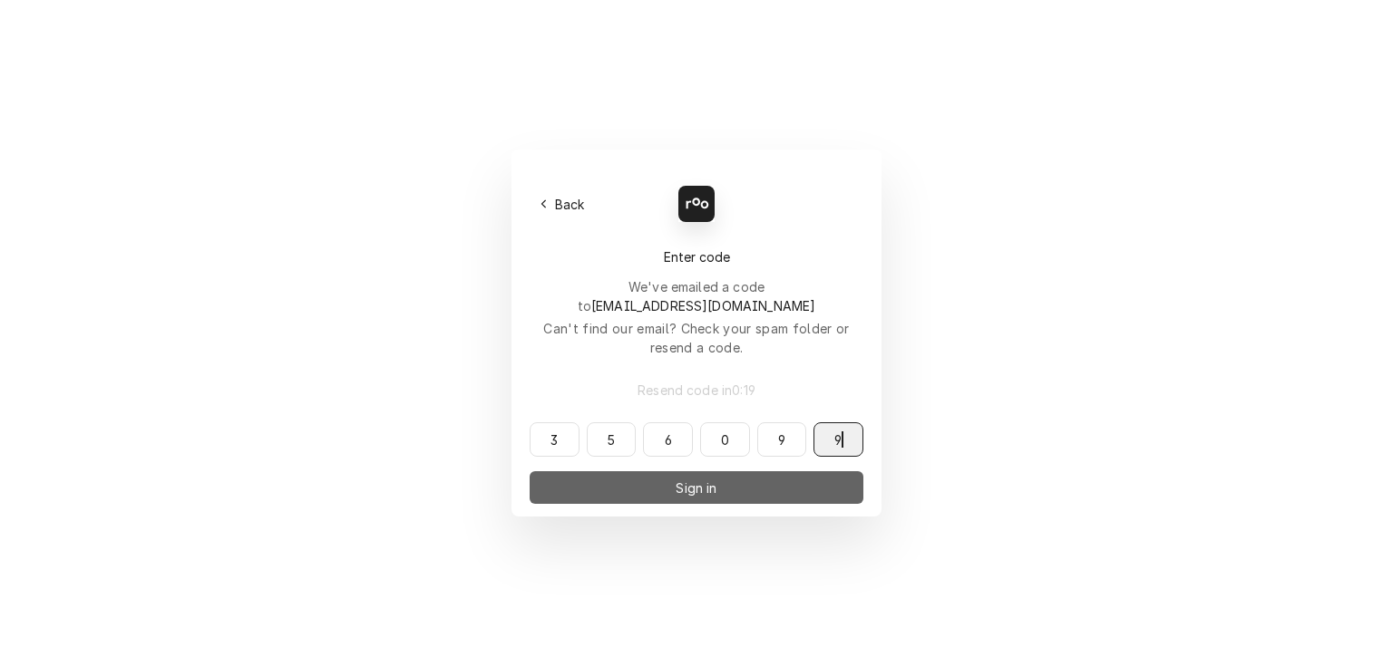
type input "356099"
click at [628, 472] on button "Sign in" at bounding box center [697, 488] width 334 height 33
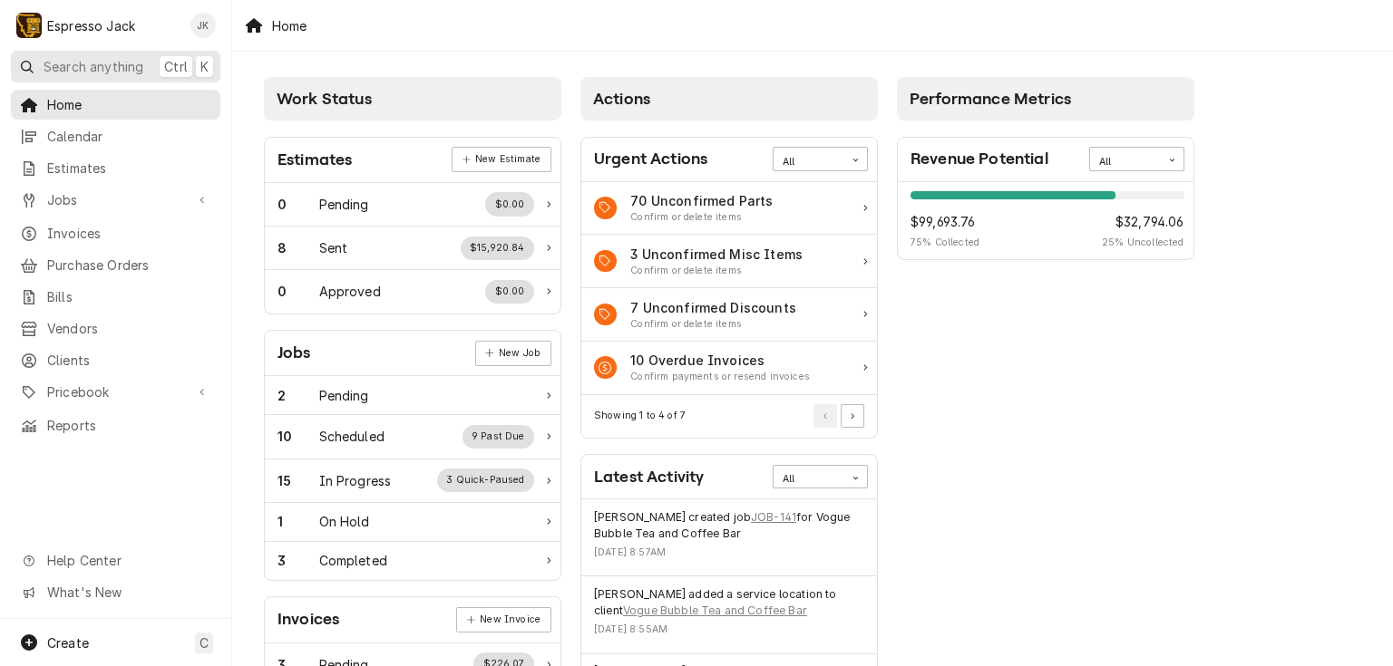
click at [112, 64] on span "Search anything" at bounding box center [94, 66] width 100 height 19
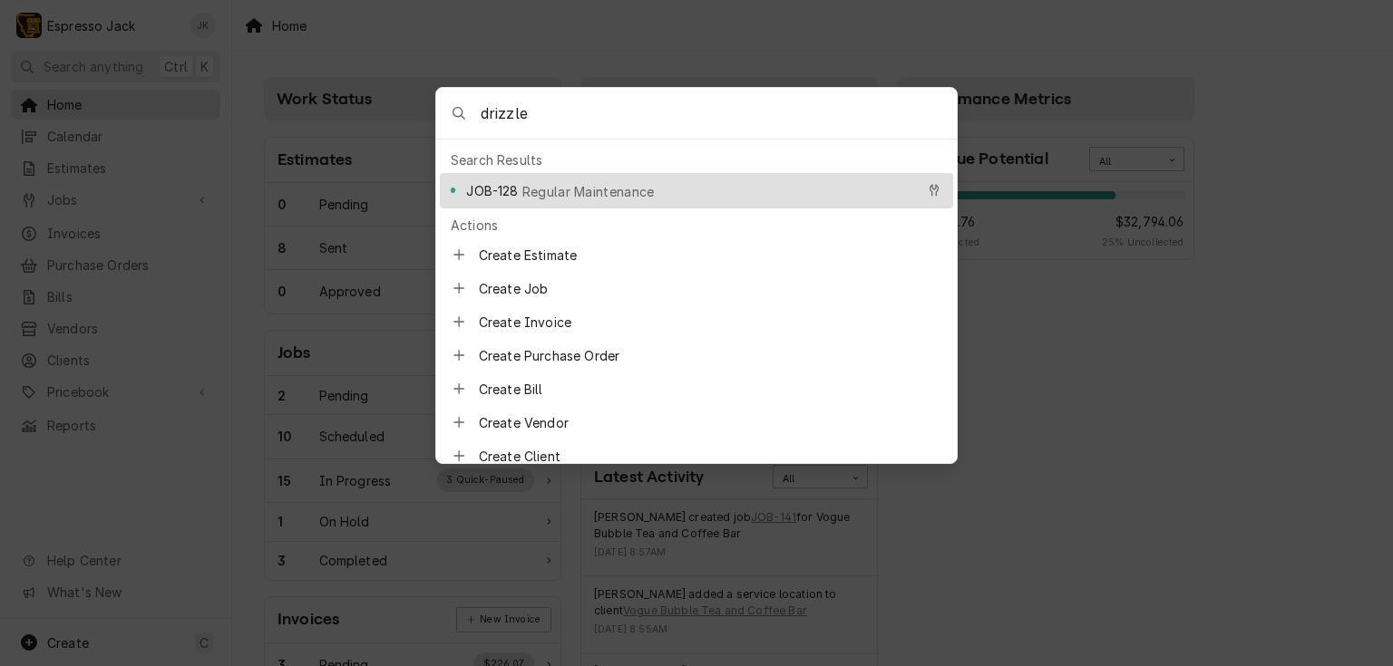
type input "drizzle"
click at [589, 182] on span "Regular Maintenance" at bounding box center [588, 191] width 132 height 19
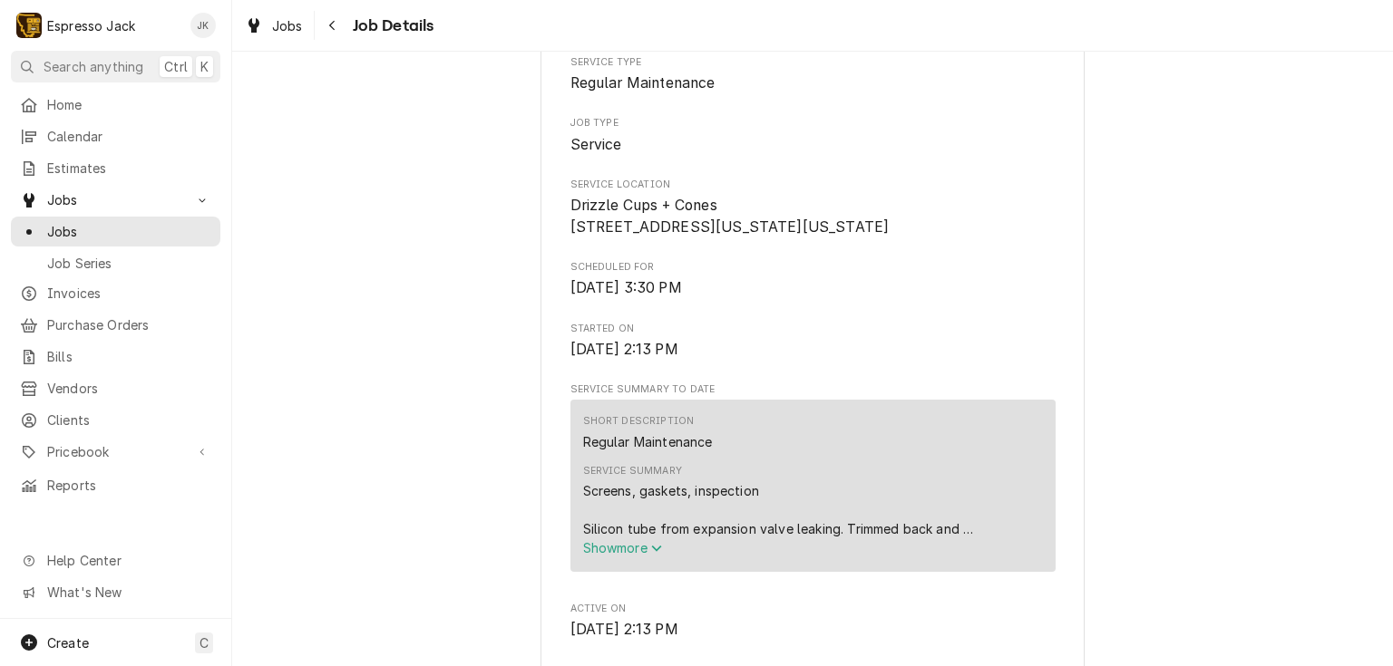
scroll to position [522, 0]
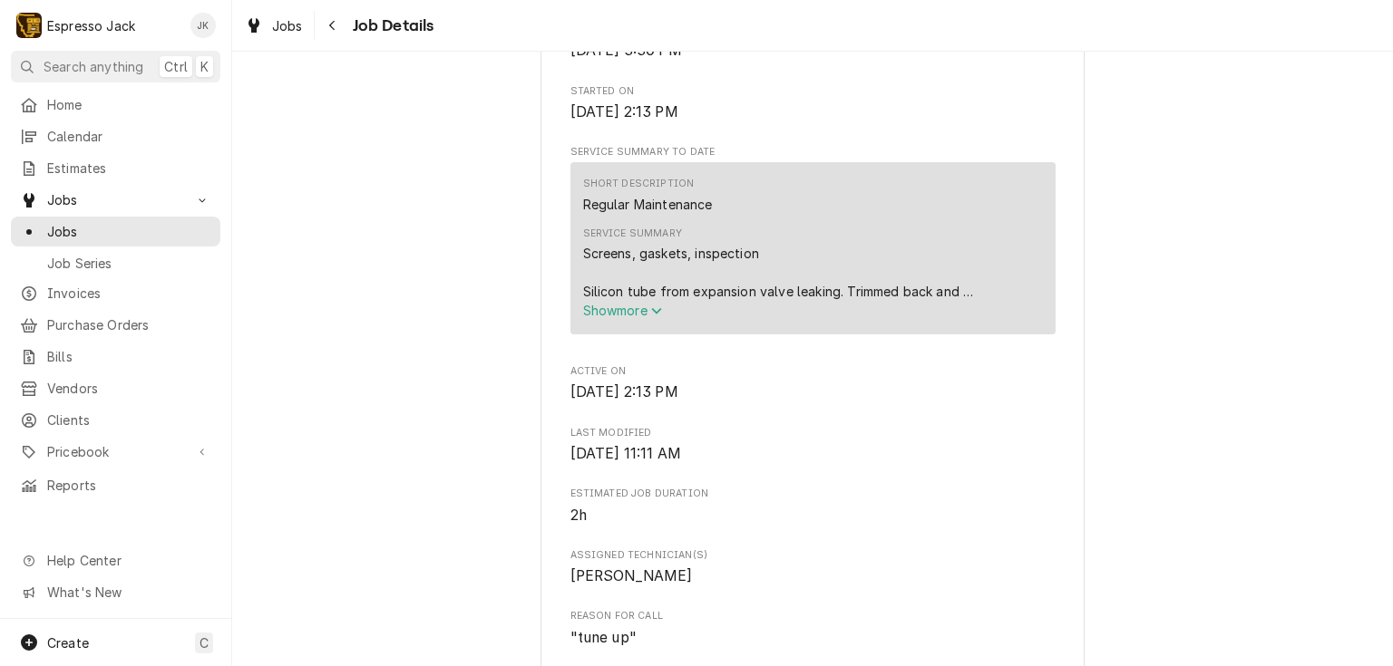
click at [647, 318] on span "Show more" at bounding box center [623, 310] width 80 height 15
